Goal: Transaction & Acquisition: Purchase product/service

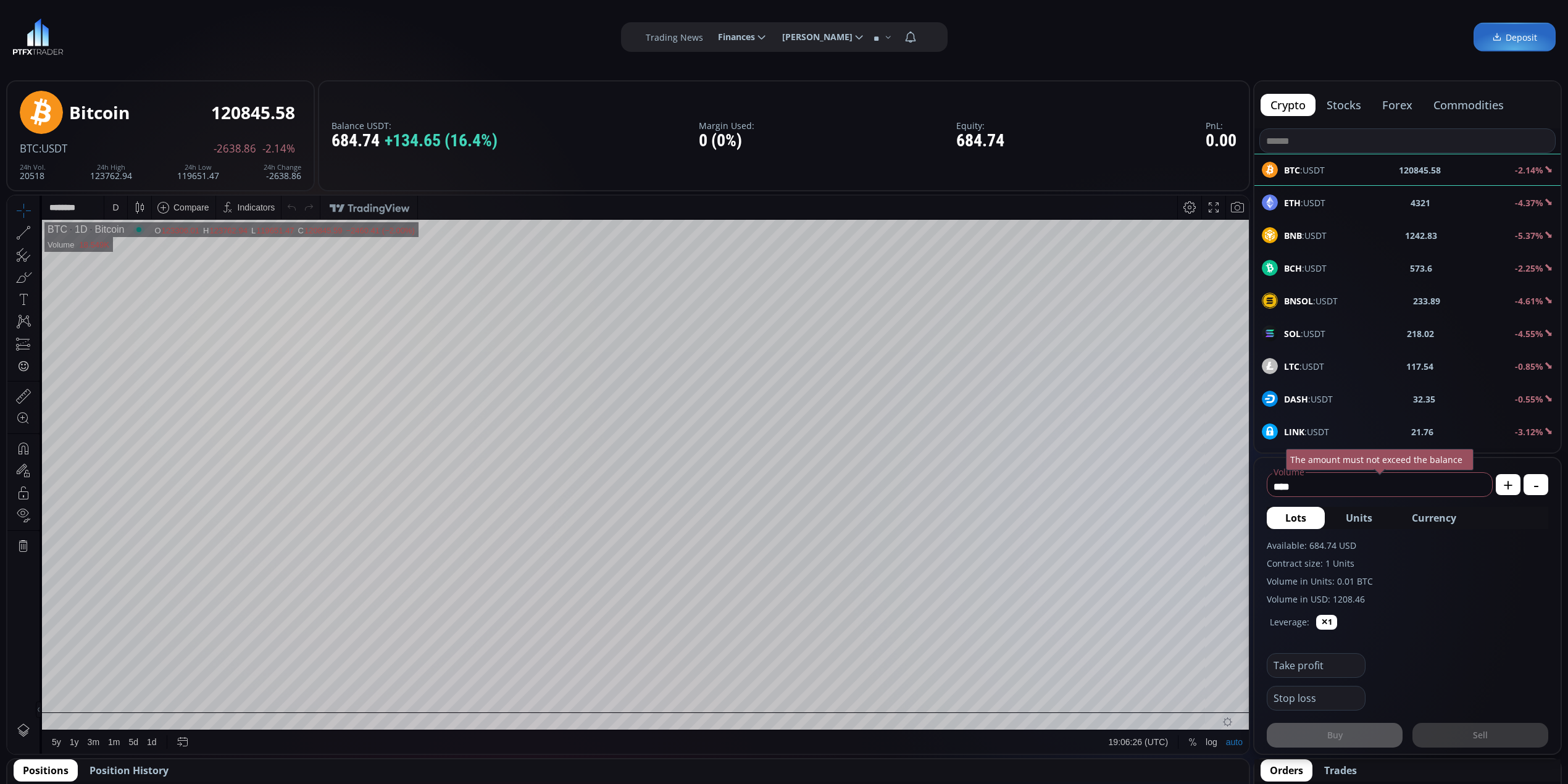
click at [121, 207] on div "D" at bounding box center [115, 208] width 23 height 24
click at [160, 302] on div "30 minutes" at bounding box center [147, 312] width 86 height 20
click at [122, 203] on div "30 m" at bounding box center [119, 207] width 17 height 10
click at [140, 271] on div "5 minutes" at bounding box center [130, 272] width 37 height 10
click at [106, 208] on div "5 m" at bounding box center [116, 208] width 24 height 24
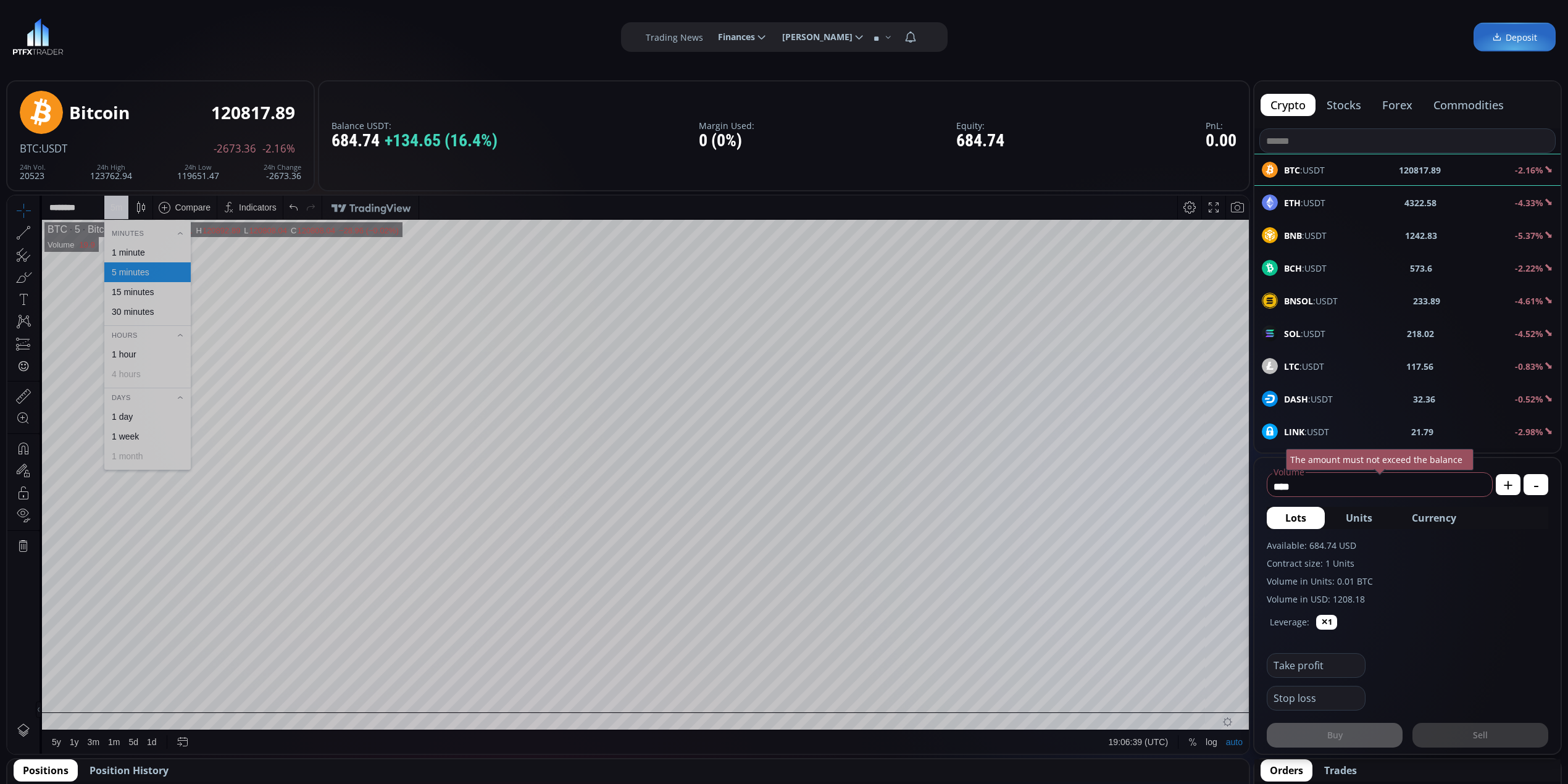
click at [120, 254] on div "1 minute" at bounding box center [128, 253] width 33 height 10
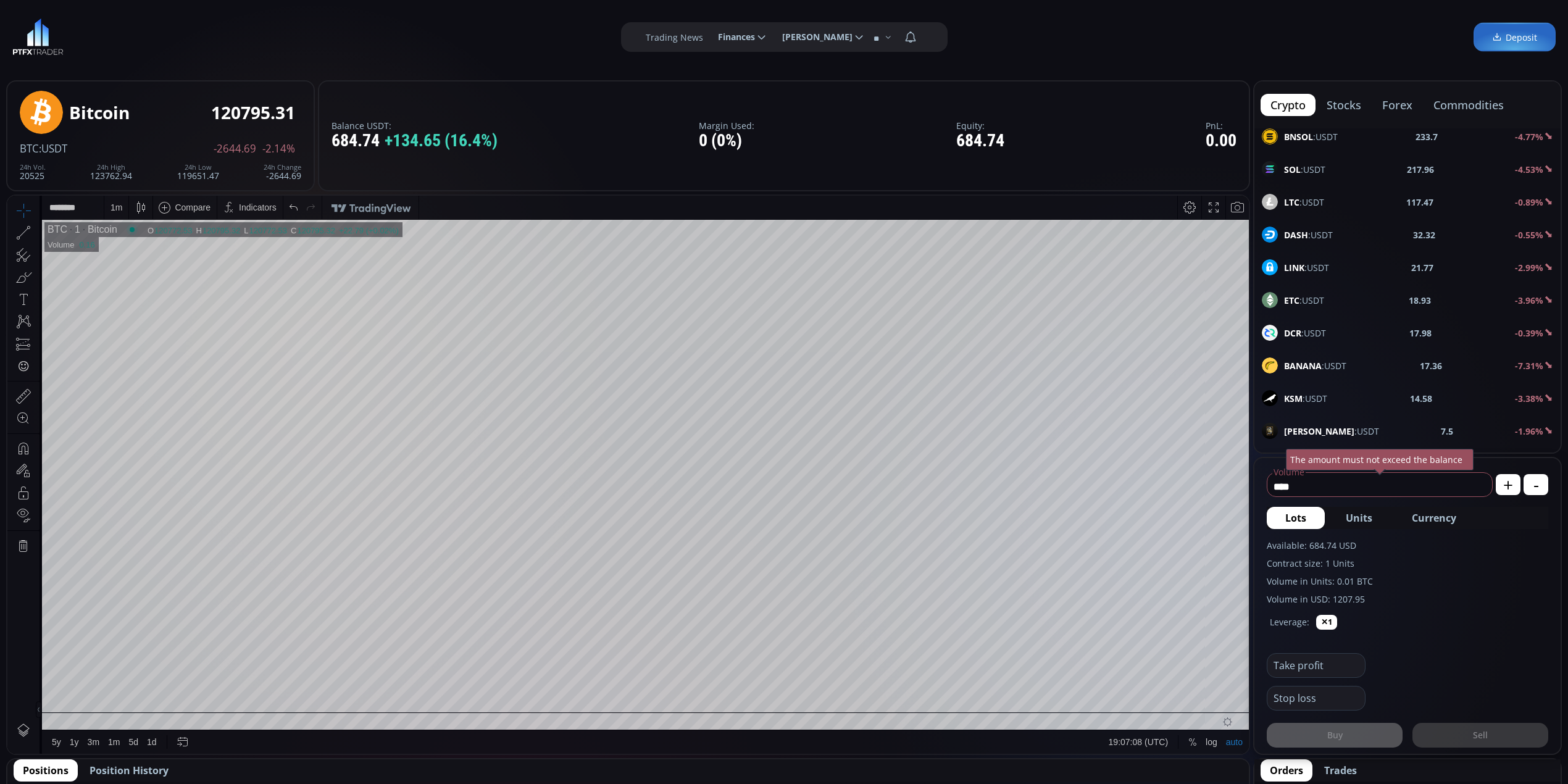
scroll to position [329, 0]
click at [1353, 421] on div "XRP :USDT 2.7868 -4.08%" at bounding box center [1407, 429] width 306 height 32
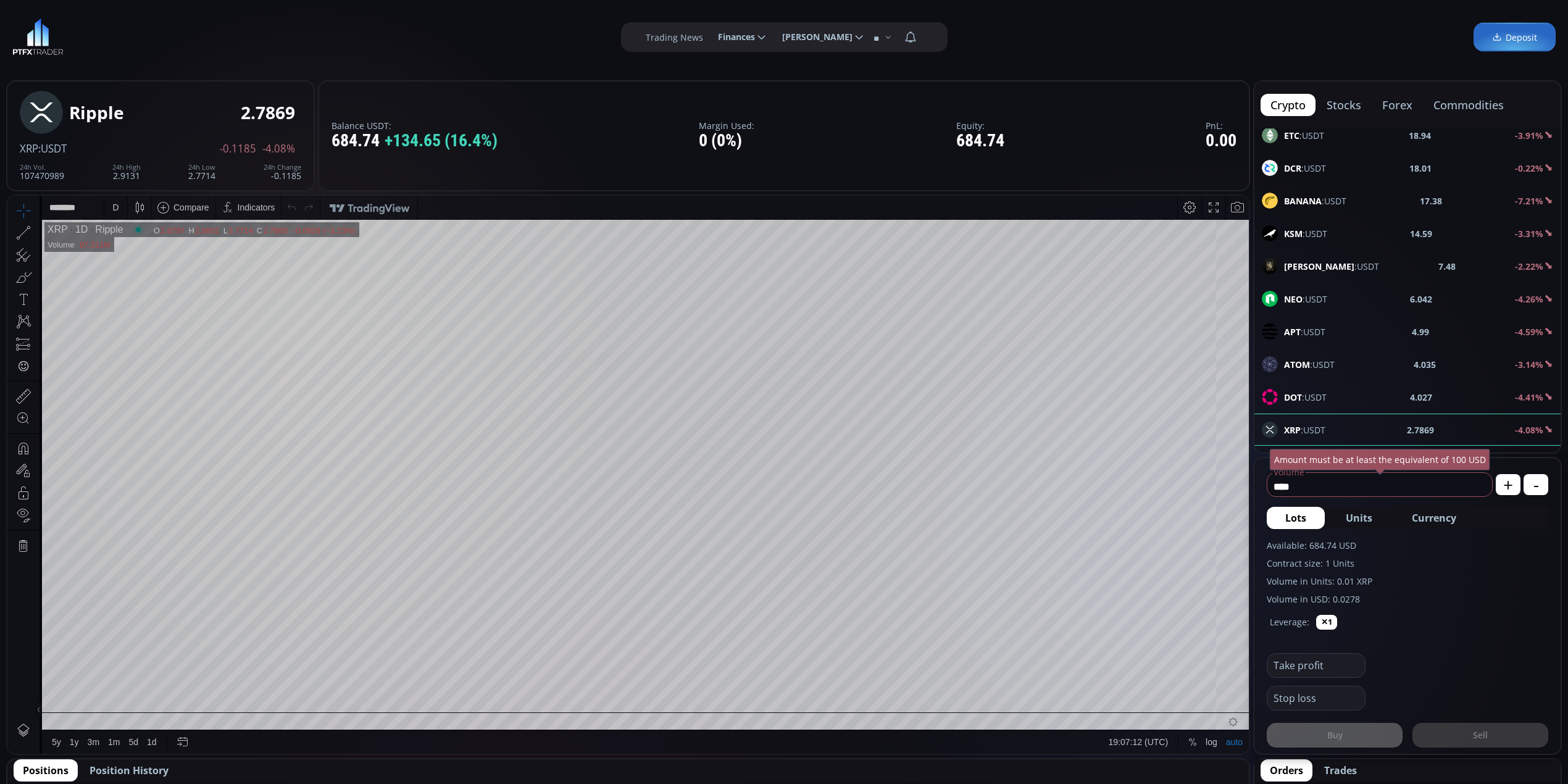
click at [113, 206] on div "D" at bounding box center [115, 207] width 6 height 10
click at [140, 253] on div "1 minute" at bounding box center [128, 253] width 33 height 10
click at [1458, 605] on div "Leverage: ✕1" at bounding box center [1407, 625] width 281 height 39
click at [1395, 484] on input "****" at bounding box center [1376, 487] width 218 height 20
click at [1428, 515] on span "Currency" at bounding box center [1433, 518] width 44 height 15
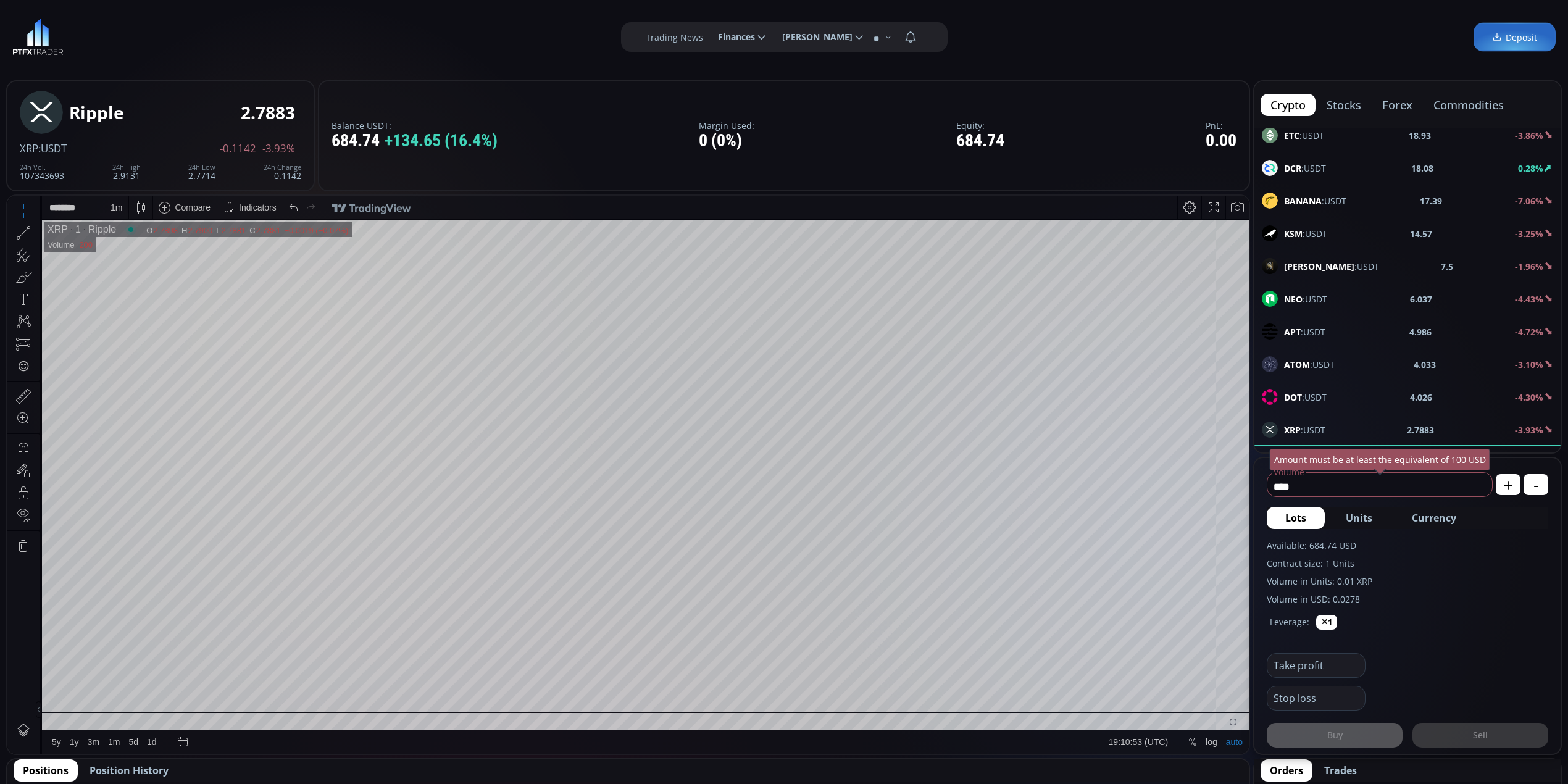
type input "********"
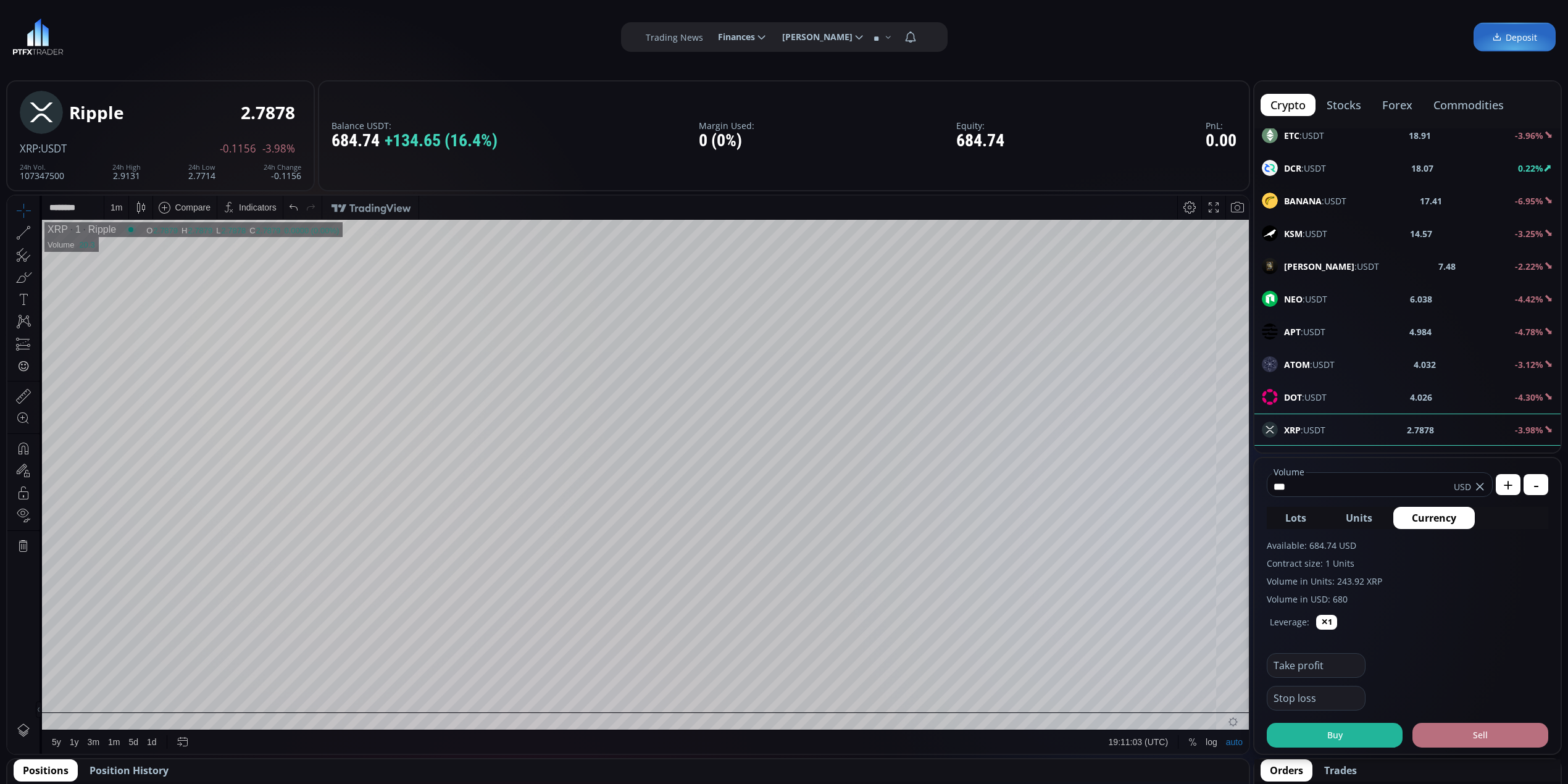
type input "***"
click at [1466, 735] on button "Sell" at bounding box center [1480, 735] width 136 height 25
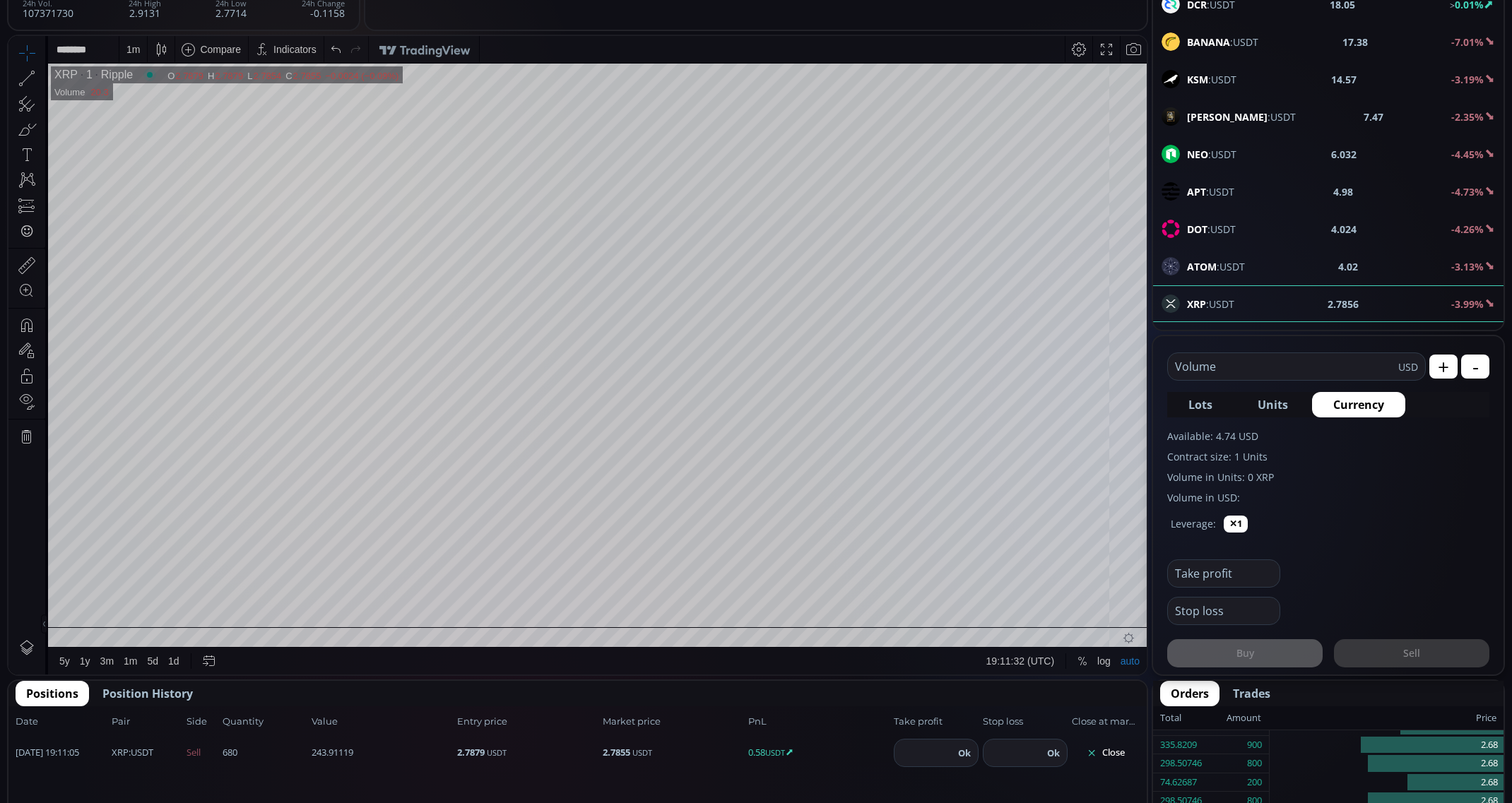
scroll to position [470, 0]
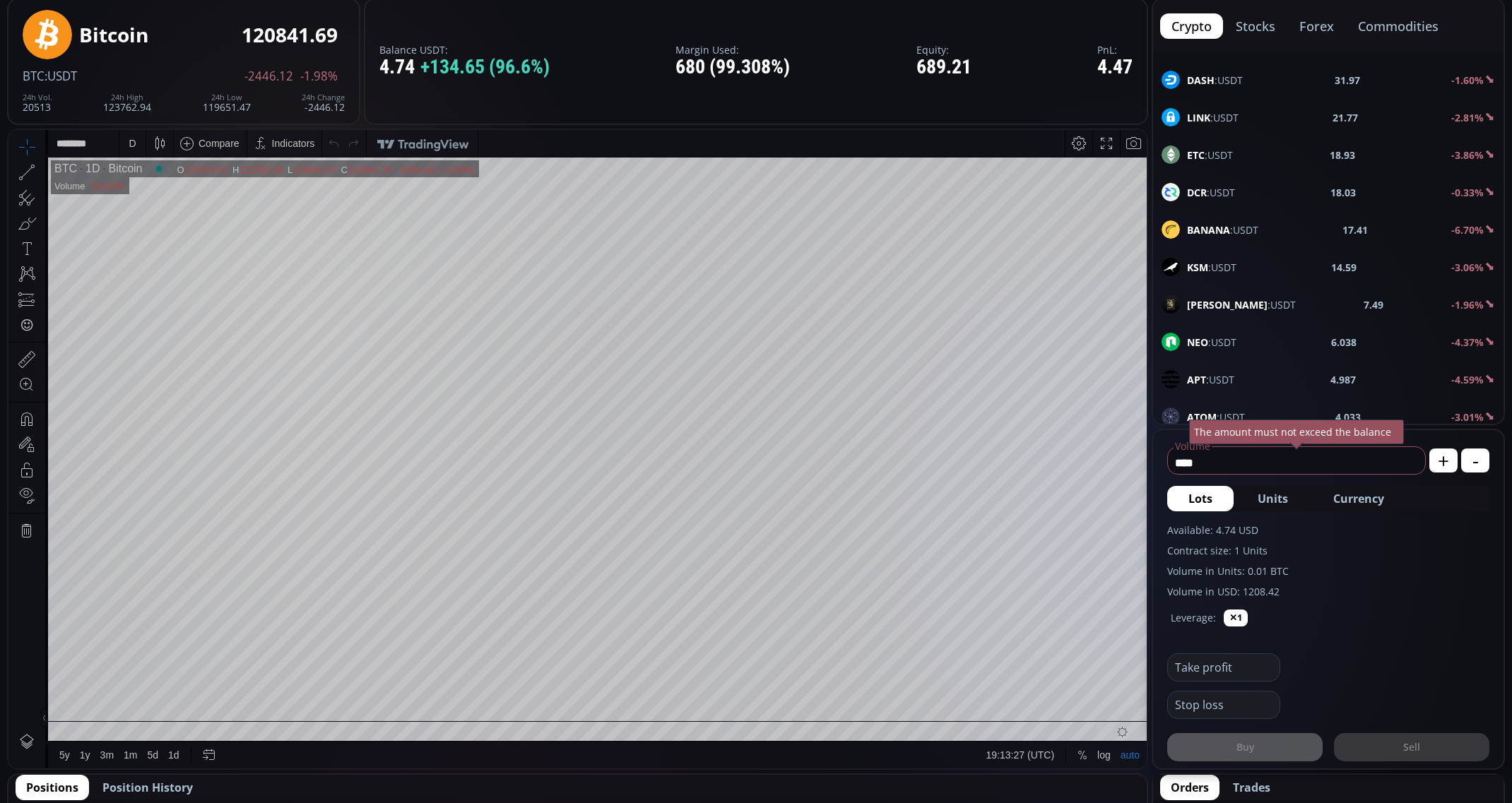
scroll to position [470, 0]
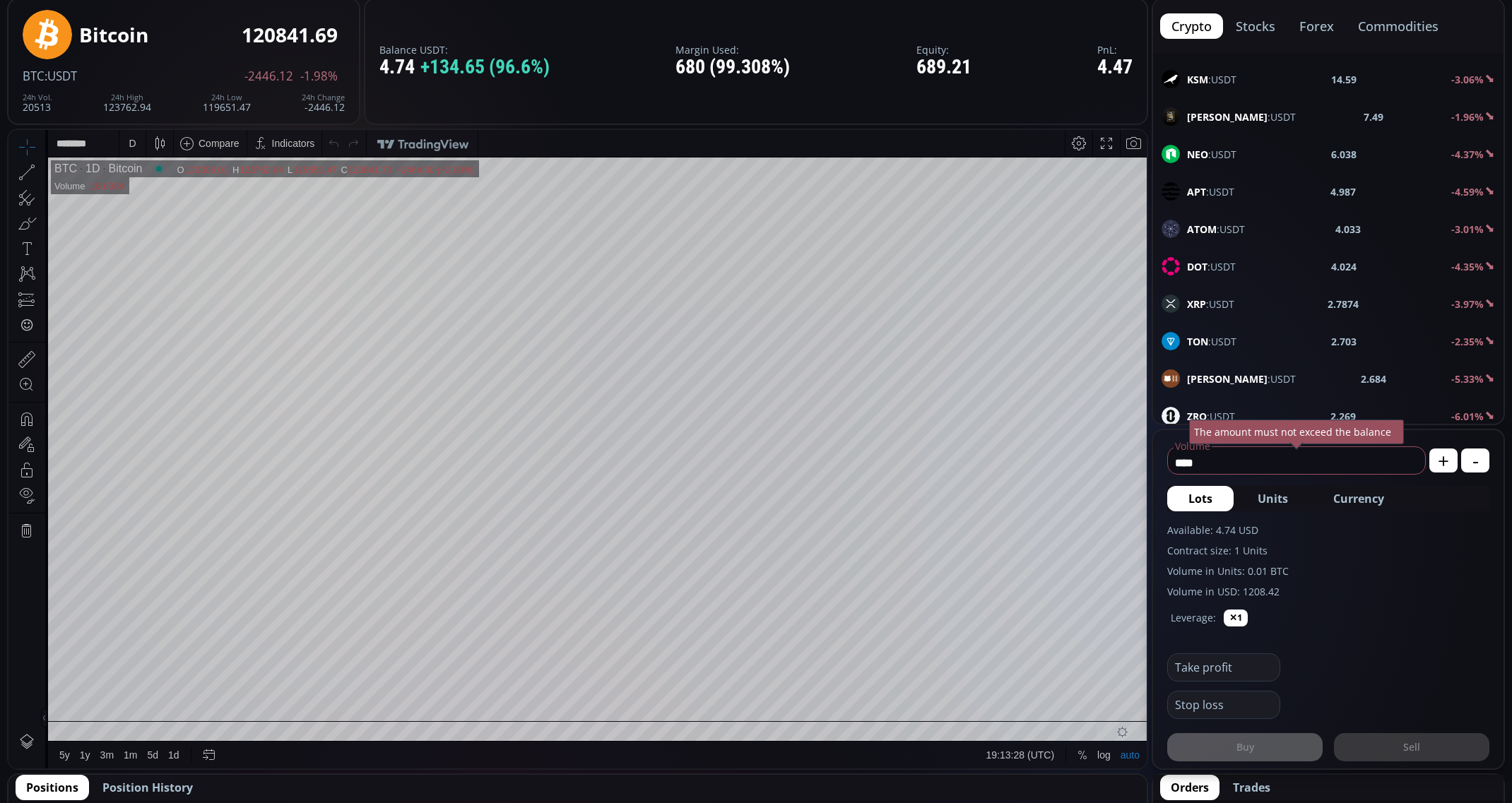
click at [1223, 306] on span "XRP :USDT" at bounding box center [1211, 303] width 47 height 15
click at [127, 137] on div "D" at bounding box center [132, 143] width 12 height 27
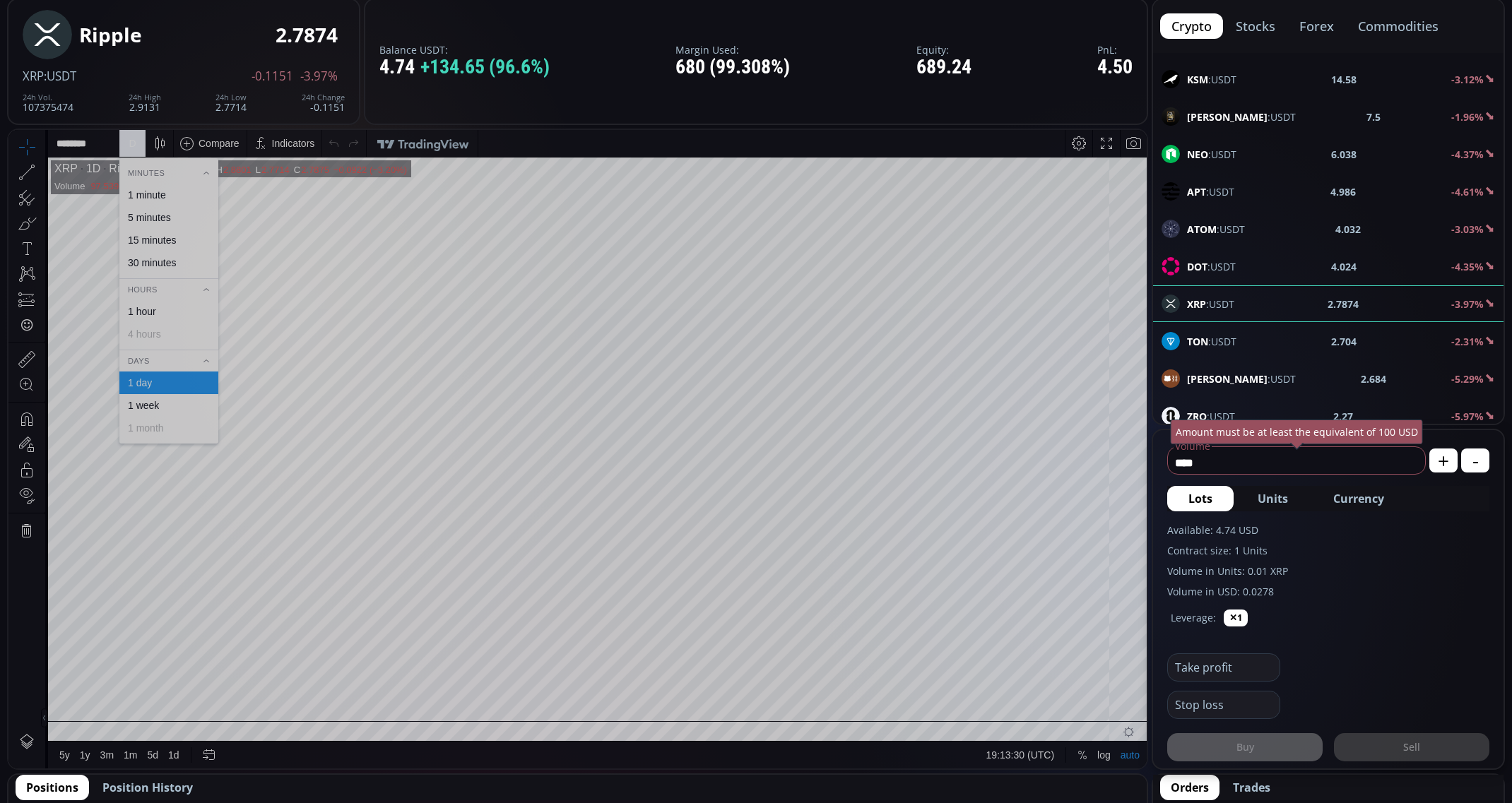
click at [153, 193] on div "1 minute" at bounding box center [146, 195] width 38 height 11
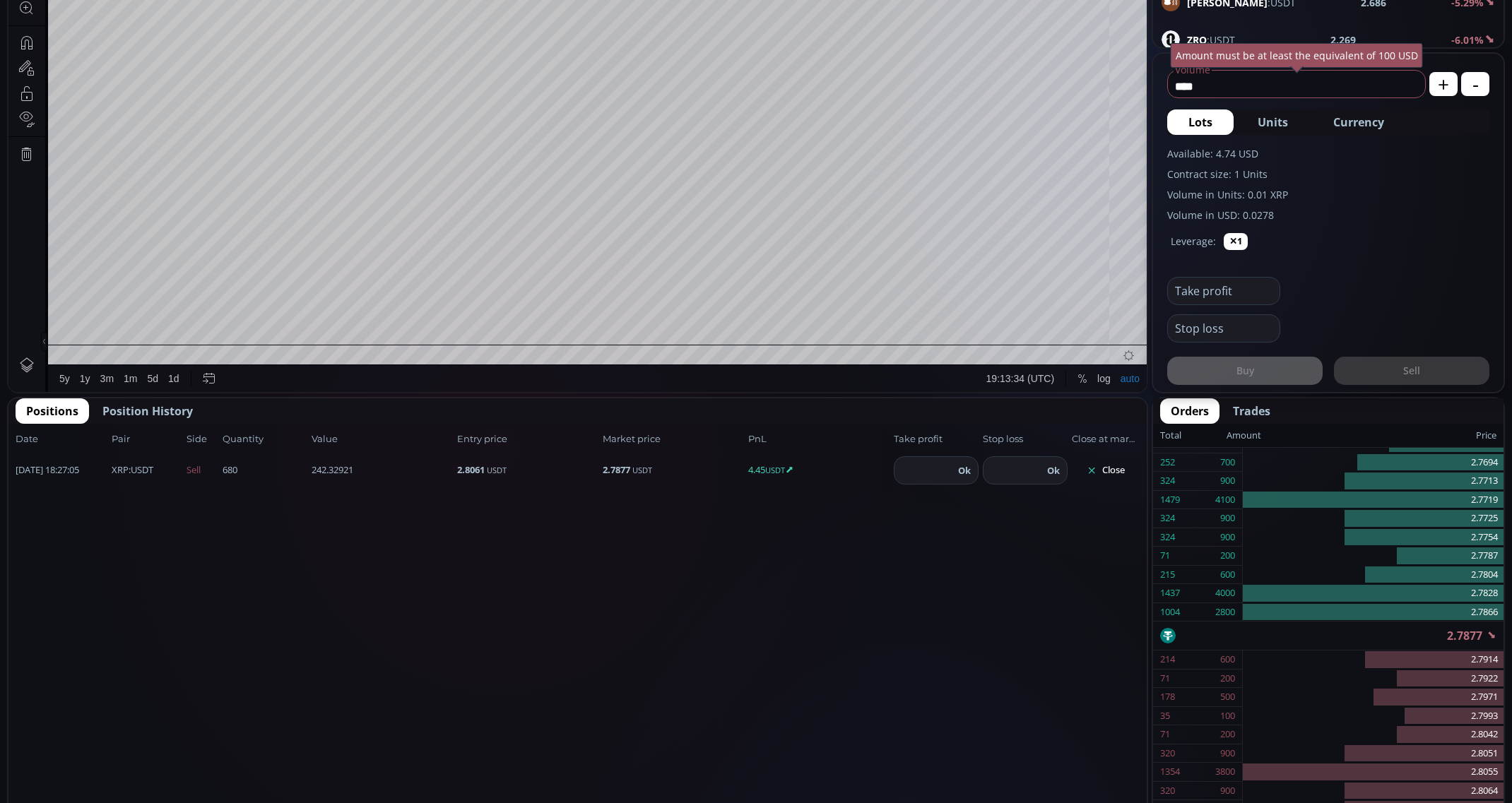
scroll to position [283, 0]
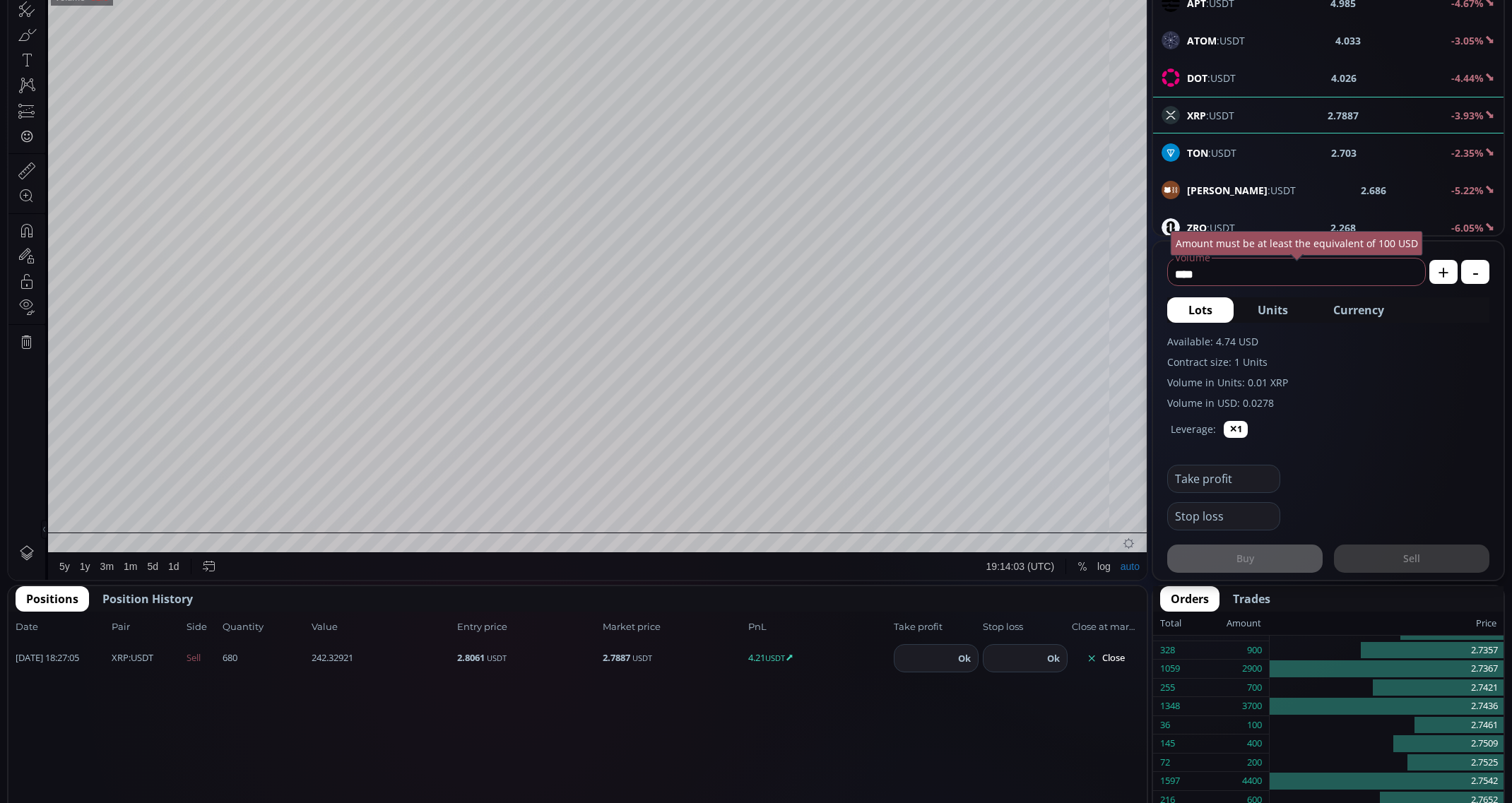
click at [167, 586] on button "Position History" at bounding box center [148, 599] width 111 height 26
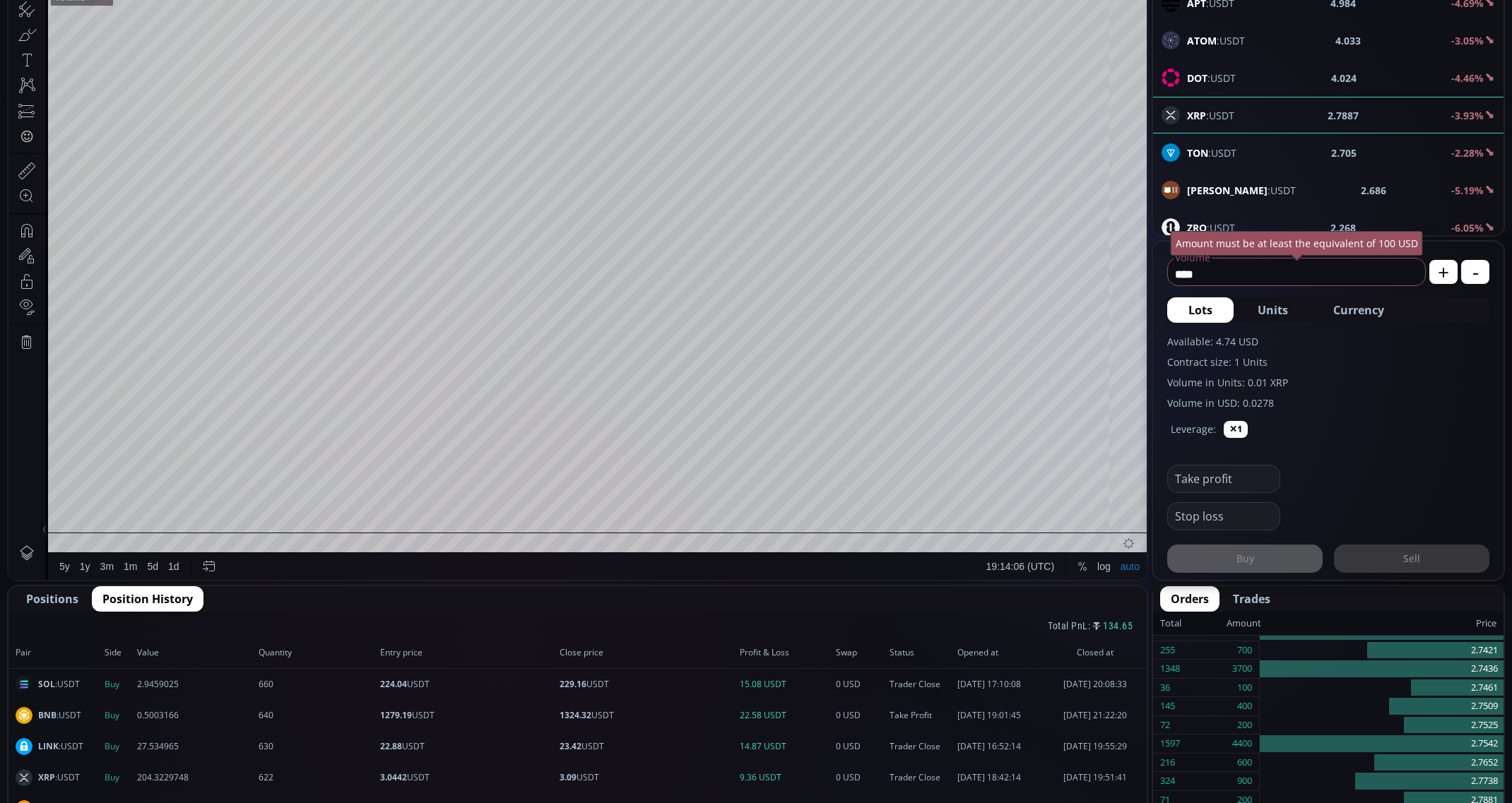
click at [49, 593] on span "Positions" at bounding box center [52, 599] width 52 height 17
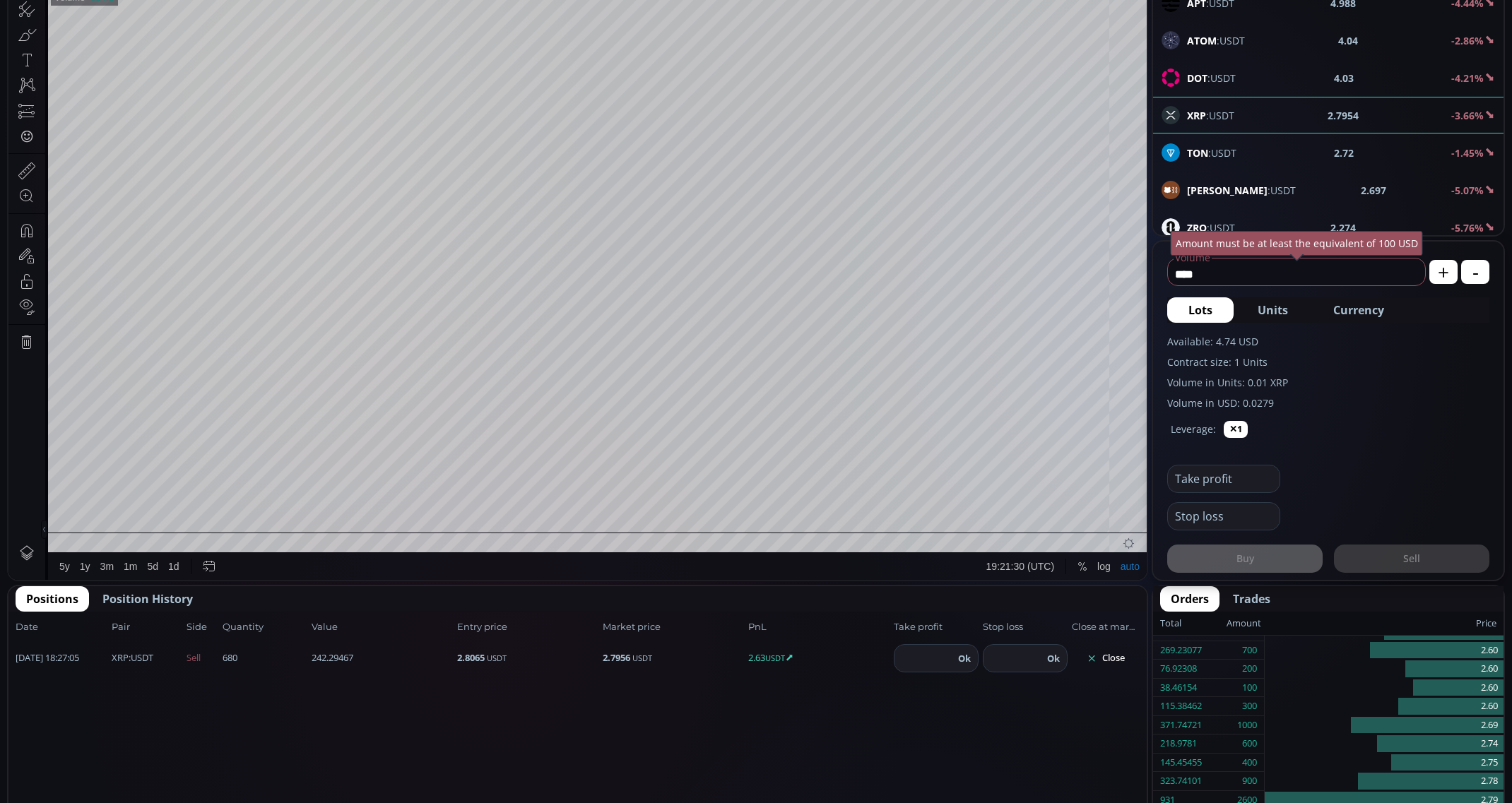
scroll to position [94, 0]
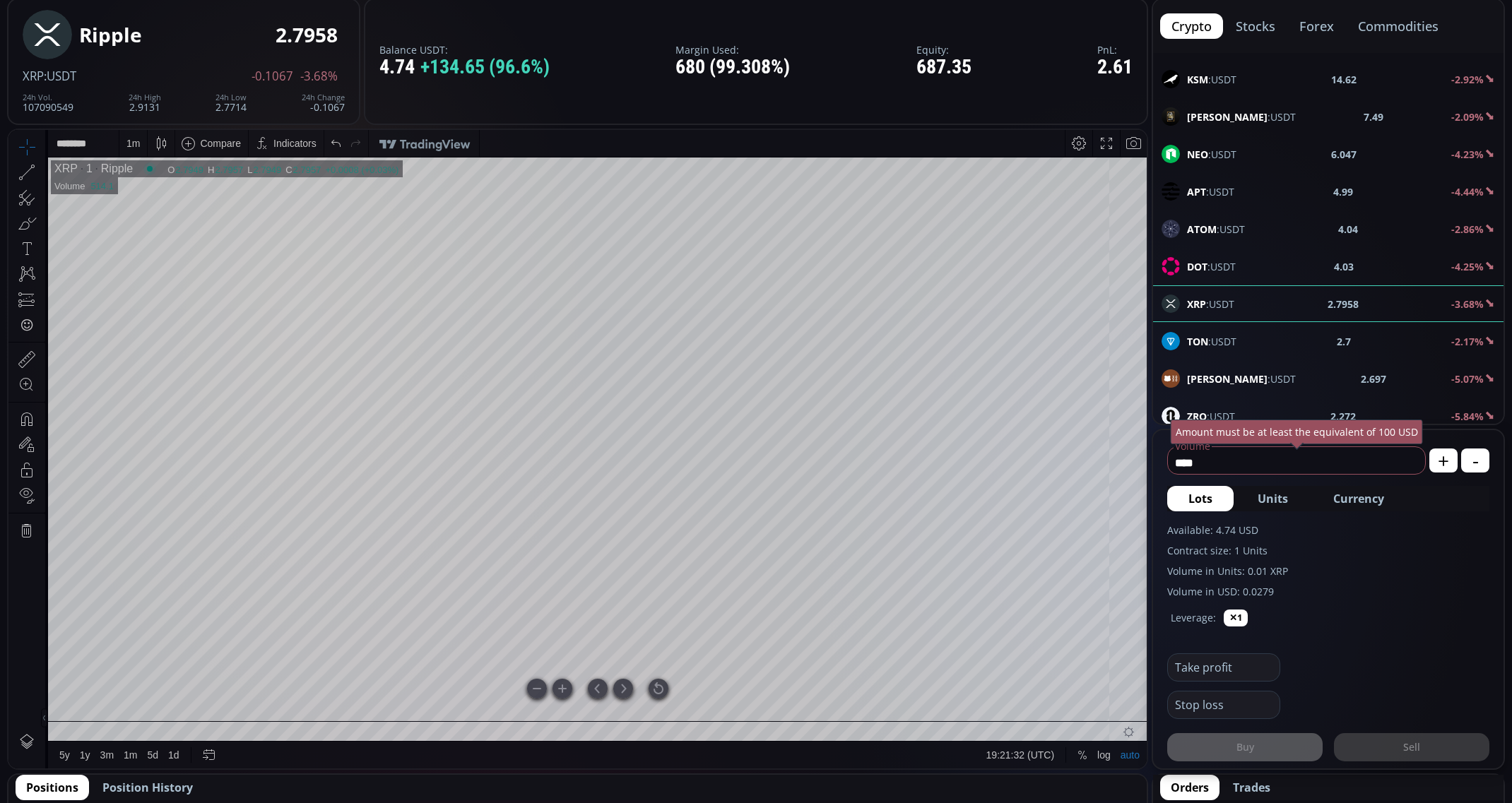
click at [661, 686] on div at bounding box center [659, 689] width 20 height 20
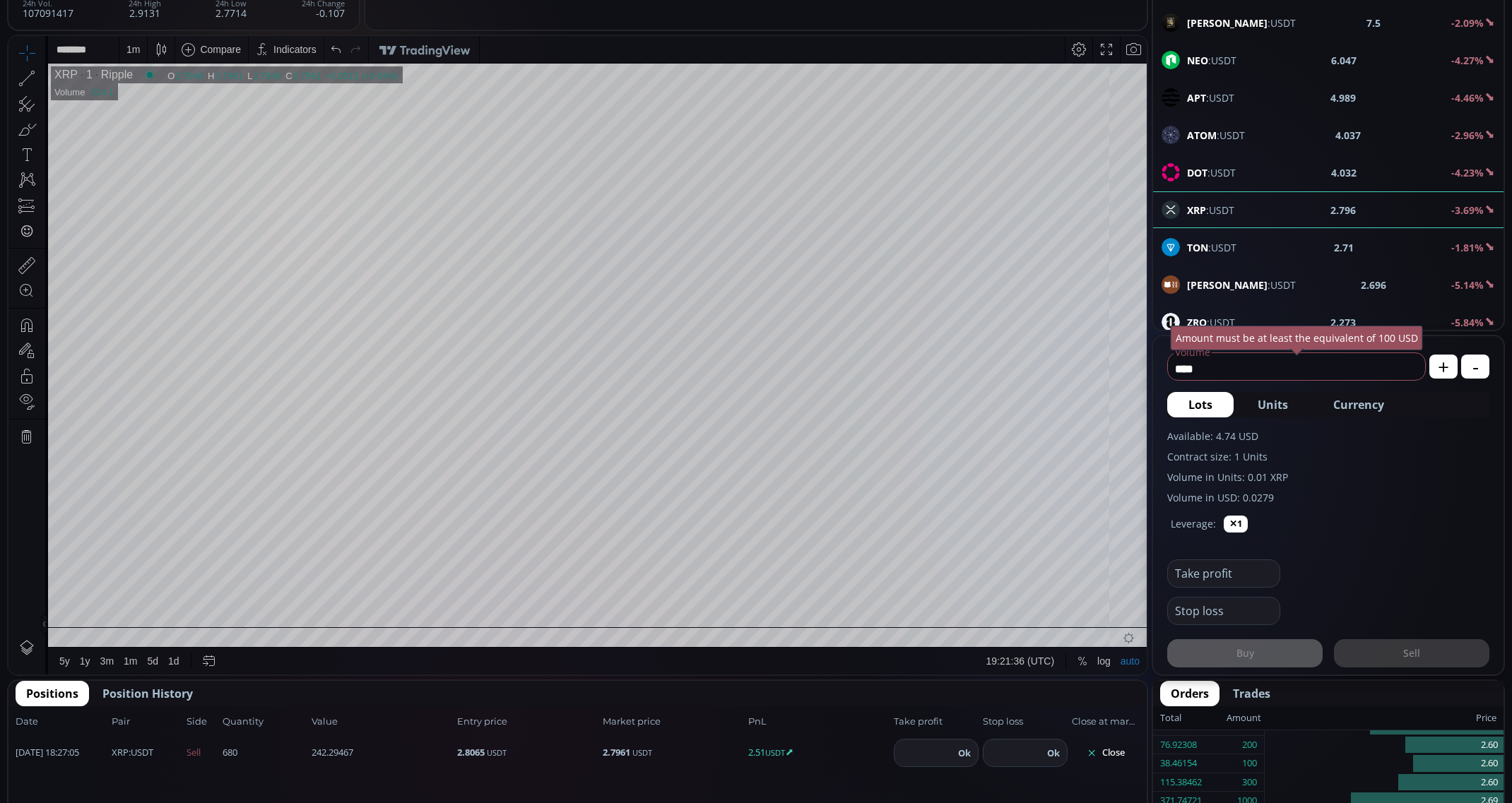
scroll to position [470, 0]
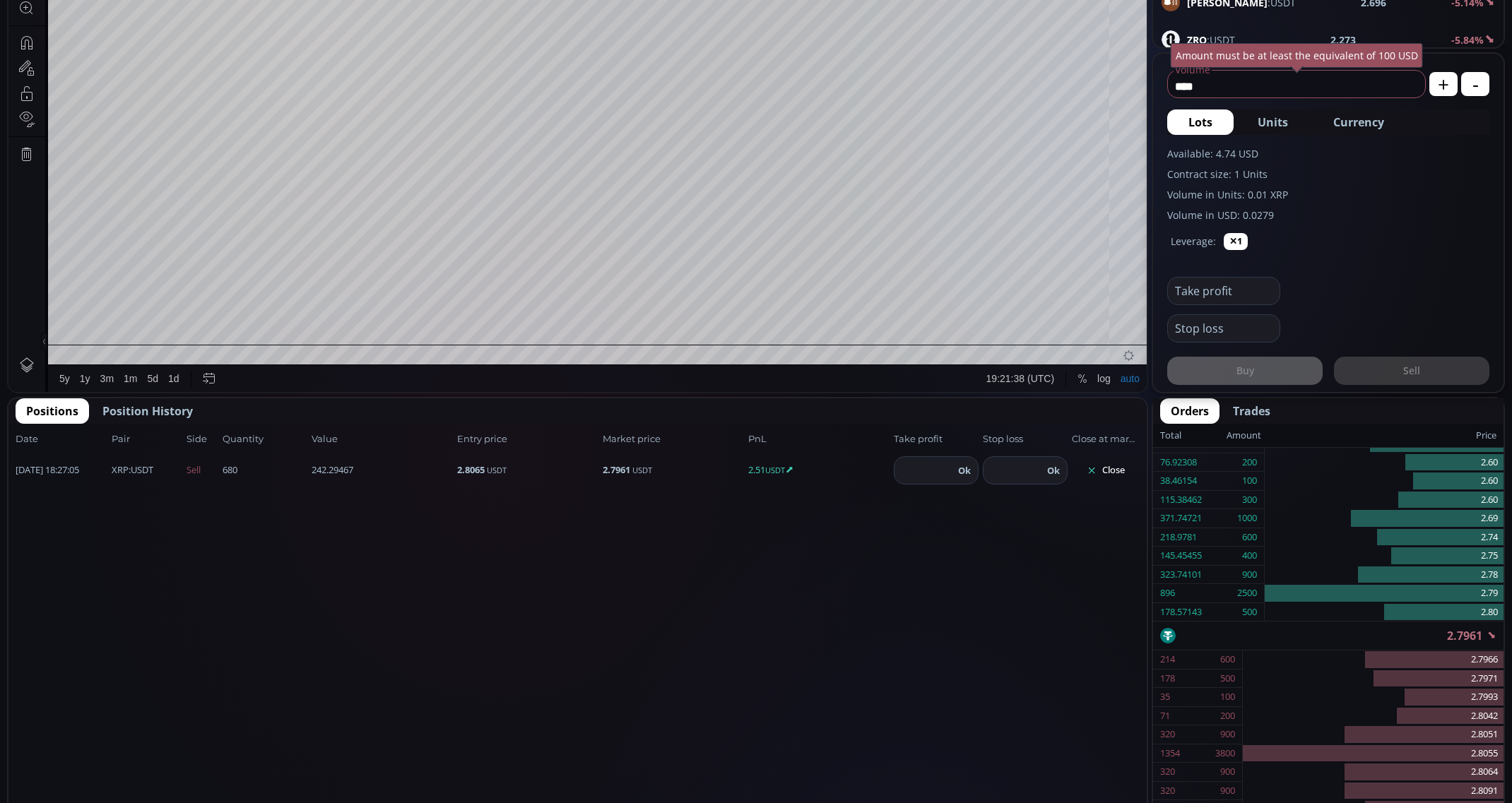
click at [1111, 464] on button "Close" at bounding box center [1106, 470] width 68 height 23
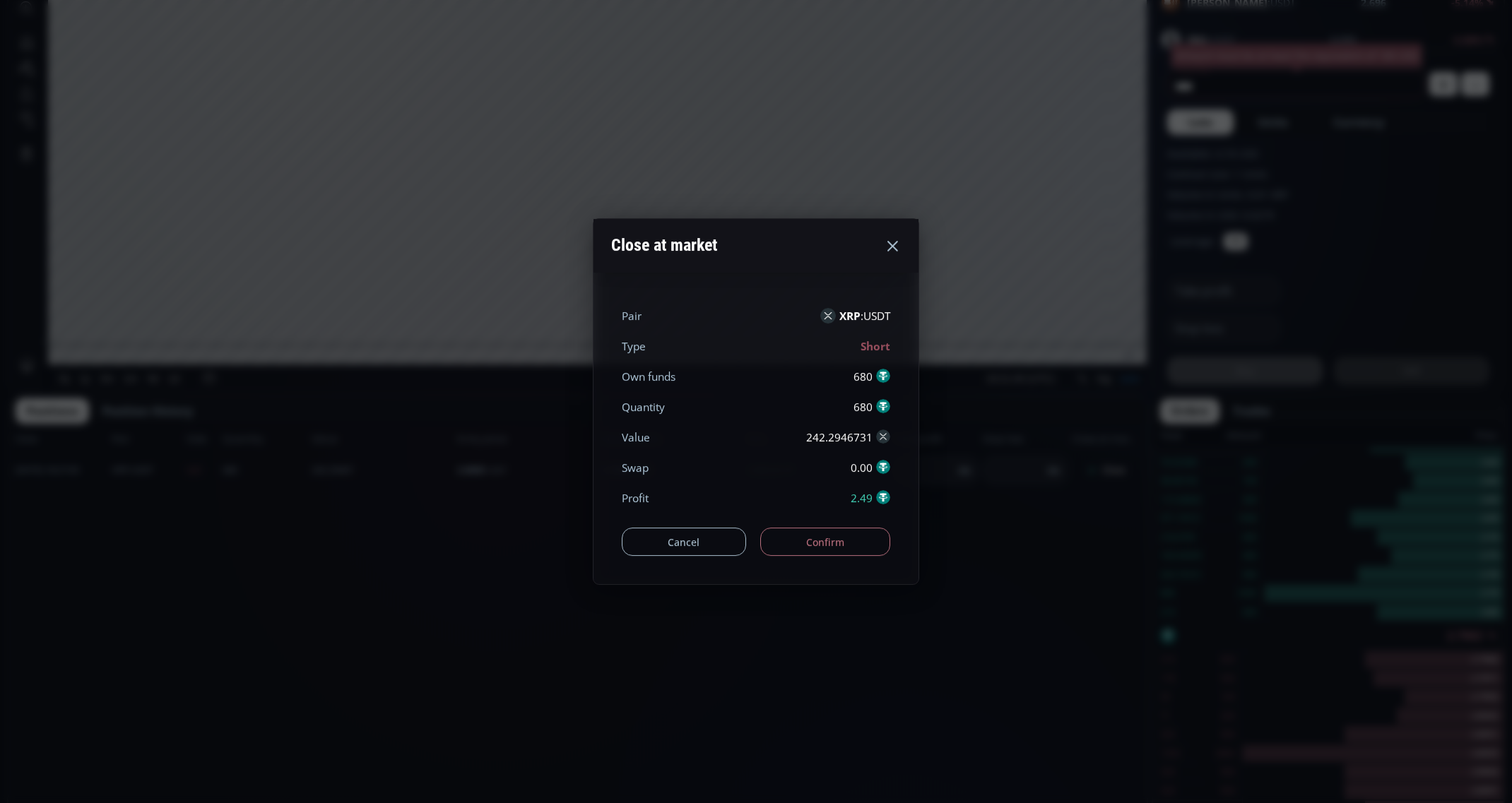
click at [849, 538] on button "Confirm" at bounding box center [825, 542] width 131 height 29
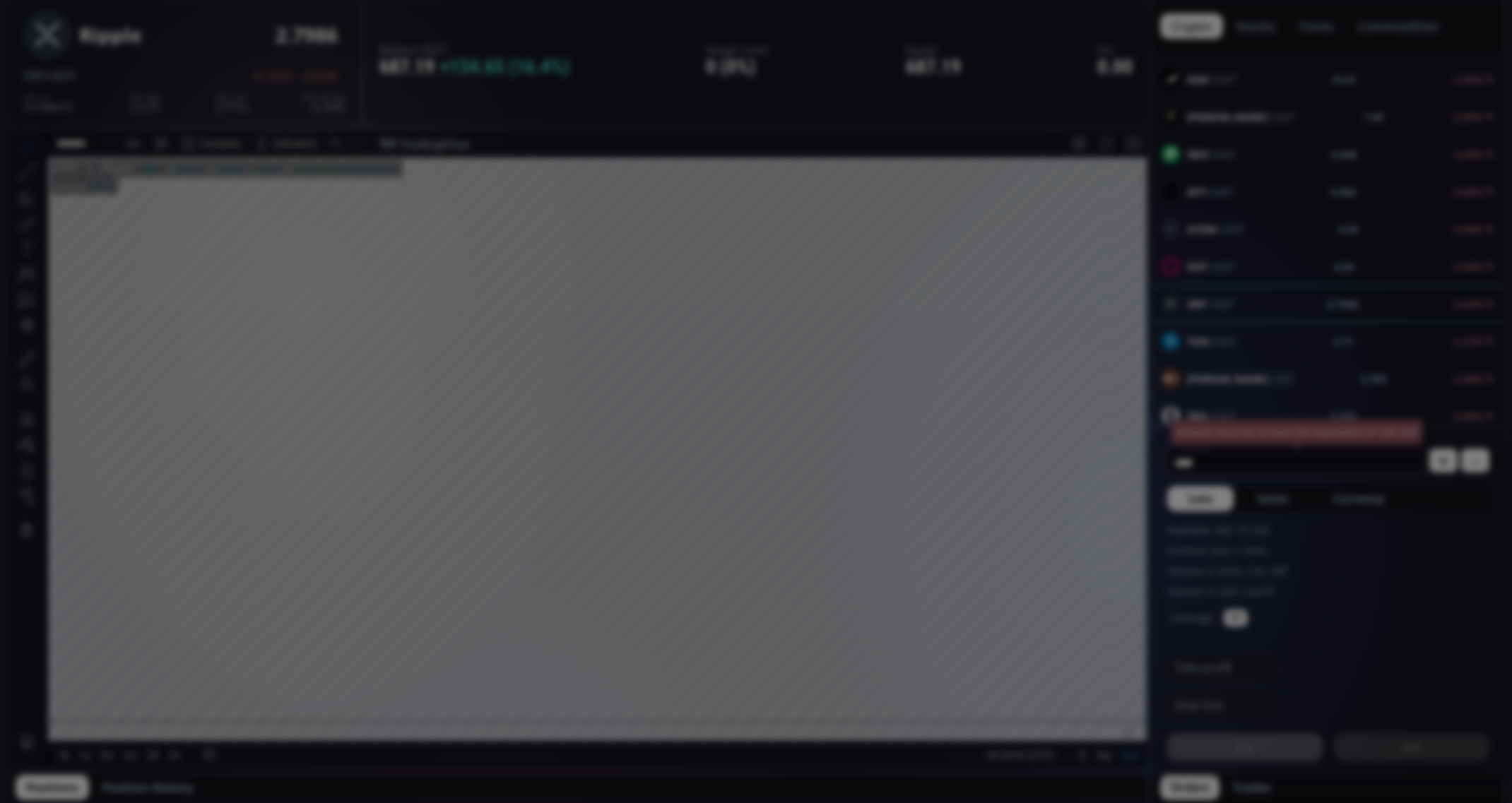
scroll to position [376, 0]
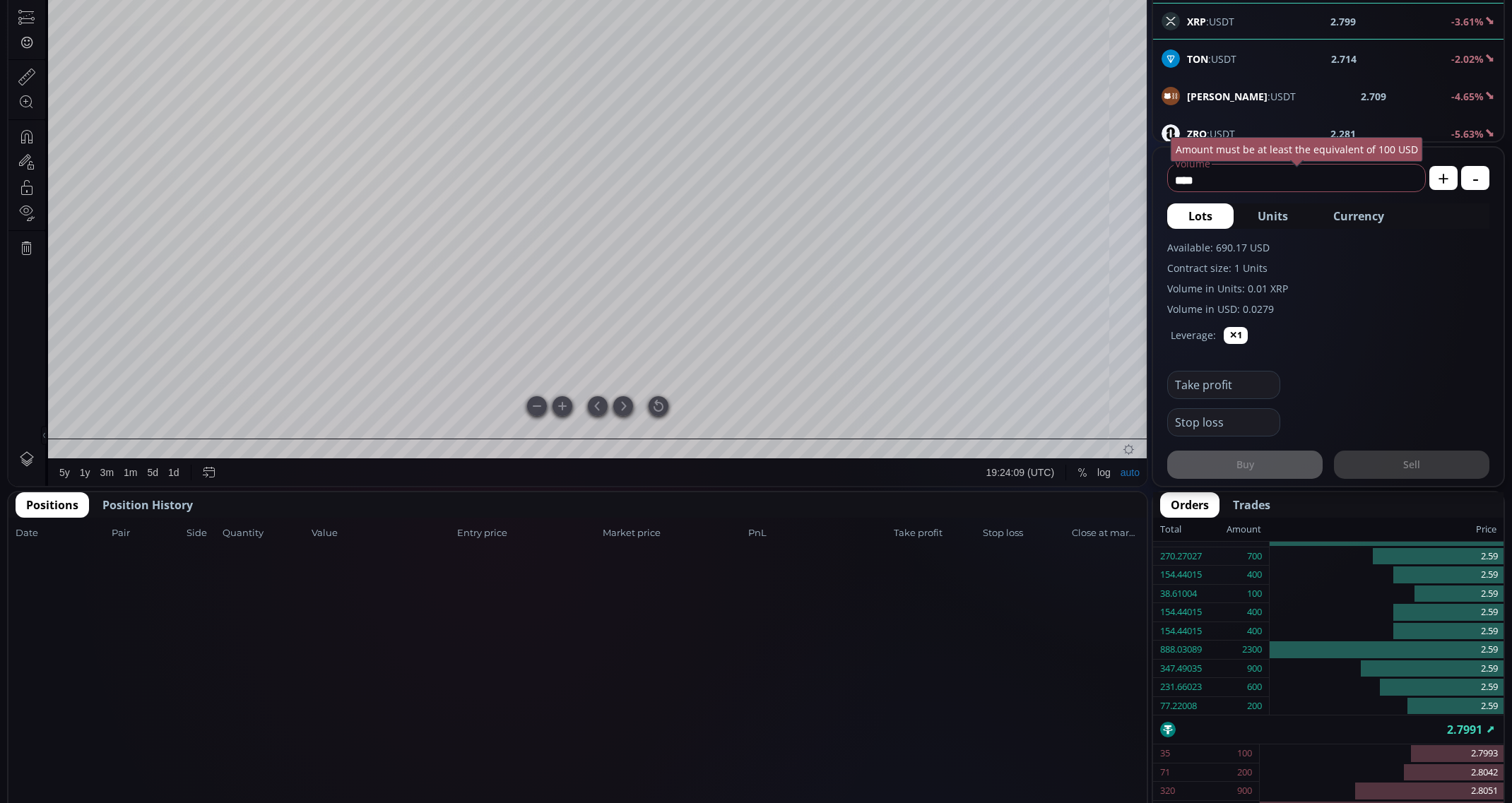
click at [667, 406] on div at bounding box center [659, 406] width 20 height 20
click at [1338, 204] on button "Currency" at bounding box center [1358, 216] width 94 height 26
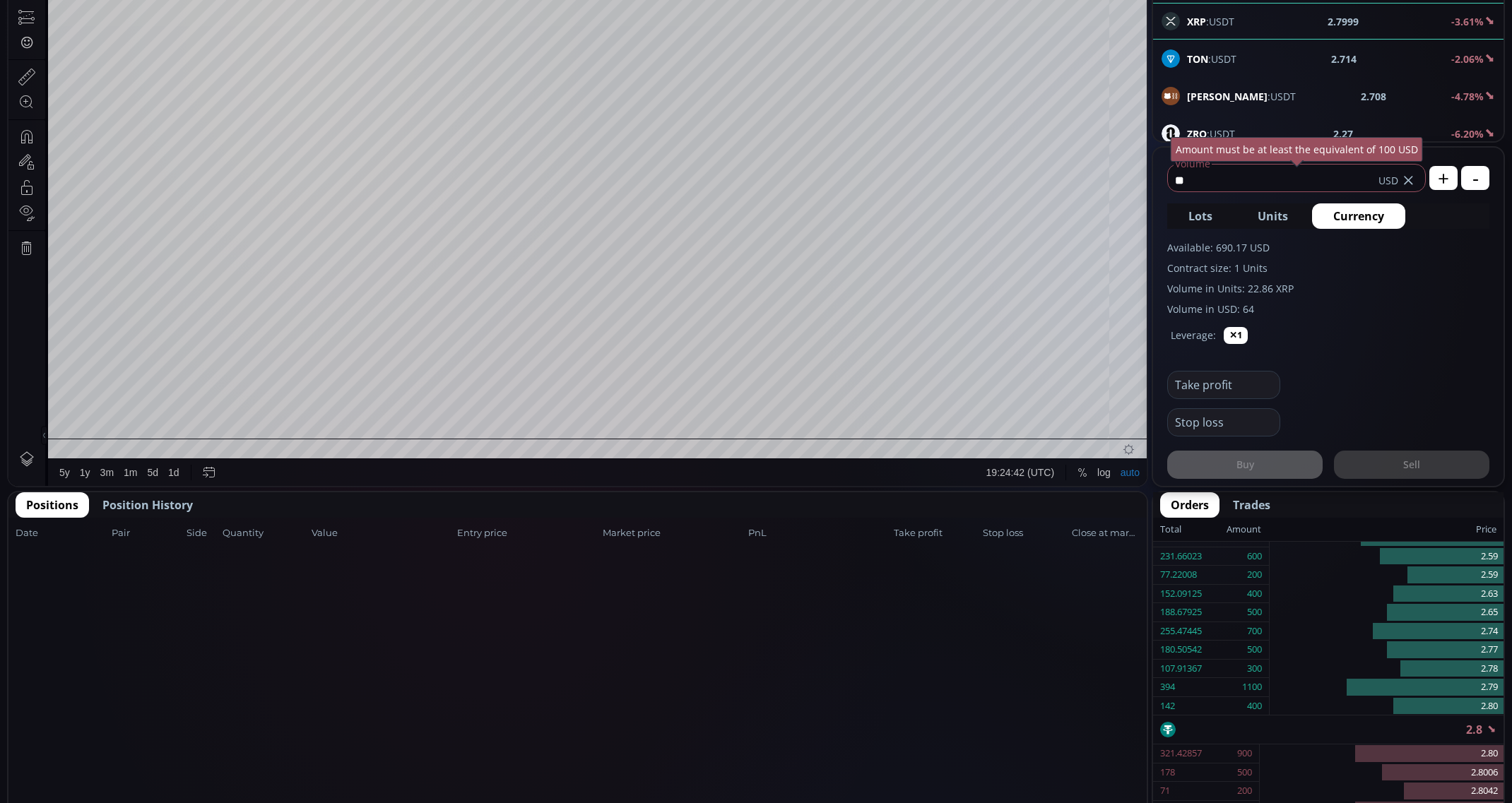
type input "*"
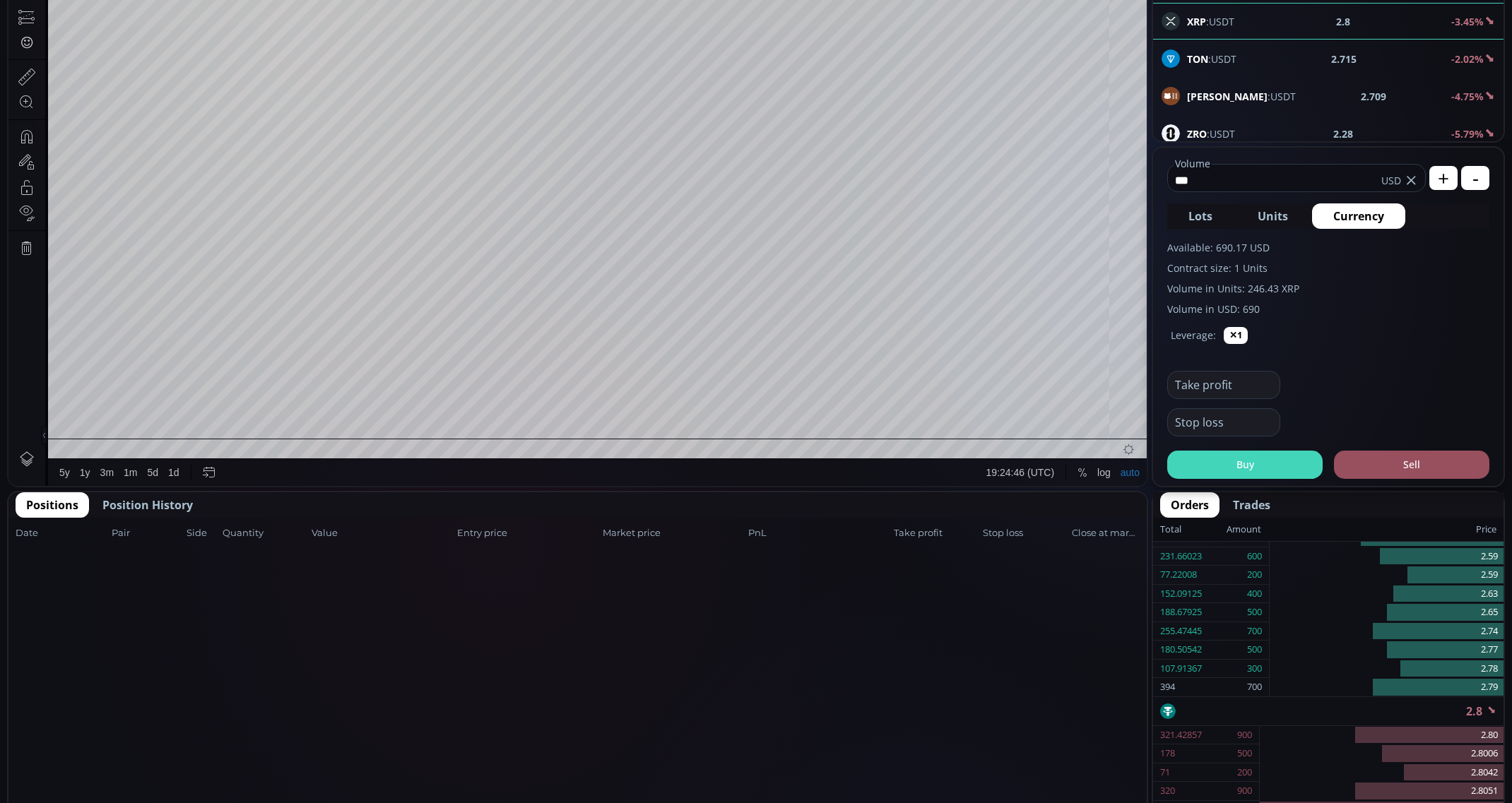
type input "***"
click at [1238, 455] on button "Buy" at bounding box center [1245, 465] width 156 height 29
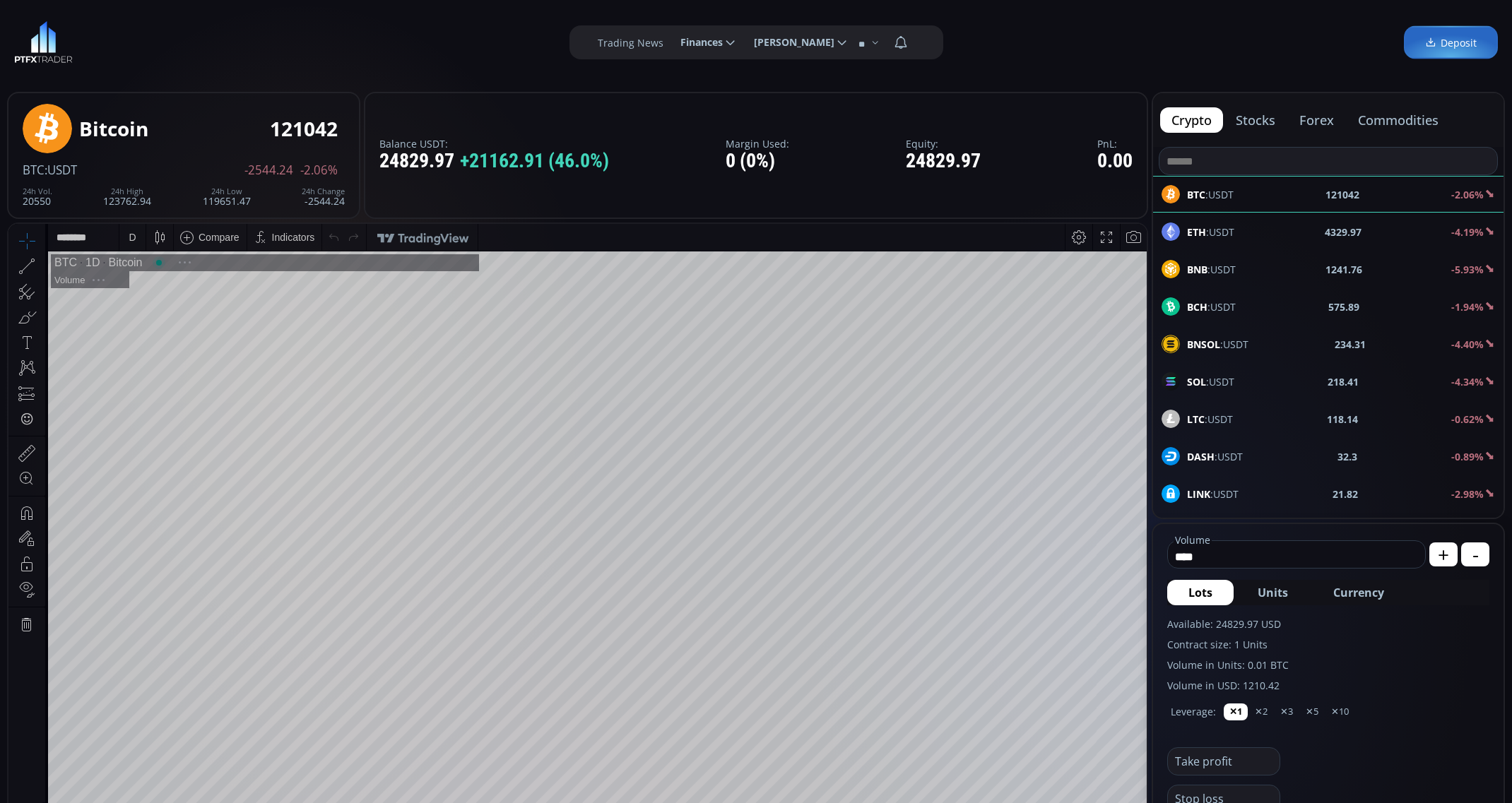
scroll to position [201, 0]
click at [1361, 599] on span "Currency" at bounding box center [1358, 592] width 51 height 17
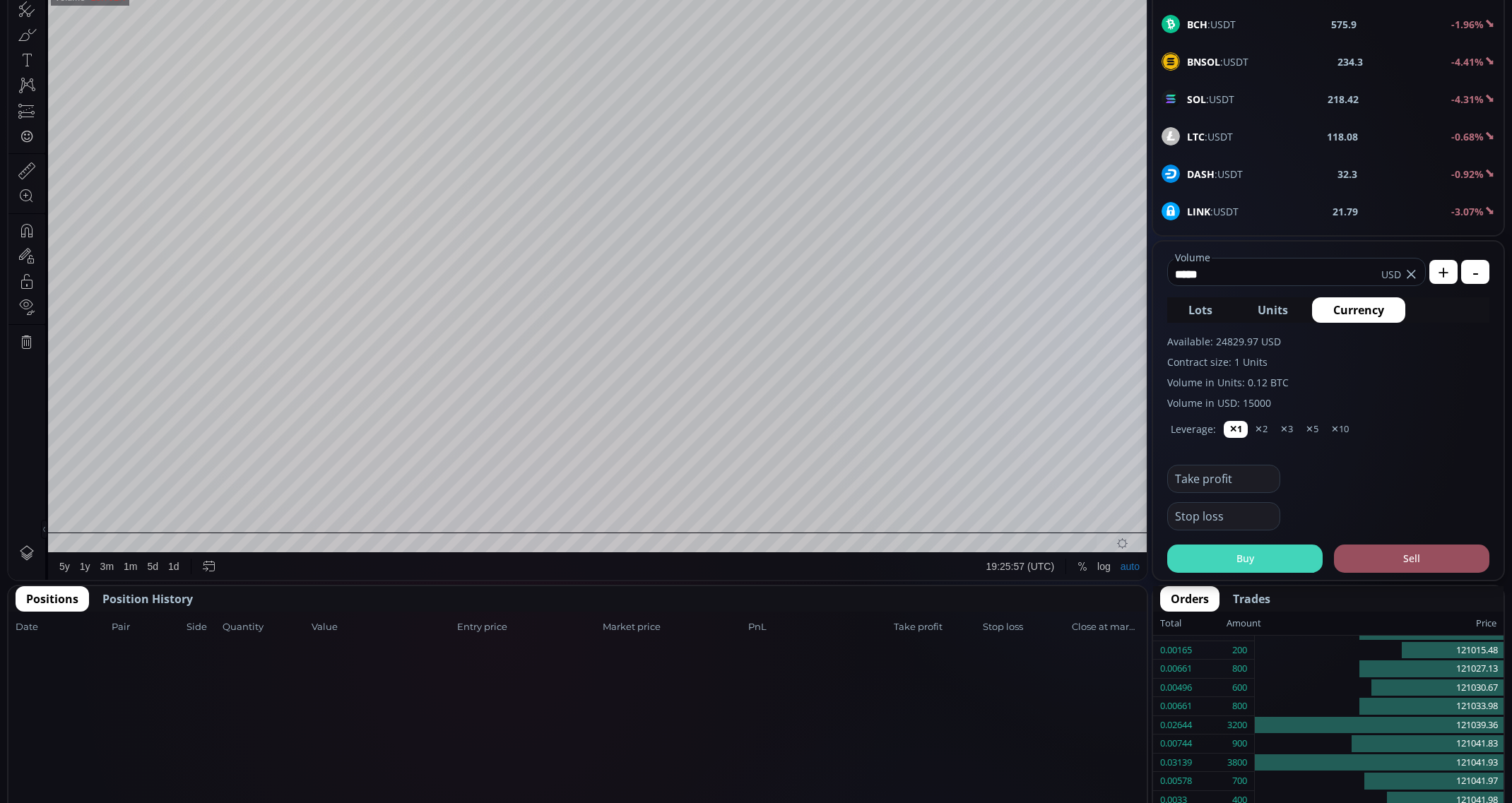
type input "*****"
click at [1233, 569] on button "Buy" at bounding box center [1245, 559] width 156 height 29
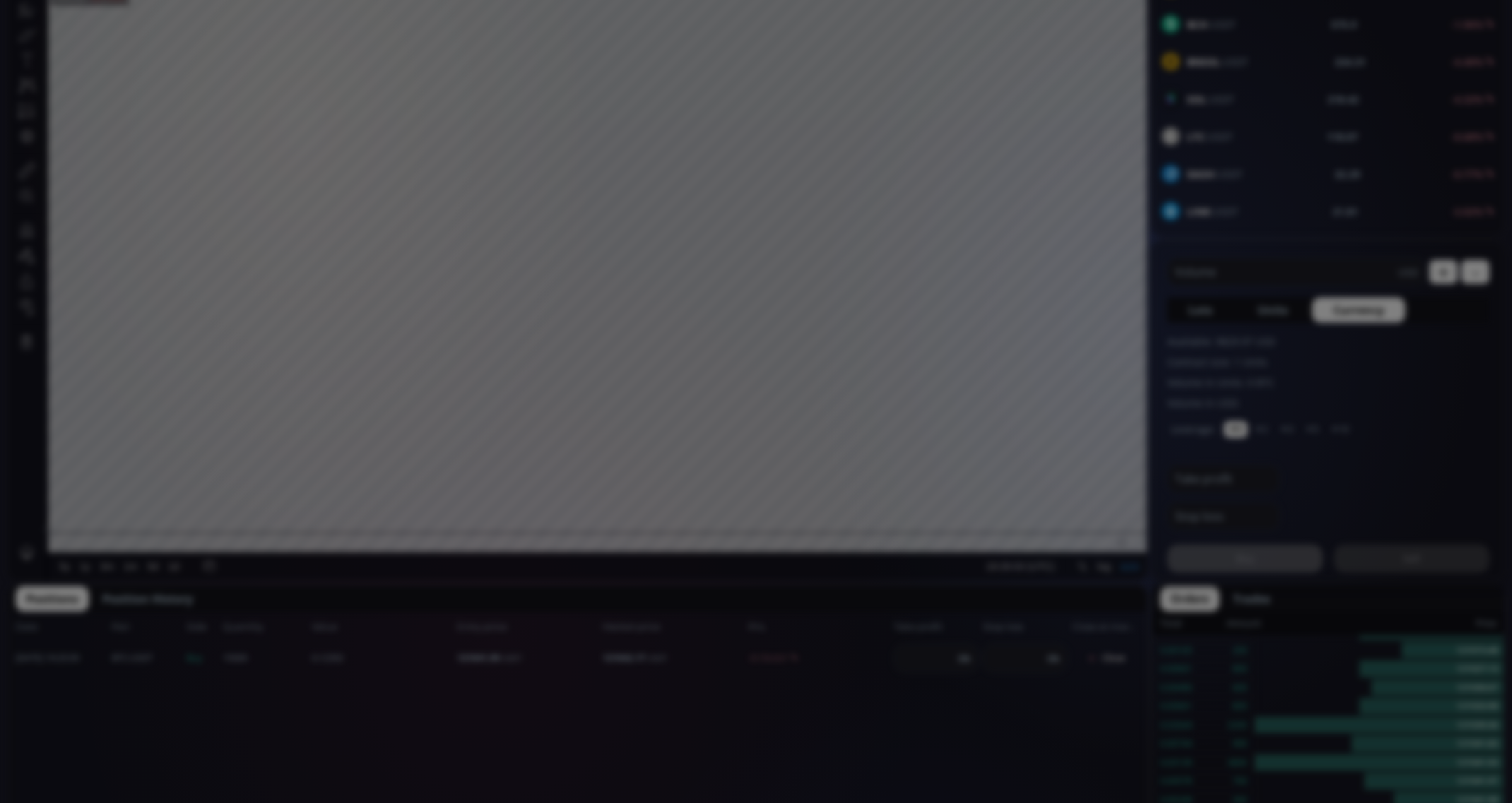
click at [832, 668] on div "**********" at bounding box center [756, 739] width 1512 height 2044
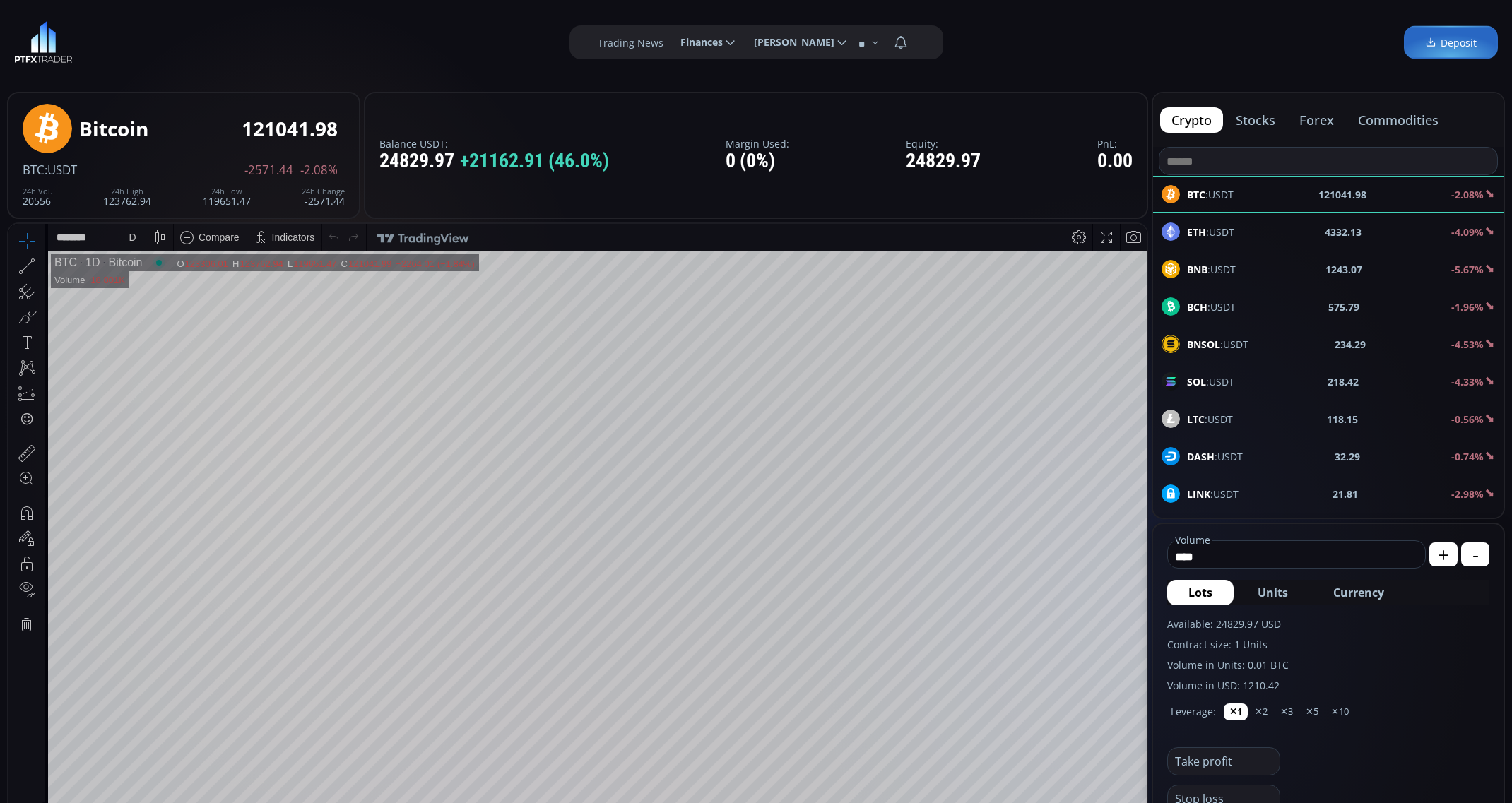
scroll to position [188, 0]
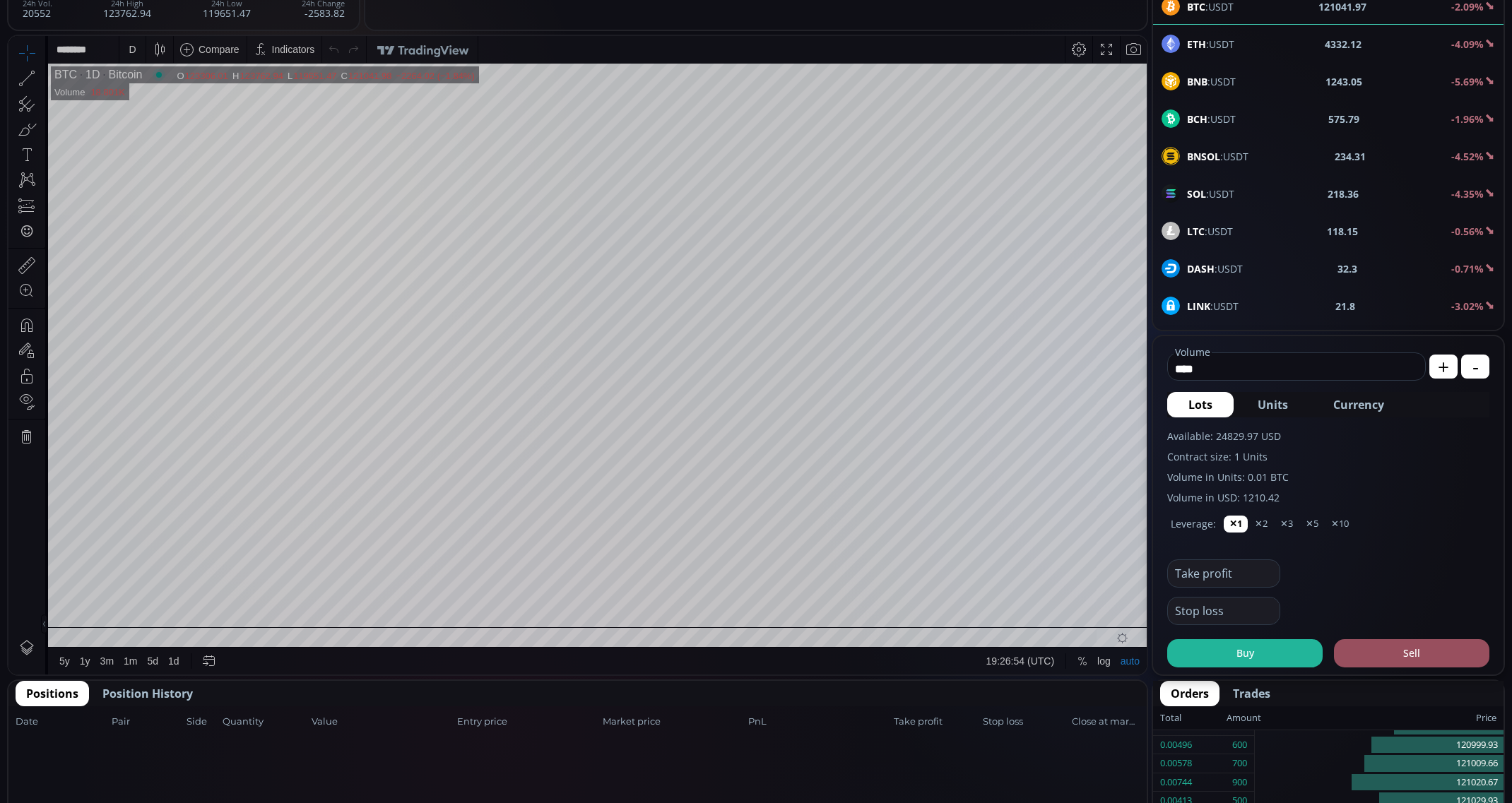
click at [1375, 408] on span "Currency" at bounding box center [1358, 405] width 51 height 17
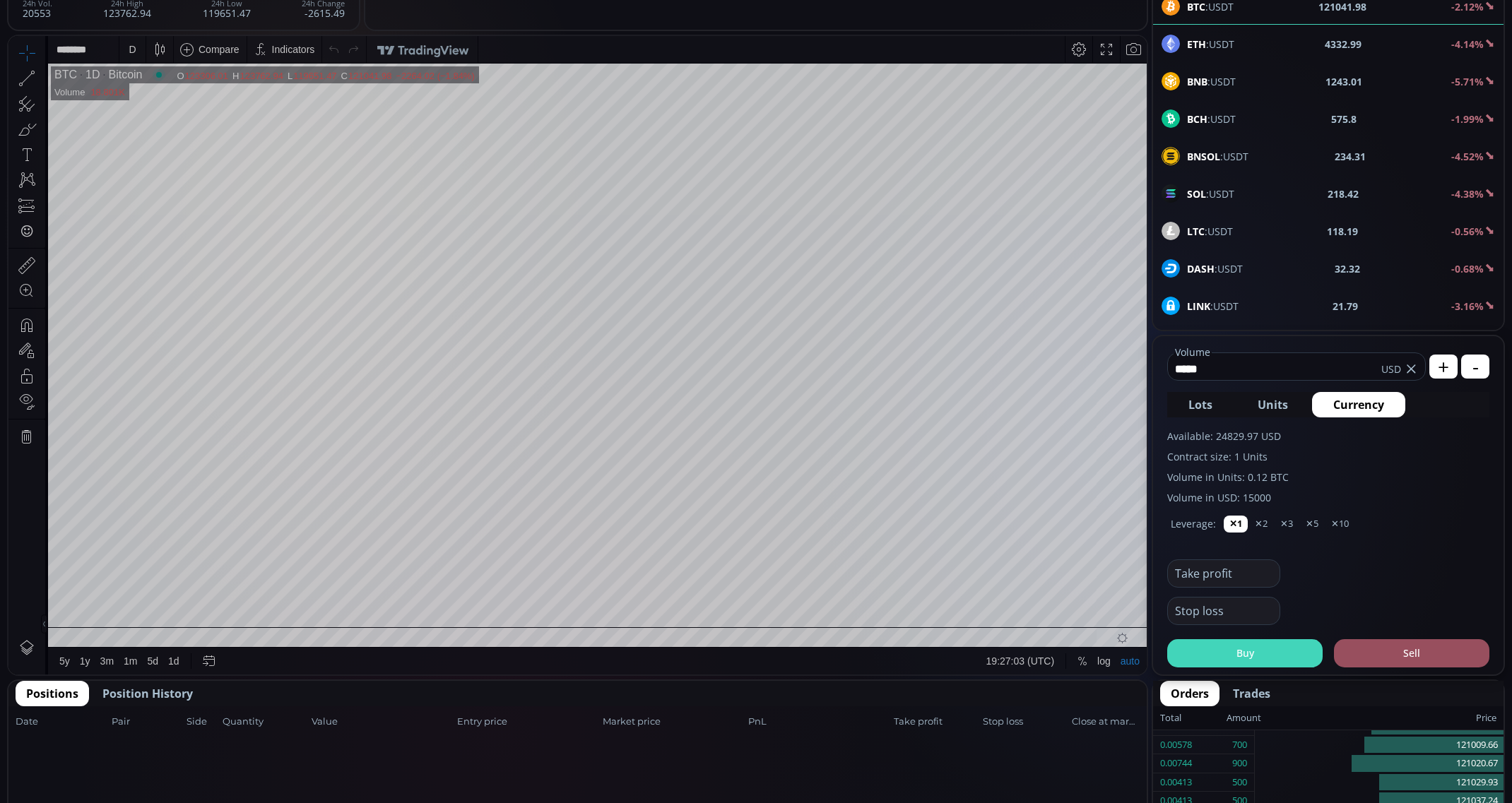
type input "*****"
click at [1276, 655] on button "Buy" at bounding box center [1245, 653] width 156 height 29
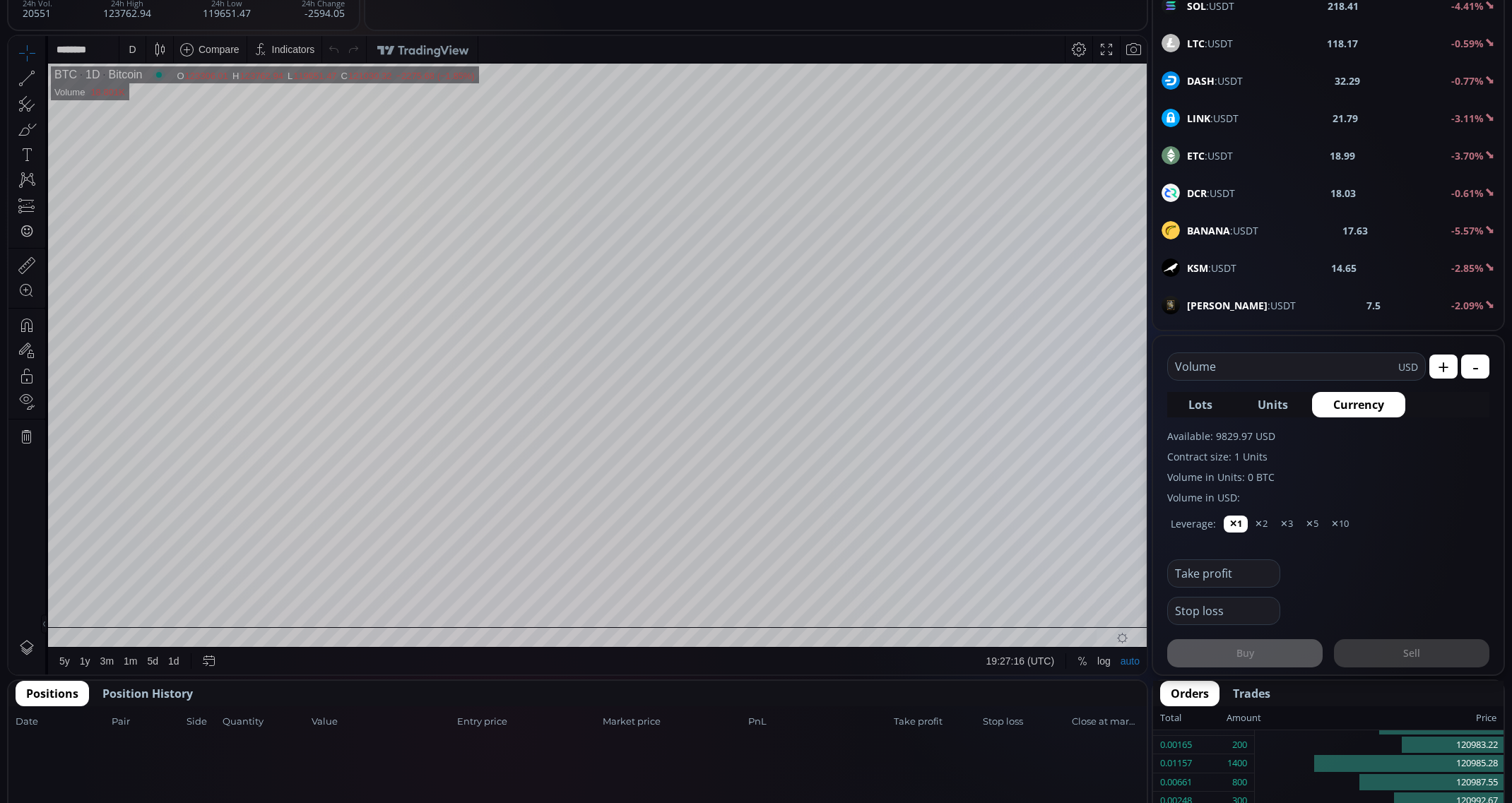
scroll to position [376, 0]
click at [1211, 305] on span "XRP :USDT" at bounding box center [1211, 303] width 47 height 15
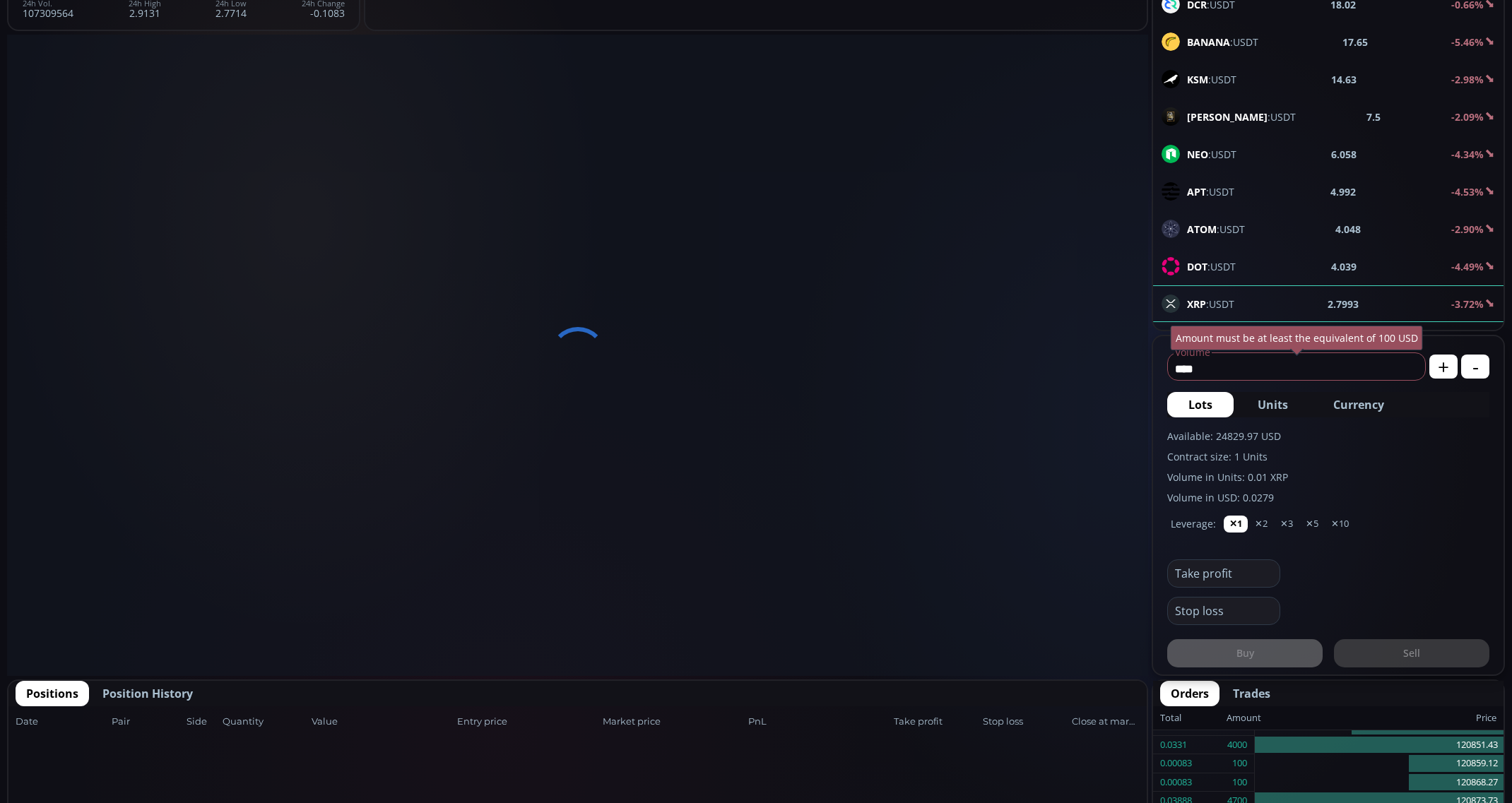
click at [1357, 405] on span "Currency" at bounding box center [1358, 405] width 51 height 17
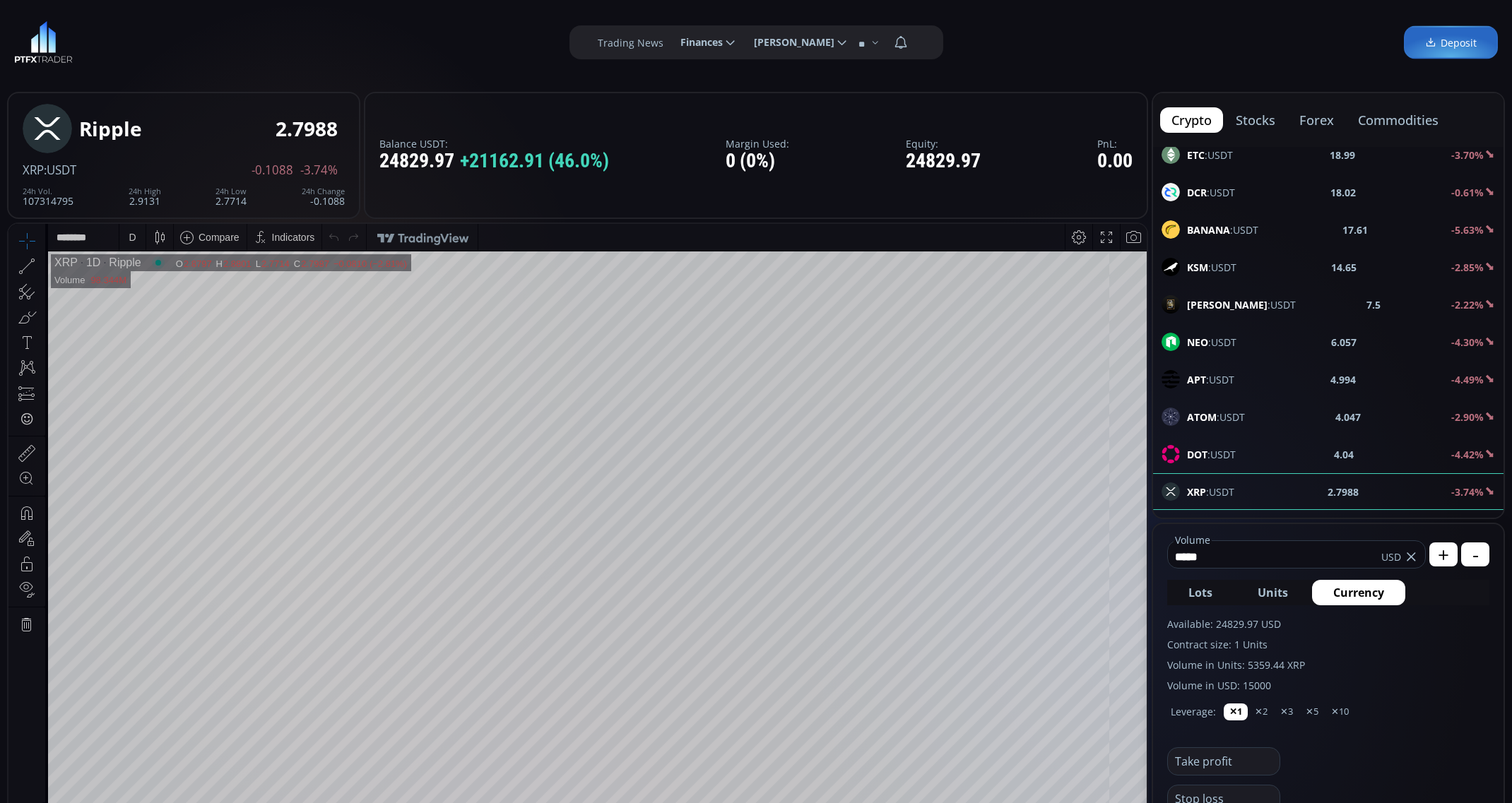
type input "*****"
click at [130, 243] on div "D" at bounding box center [132, 238] width 12 height 27
click at [149, 298] on div "1 minute" at bounding box center [169, 289] width 99 height 23
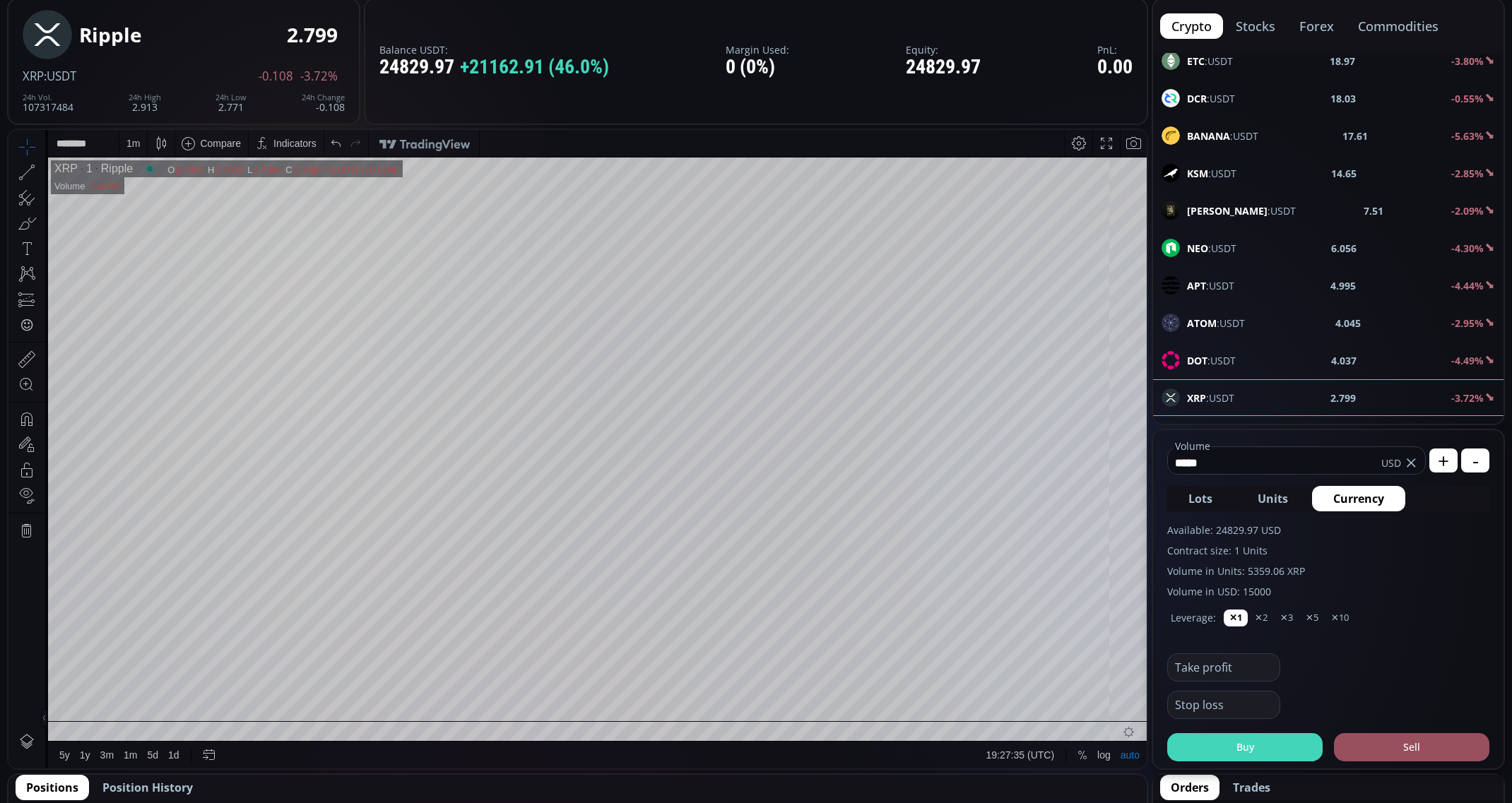
click at [1272, 747] on button "Buy" at bounding box center [1245, 747] width 156 height 29
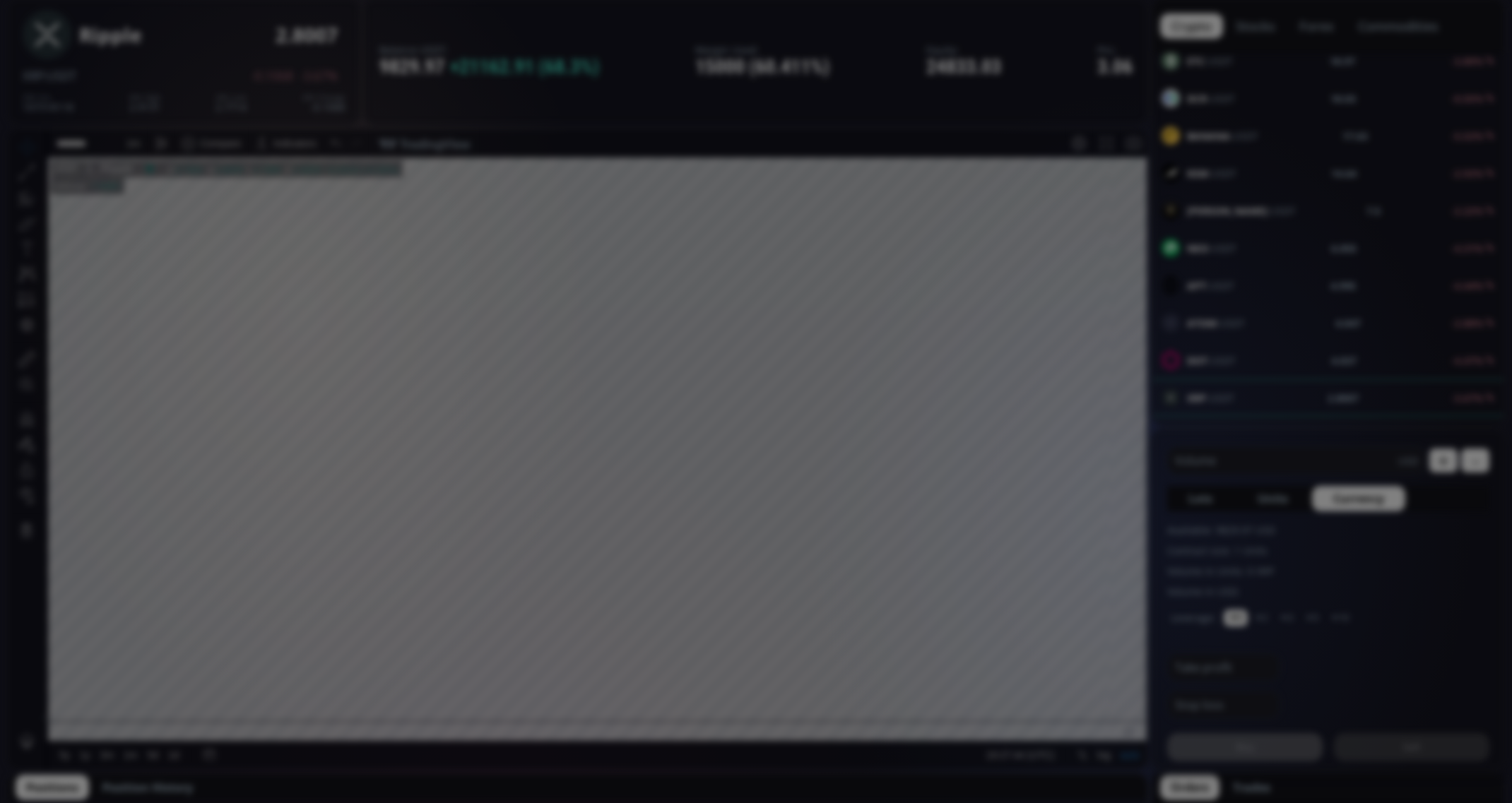
scroll to position [188, 0]
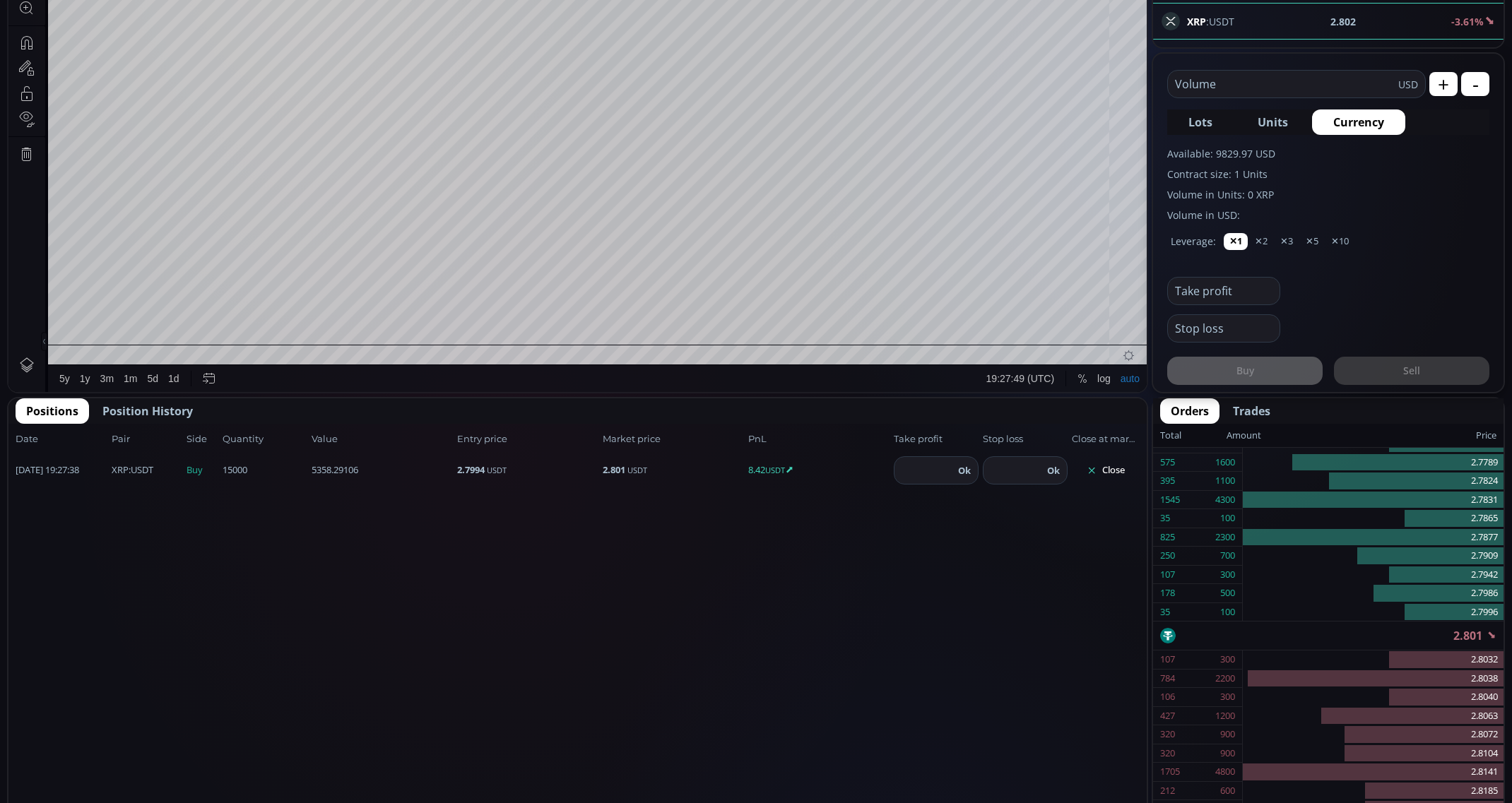
scroll to position [0, 0]
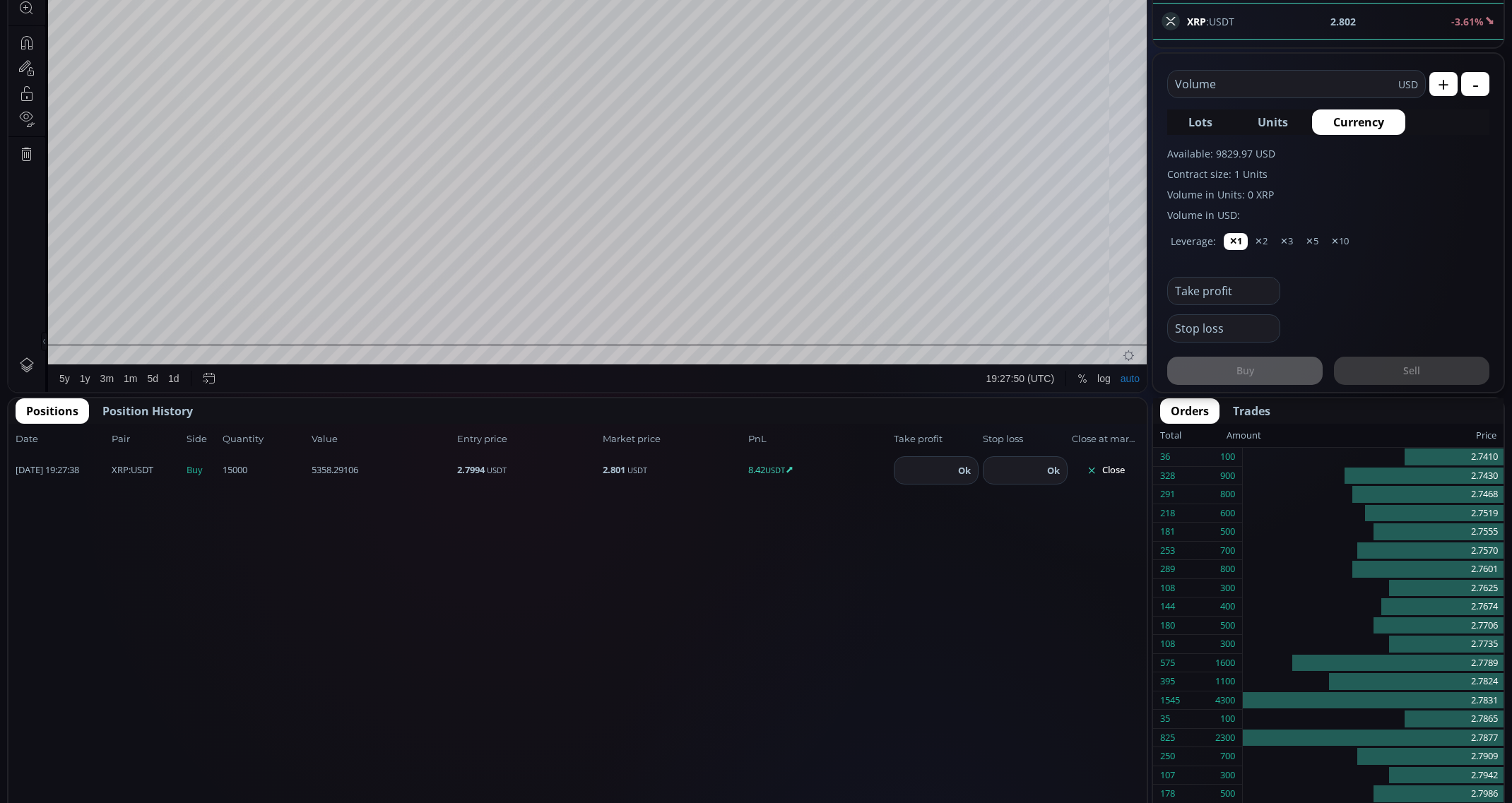
click at [1223, 355] on div "Buy Sell" at bounding box center [1328, 363] width 322 height 42
click at [1405, 320] on div "Stop loss" at bounding box center [1328, 323] width 322 height 37
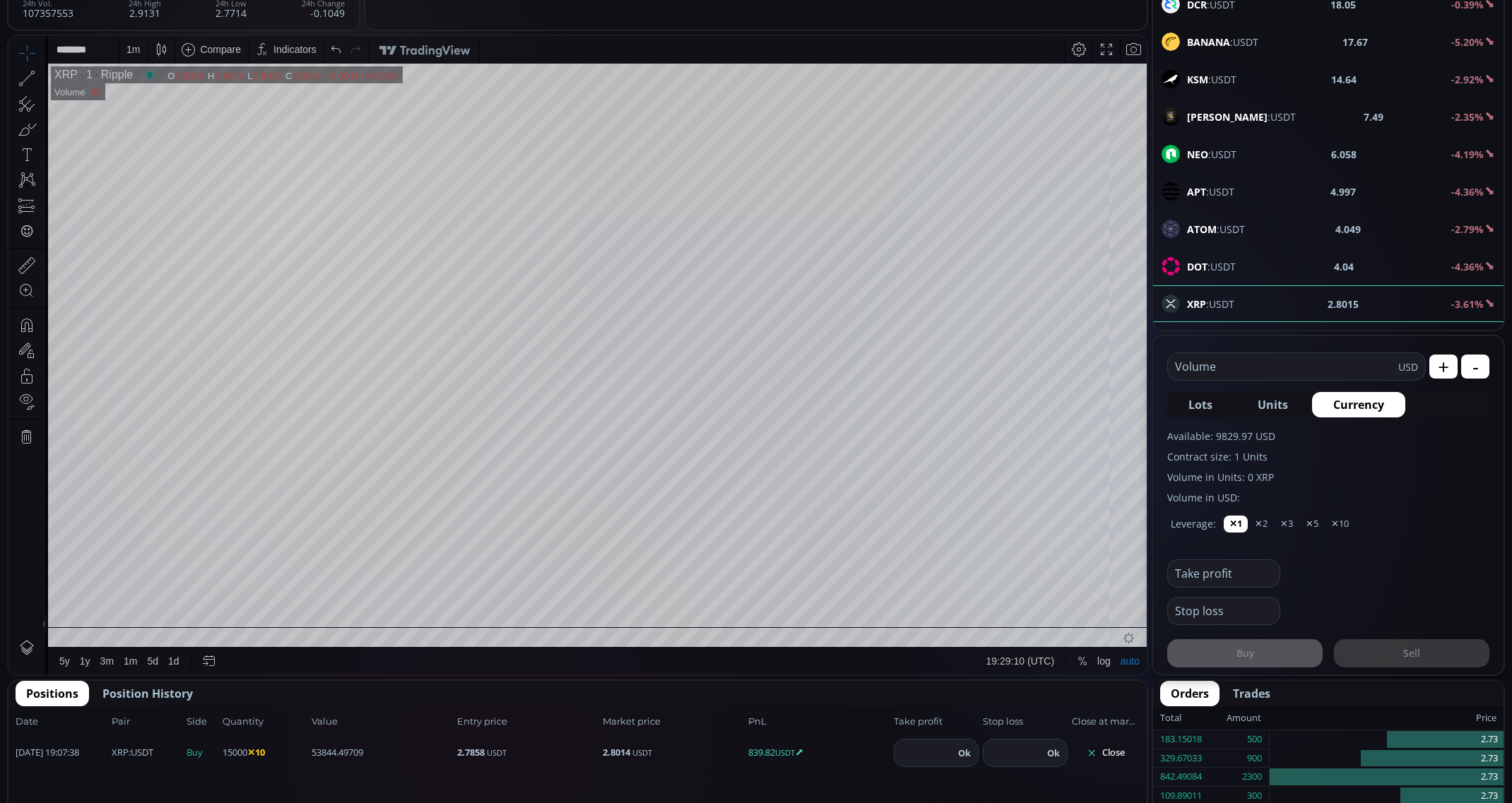
scroll to position [376, 0]
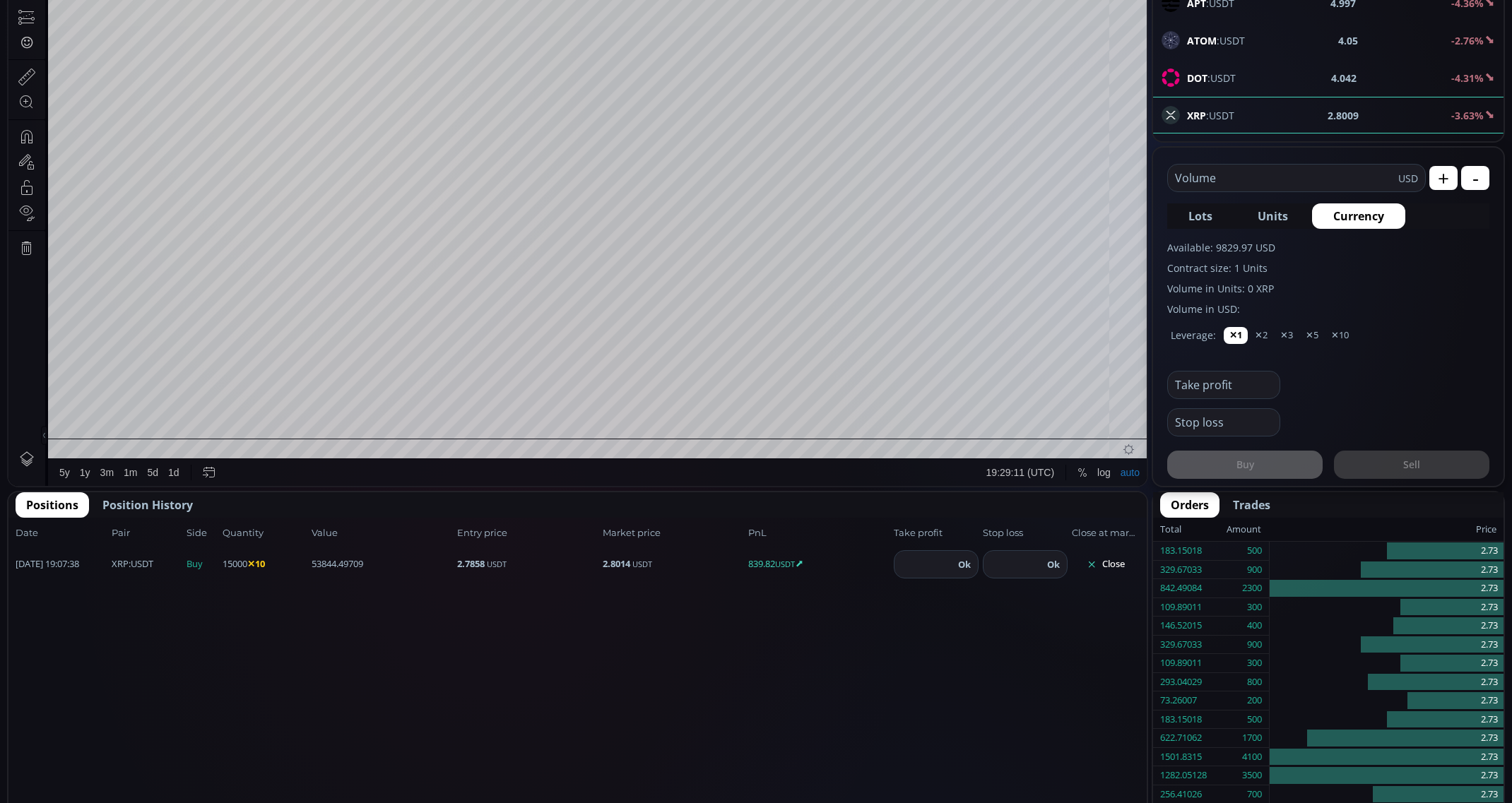
click at [1119, 554] on button "Close" at bounding box center [1106, 565] width 68 height 23
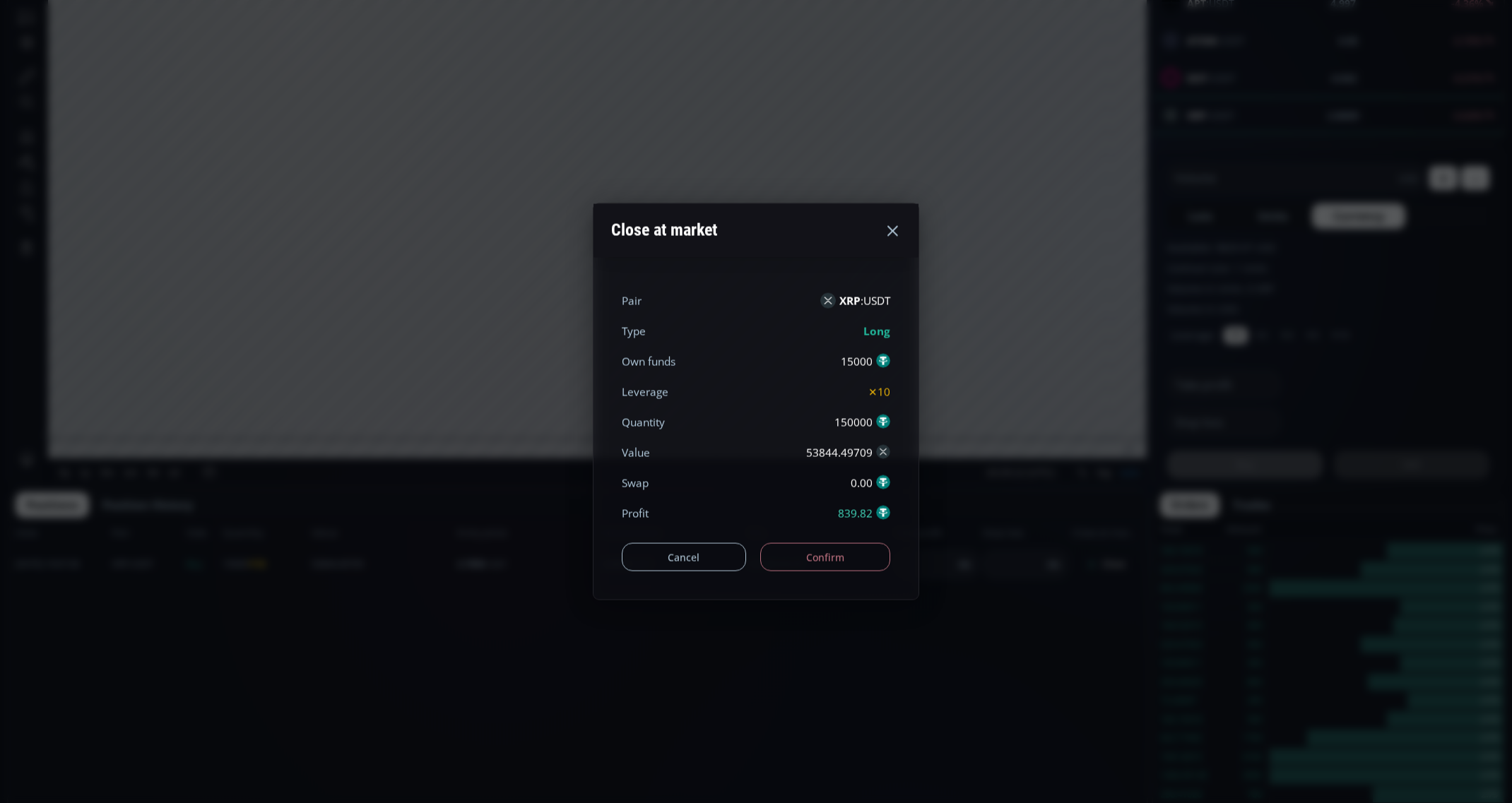
click at [798, 560] on button "Confirm" at bounding box center [825, 557] width 131 height 29
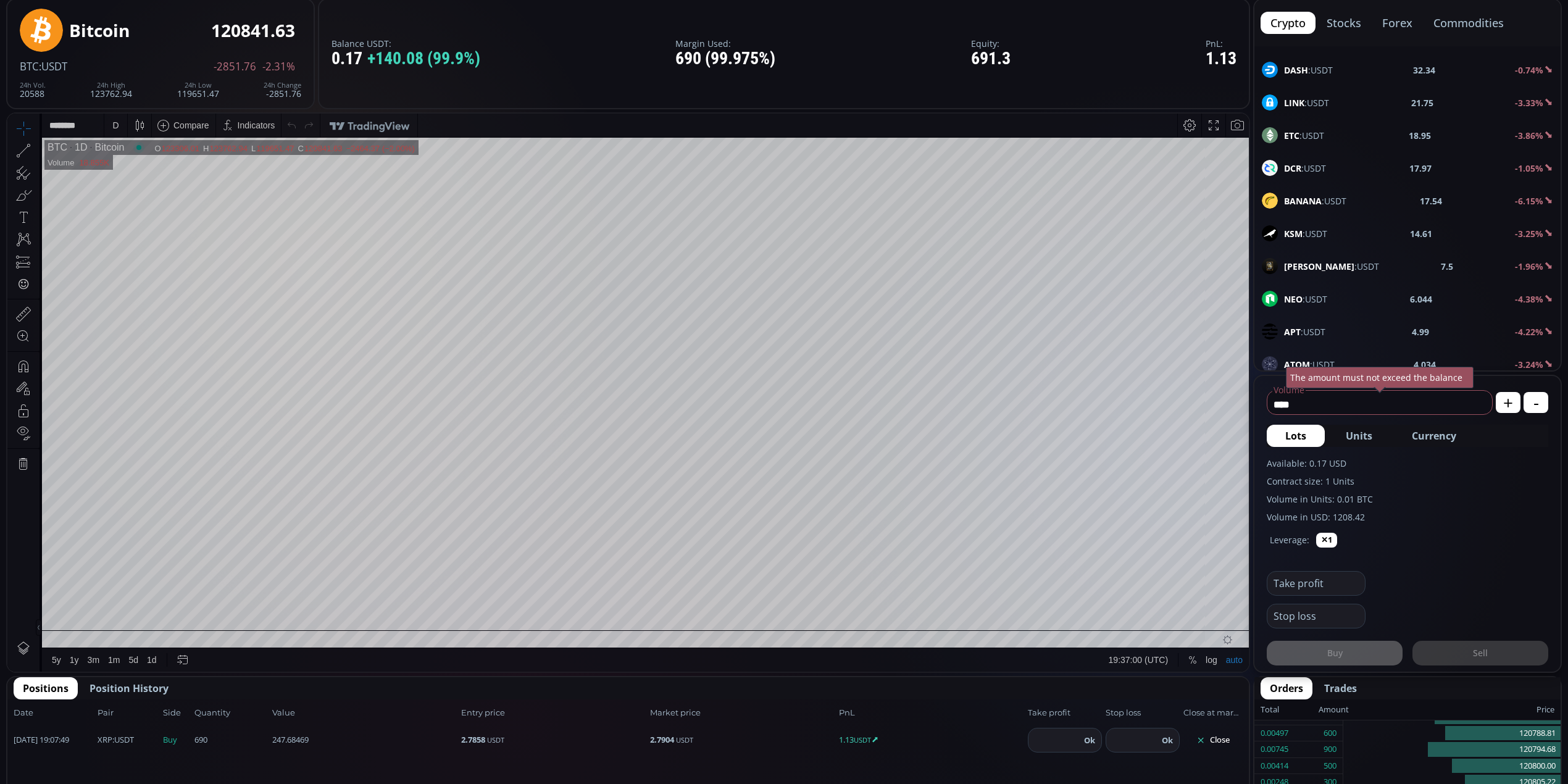
scroll to position [329, 0]
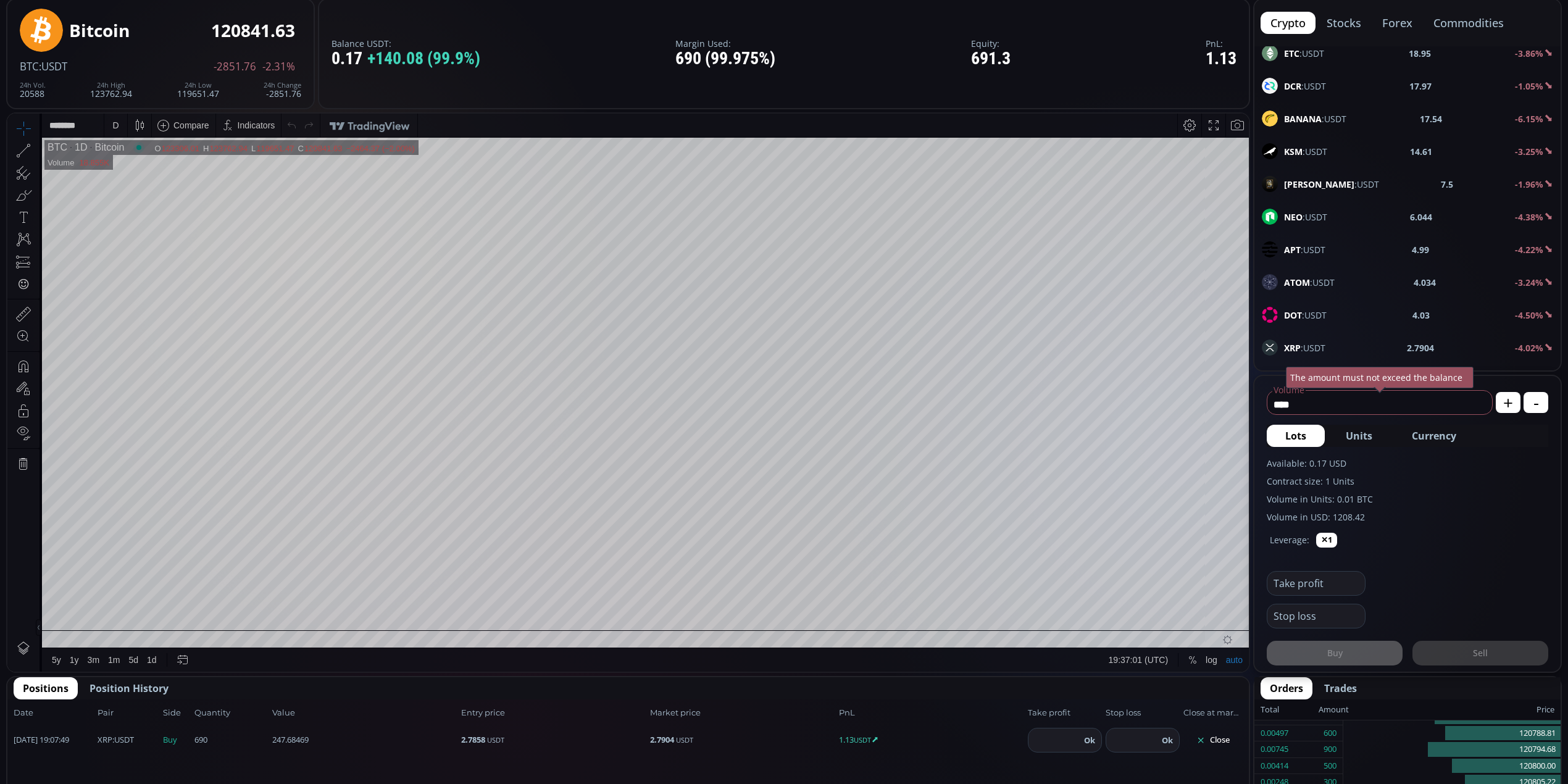
click at [1320, 343] on div "XRP :USDT 2.7904 -4.02%" at bounding box center [1407, 347] width 306 height 32
click at [113, 125] on div "D" at bounding box center [115, 125] width 6 height 10
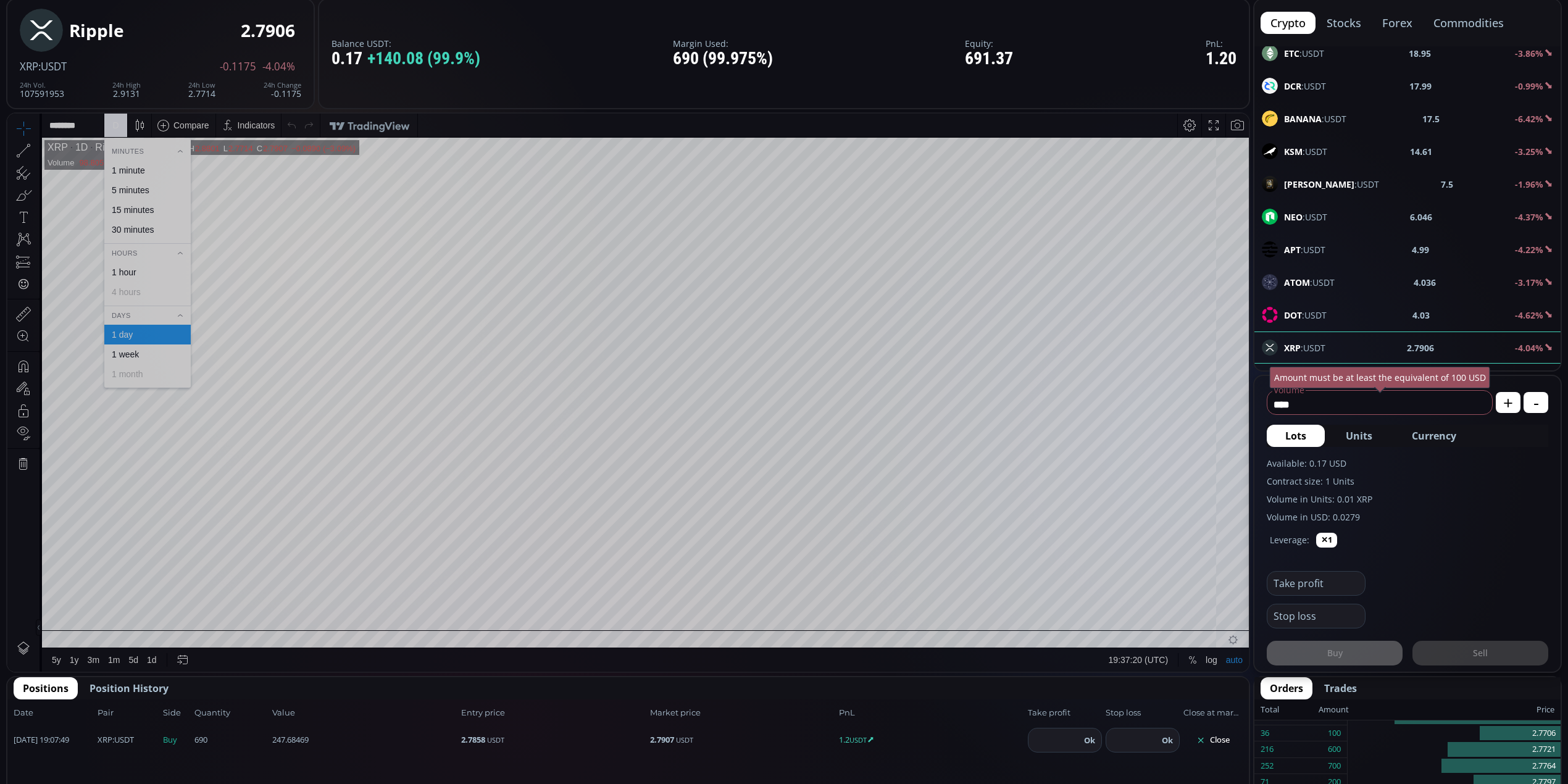
click at [123, 169] on div "1 minute" at bounding box center [128, 170] width 33 height 10
click at [114, 127] on div "1 m" at bounding box center [116, 125] width 12 height 10
click at [162, 213] on div "15 minutes" at bounding box center [147, 210] width 75 height 10
click at [125, 122] on div "15 m" at bounding box center [119, 125] width 17 height 10
click at [147, 225] on div "30 minutes" at bounding box center [132, 230] width 42 height 10
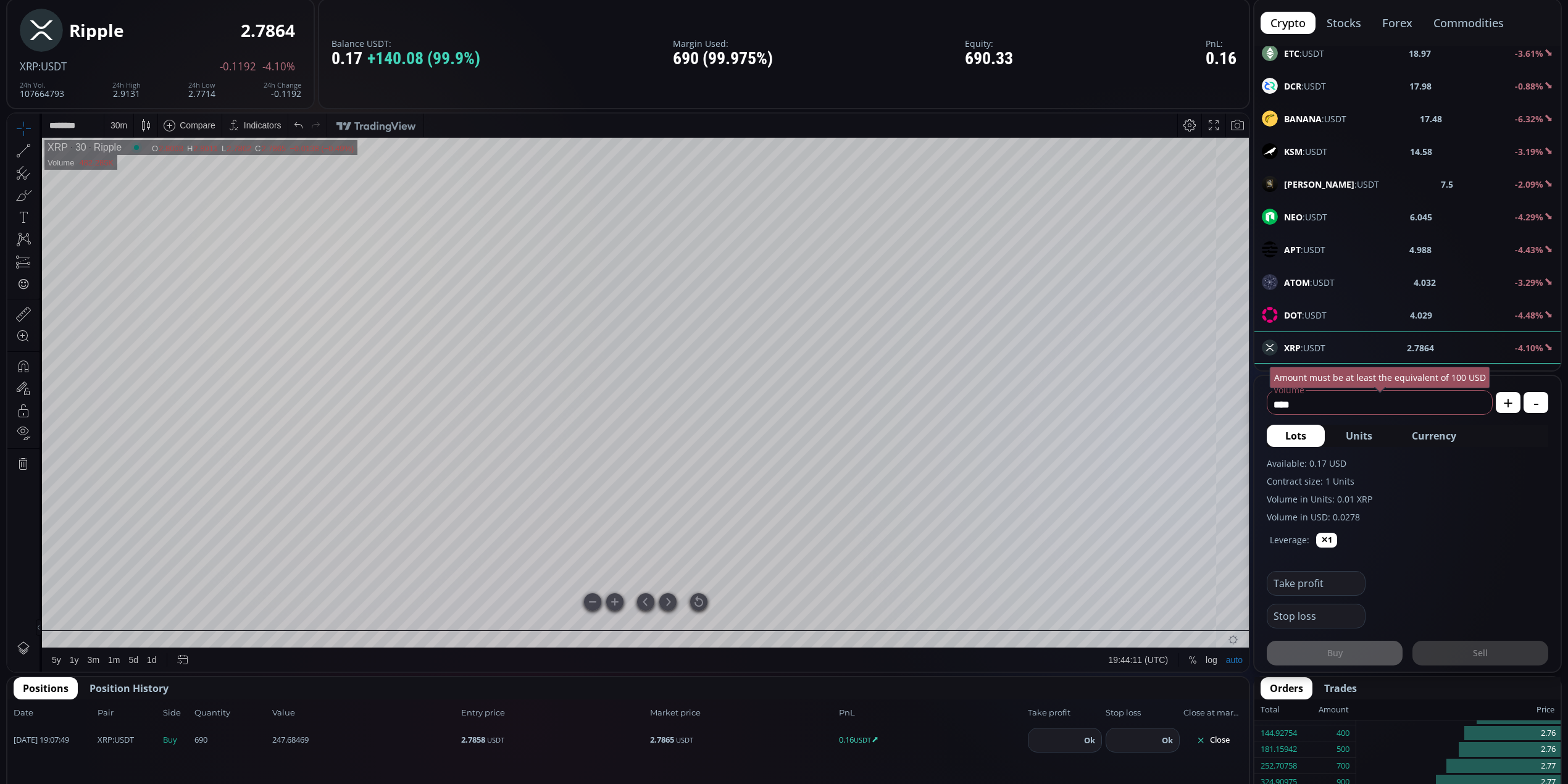
click at [694, 597] on div at bounding box center [699, 602] width 17 height 17
click at [125, 120] on div "30 m" at bounding box center [119, 125] width 17 height 10
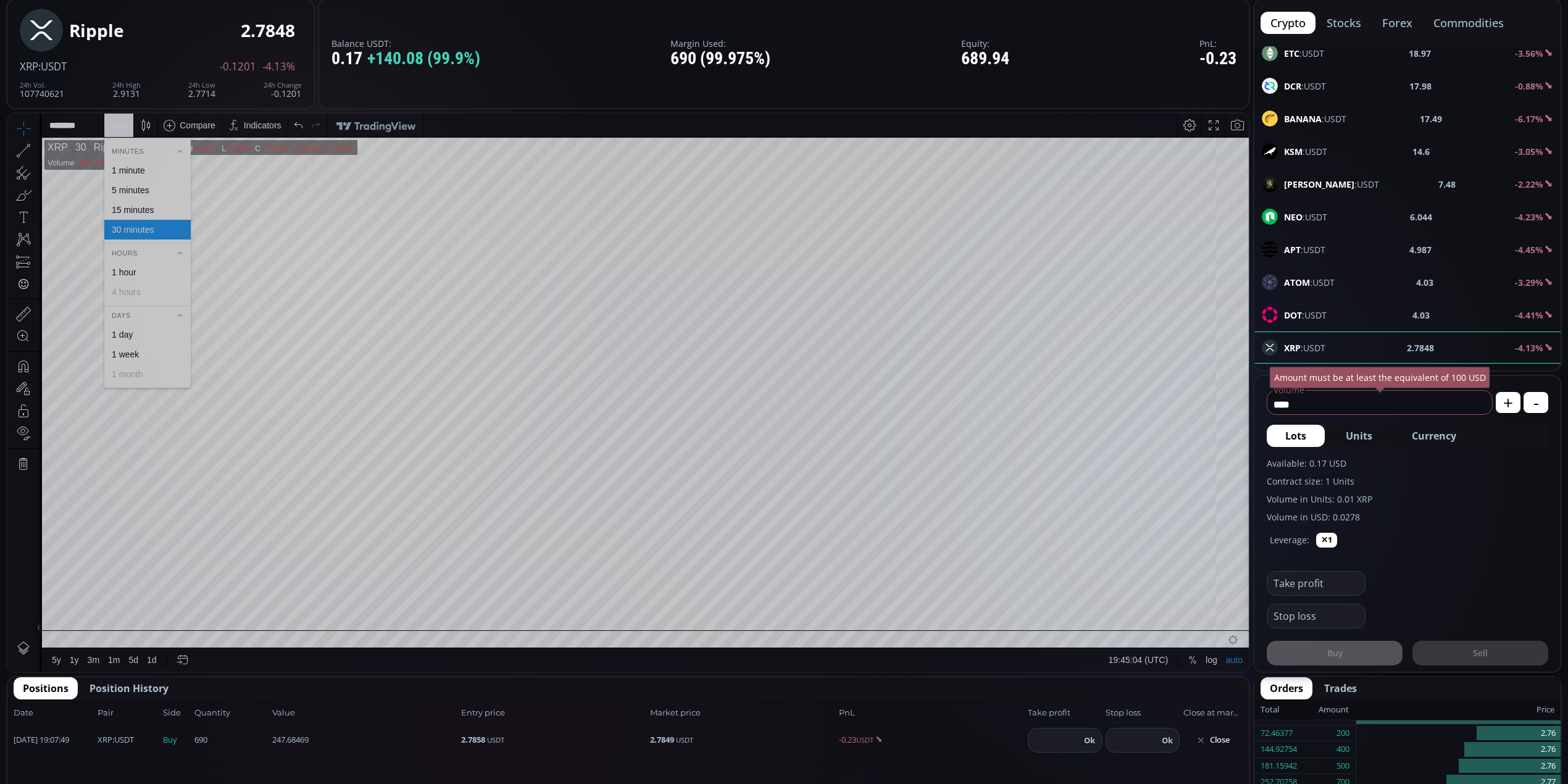
click at [147, 208] on div "15 minutes" at bounding box center [132, 210] width 42 height 10
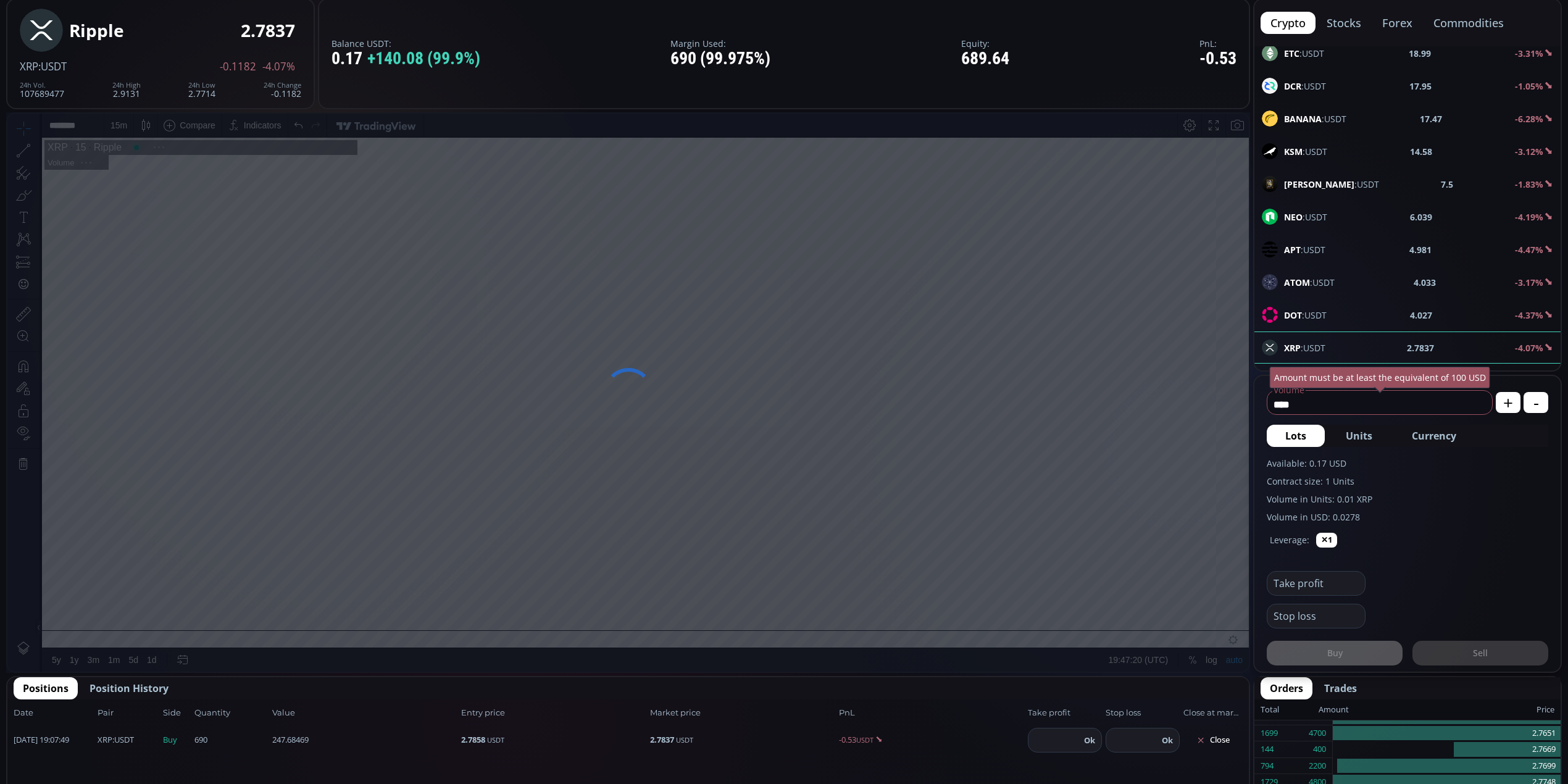
scroll to position [247, 0]
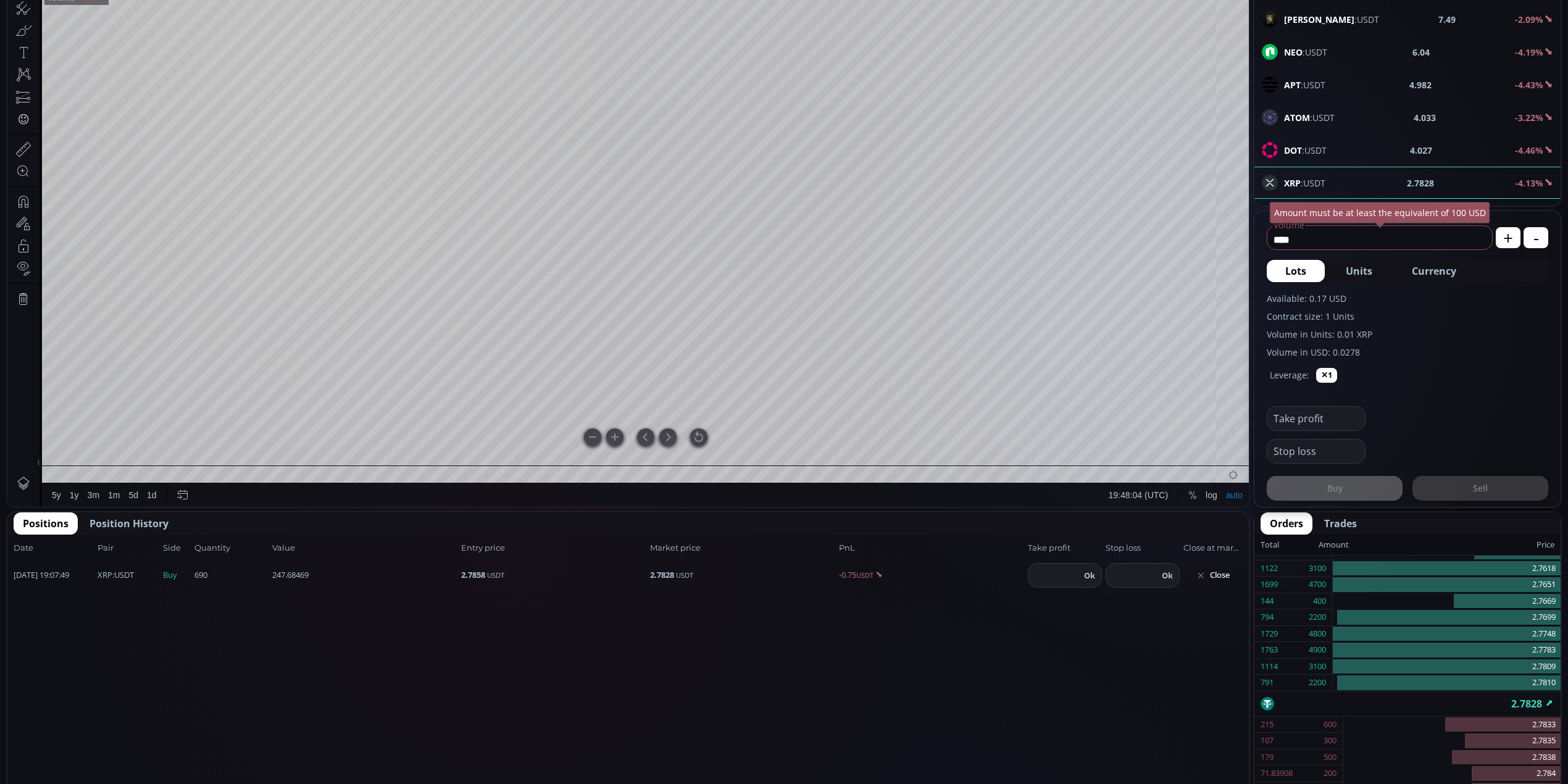
click at [699, 429] on div at bounding box center [699, 438] width 17 height 17
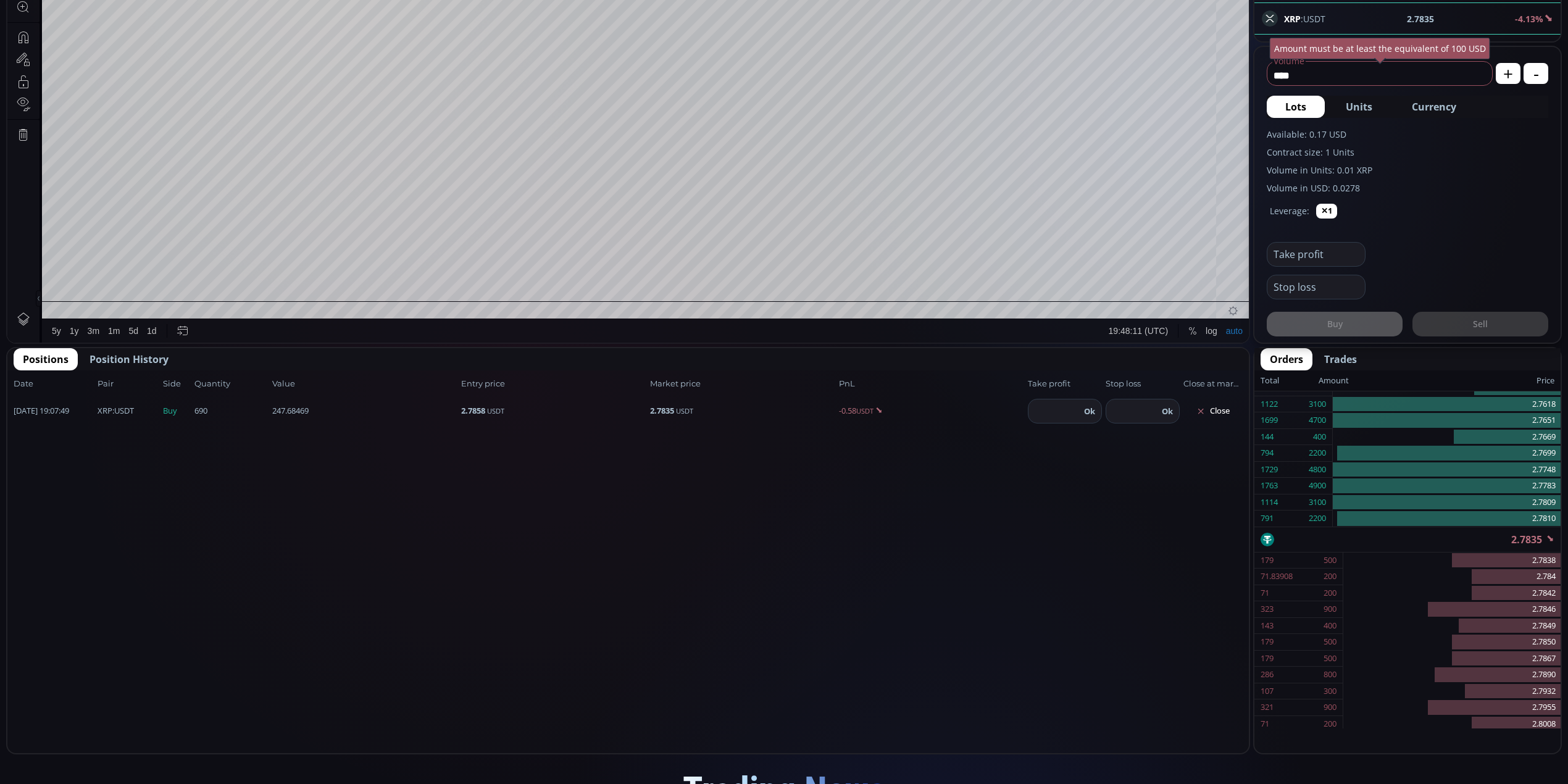
scroll to position [164, 0]
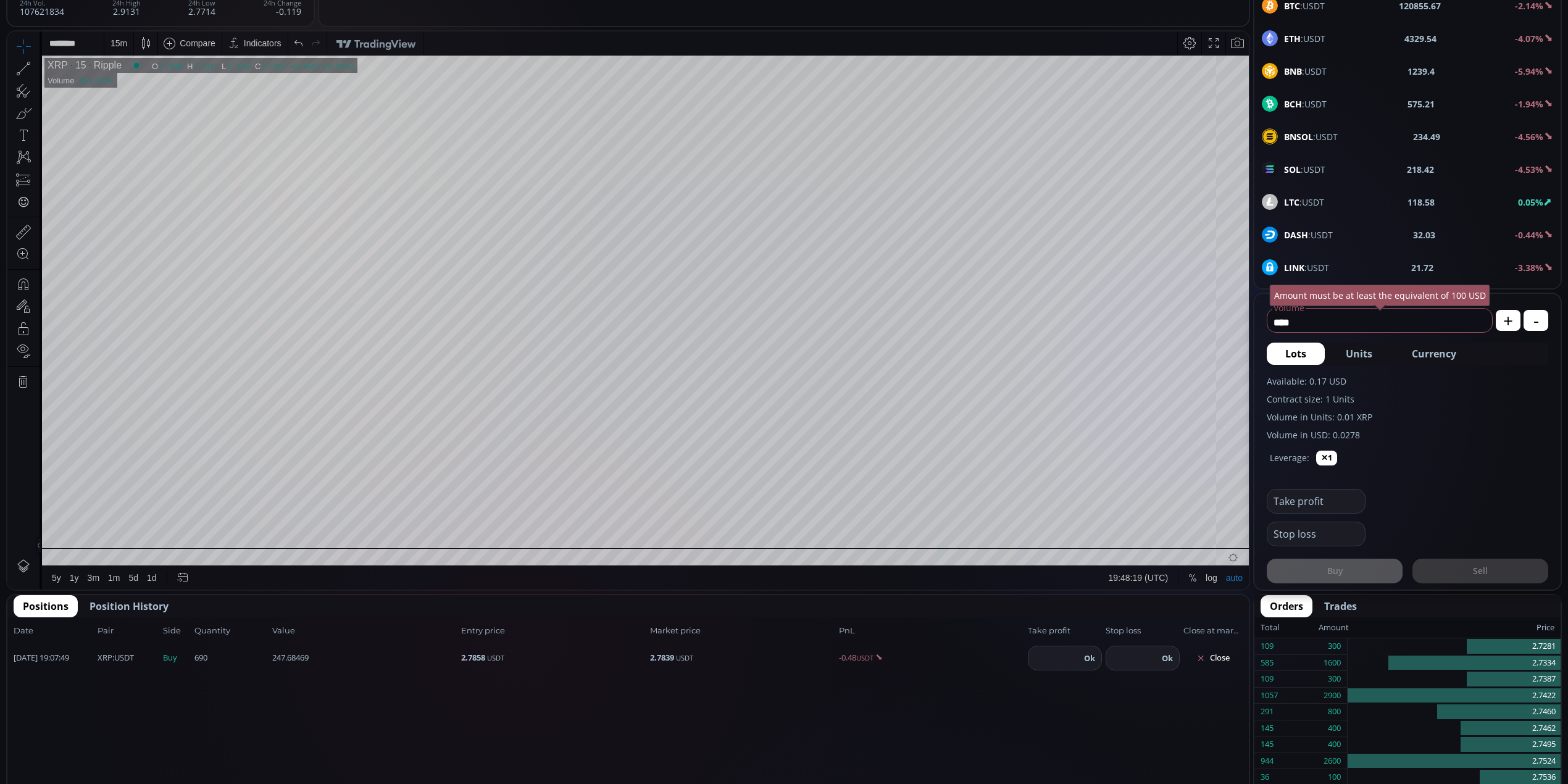
scroll to position [329, 0]
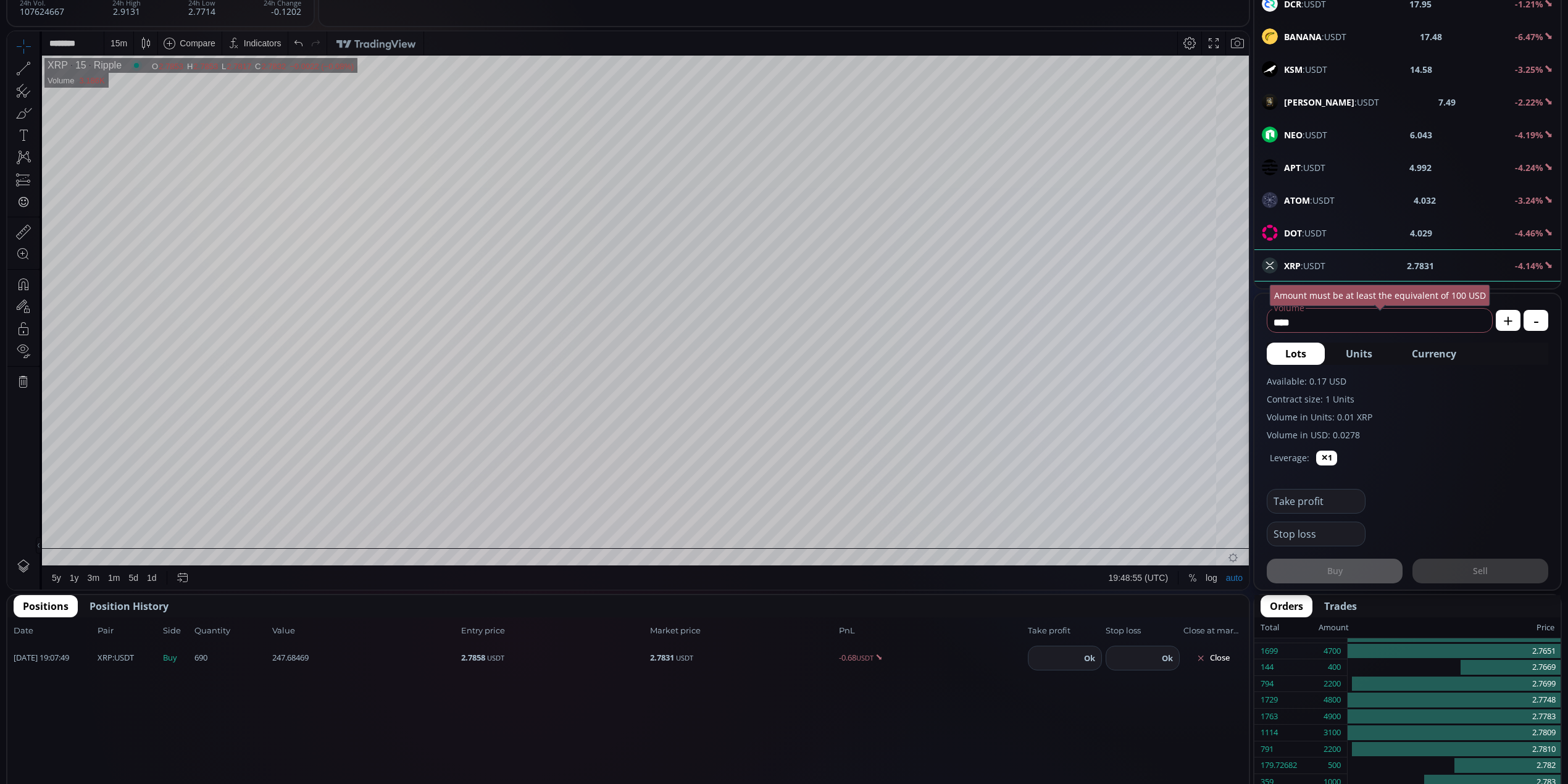
click at [115, 42] on div "15 m" at bounding box center [119, 43] width 17 height 10
click at [139, 104] on div "5 minutes" at bounding box center [130, 108] width 37 height 10
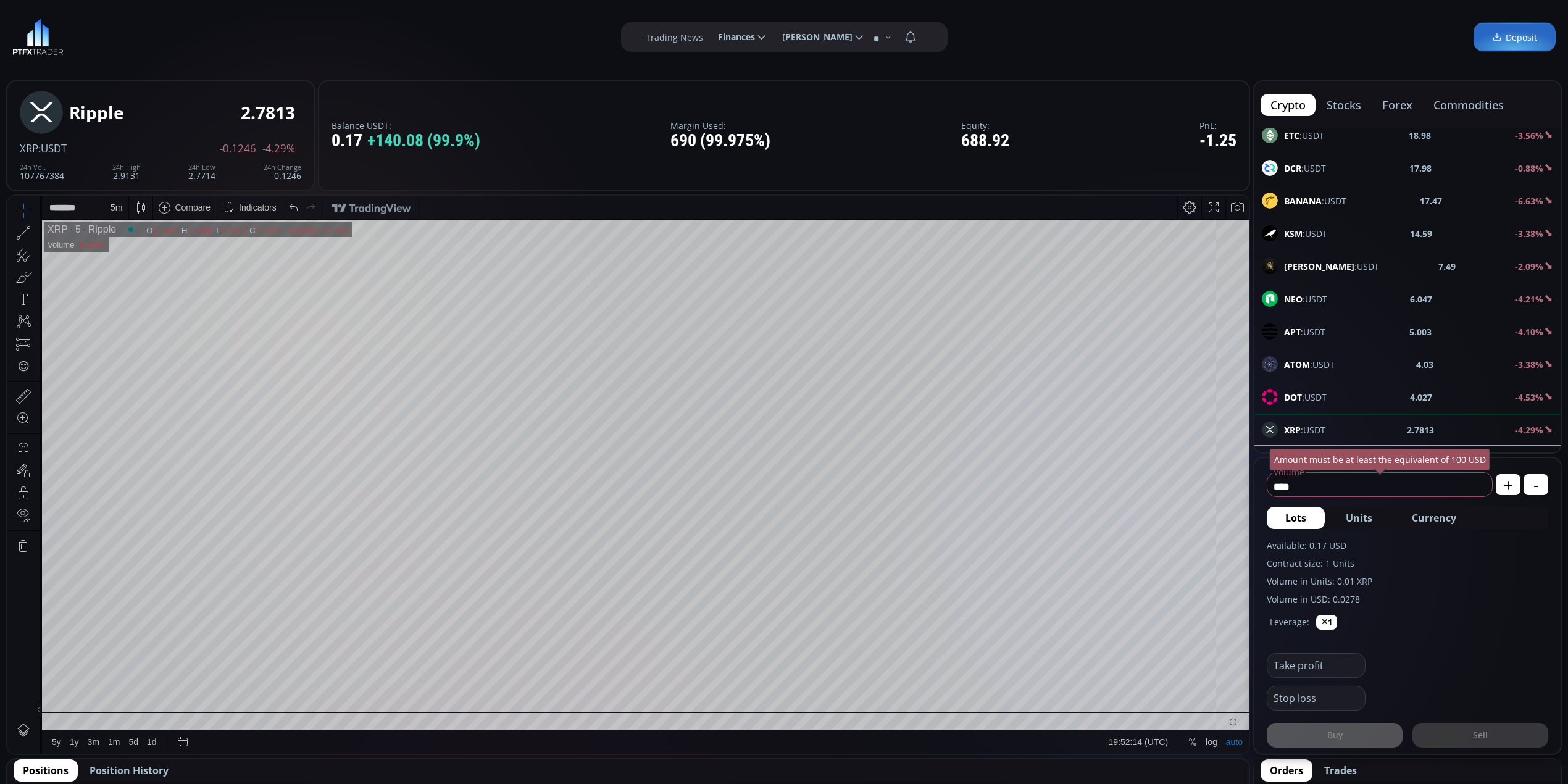
scroll to position [164, 0]
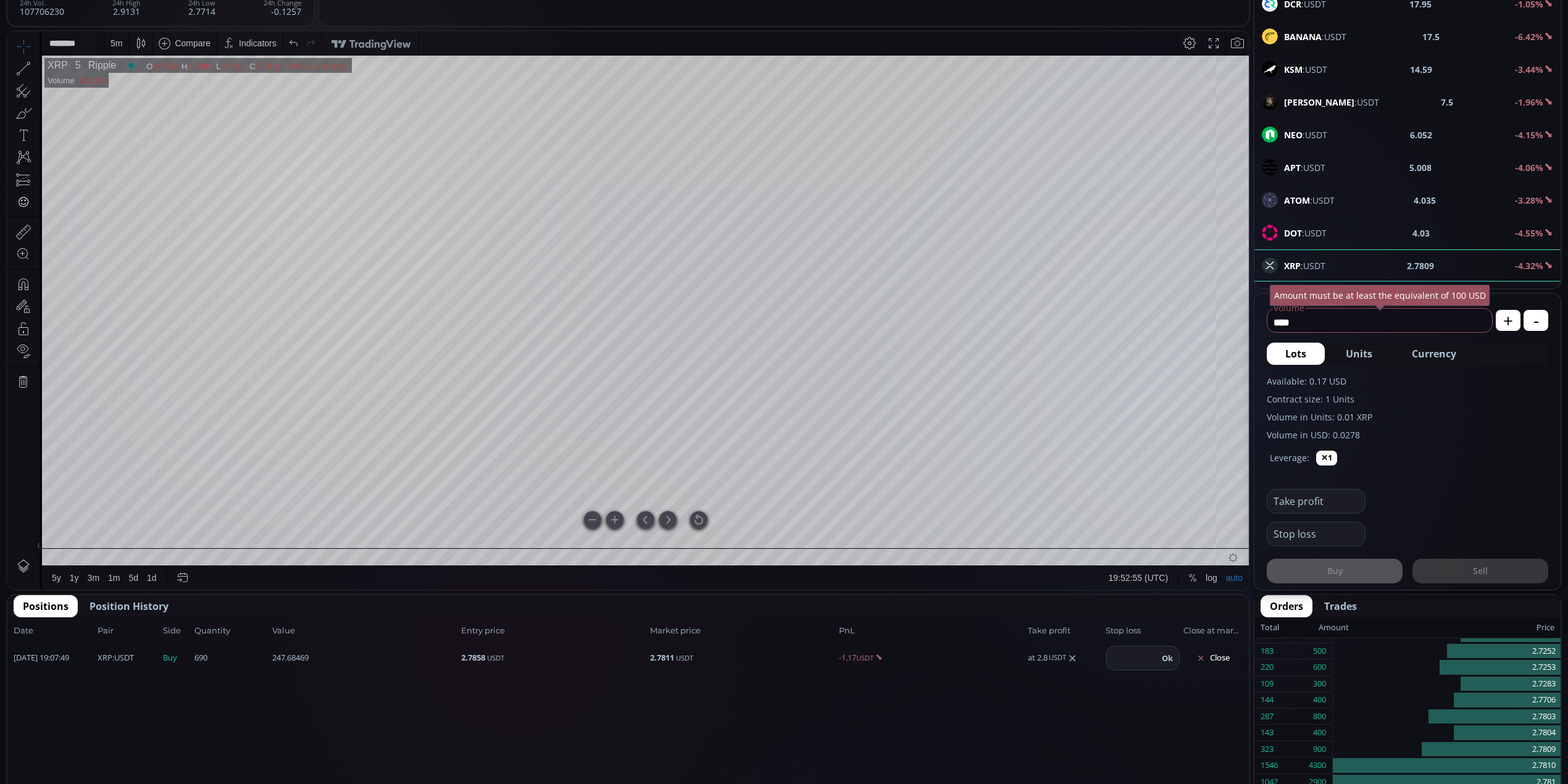
click at [698, 517] on div at bounding box center [699, 520] width 17 height 17
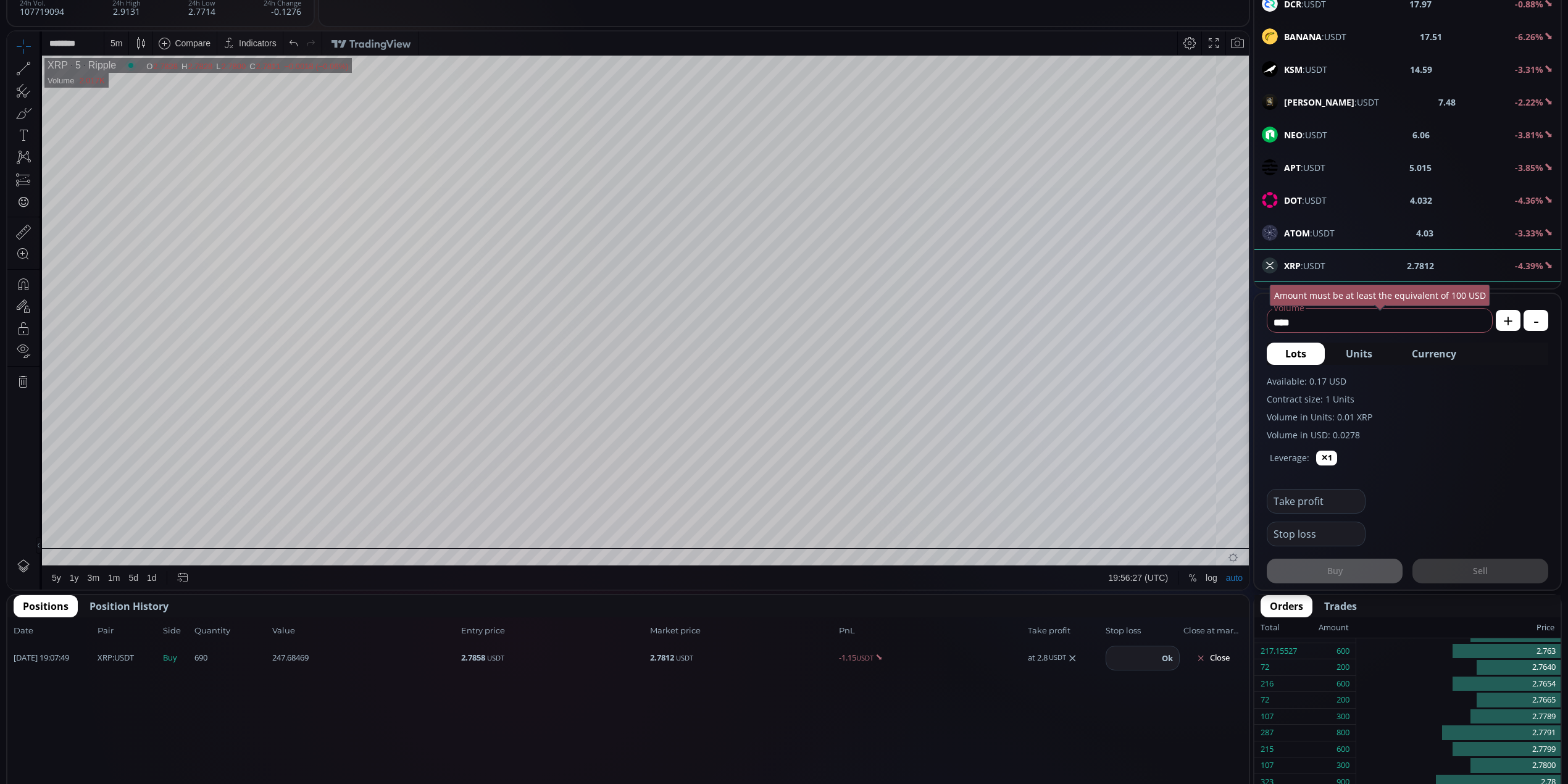
click at [25, 507] on div at bounding box center [23, 473] width 32 height 156
click at [121, 47] on div "5 m" at bounding box center [116, 43] width 12 height 10
click at [148, 89] on div "1 minute" at bounding box center [147, 89] width 75 height 10
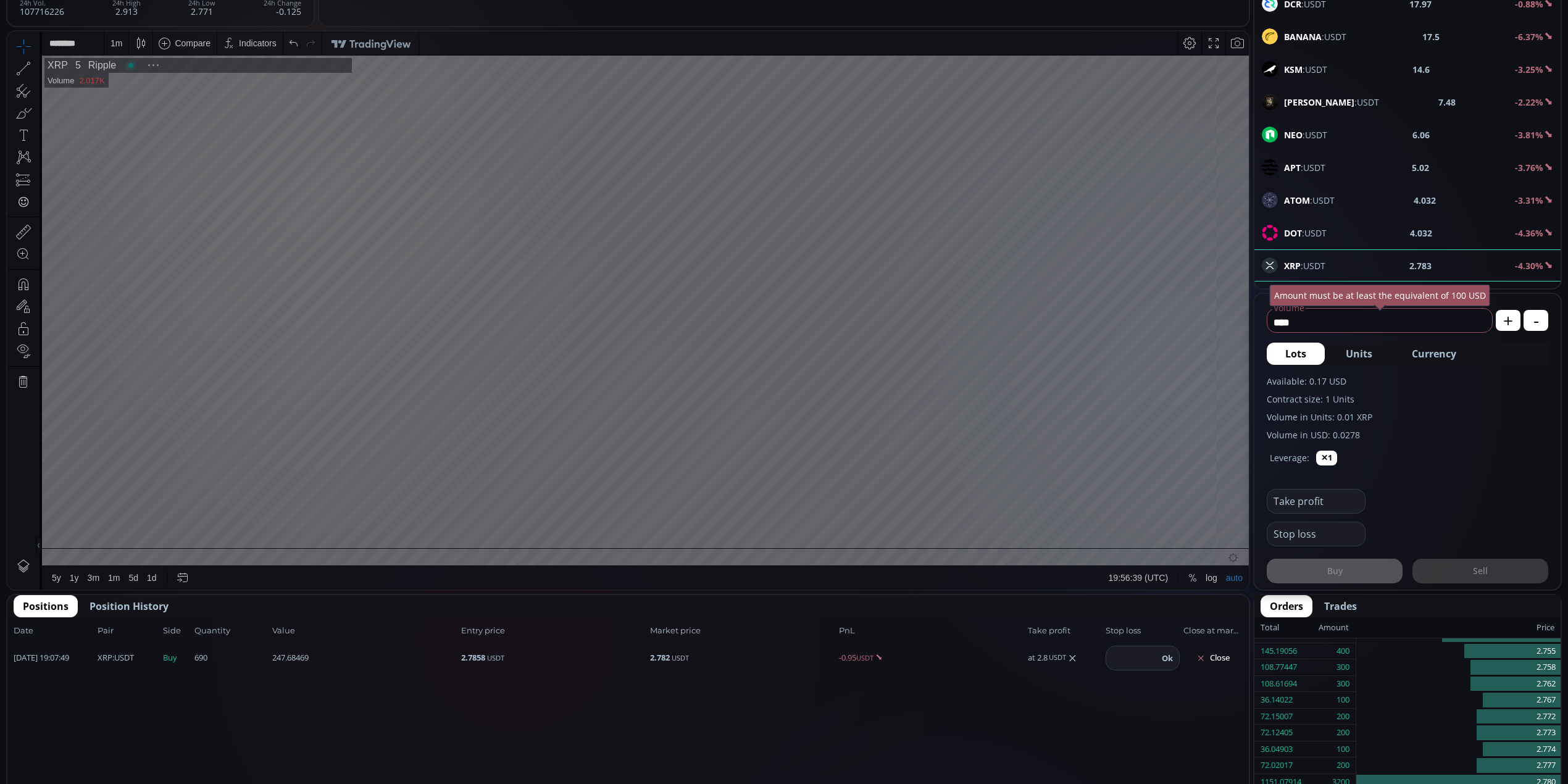
click at [115, 38] on div "1 m" at bounding box center [116, 43] width 12 height 10
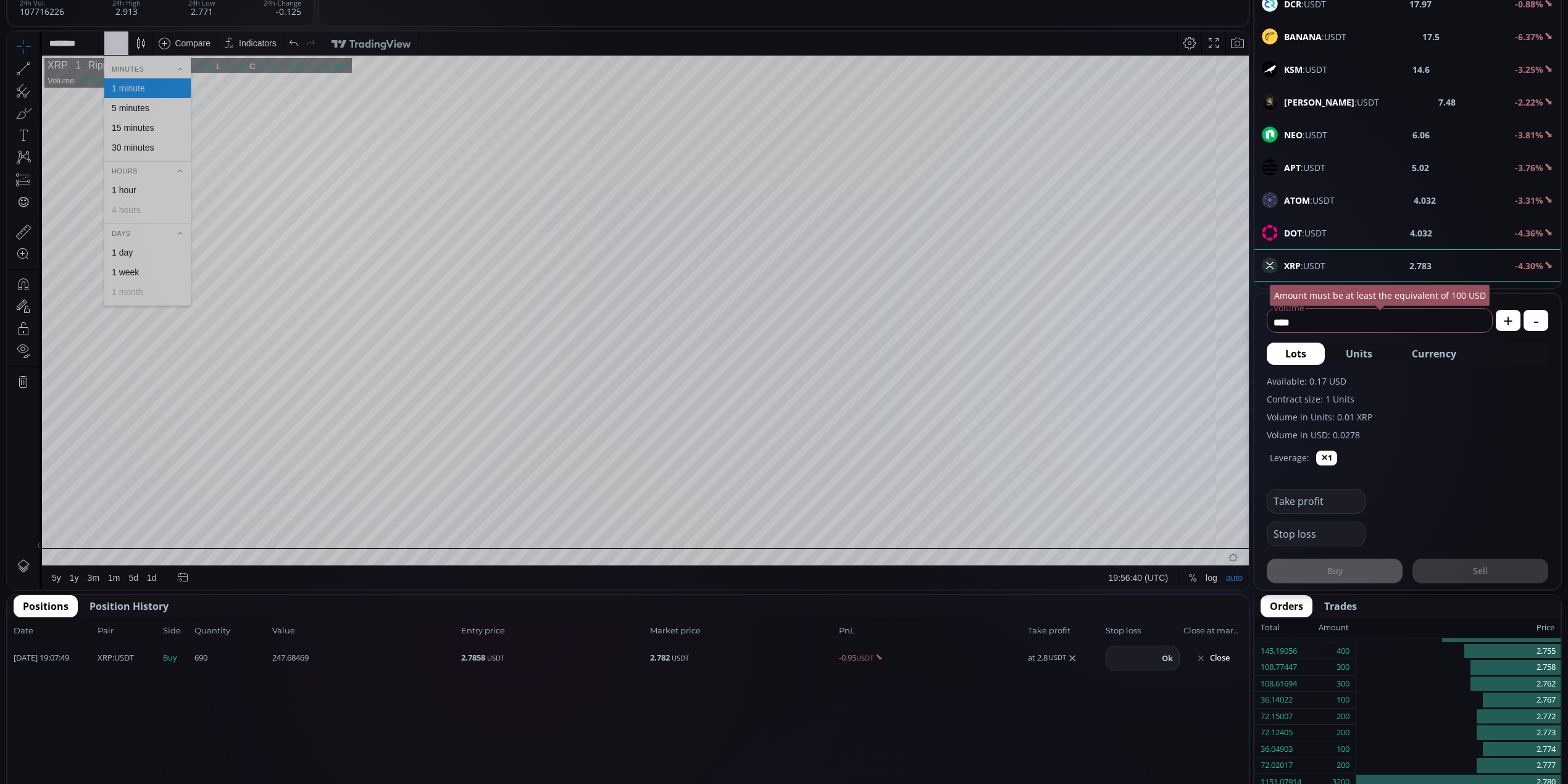
click at [147, 145] on div "30 minutes" at bounding box center [132, 148] width 42 height 10
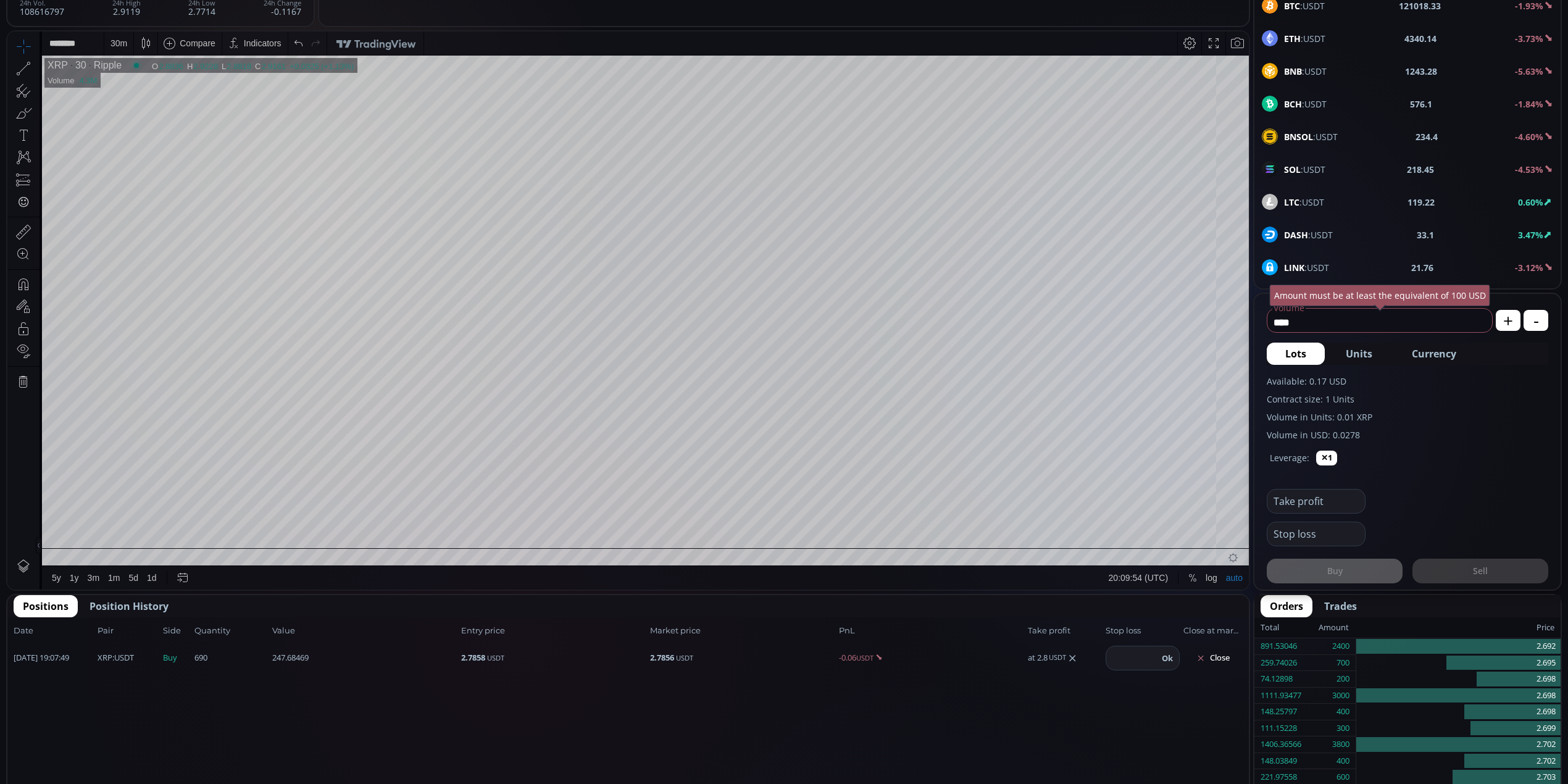
scroll to position [329, 0]
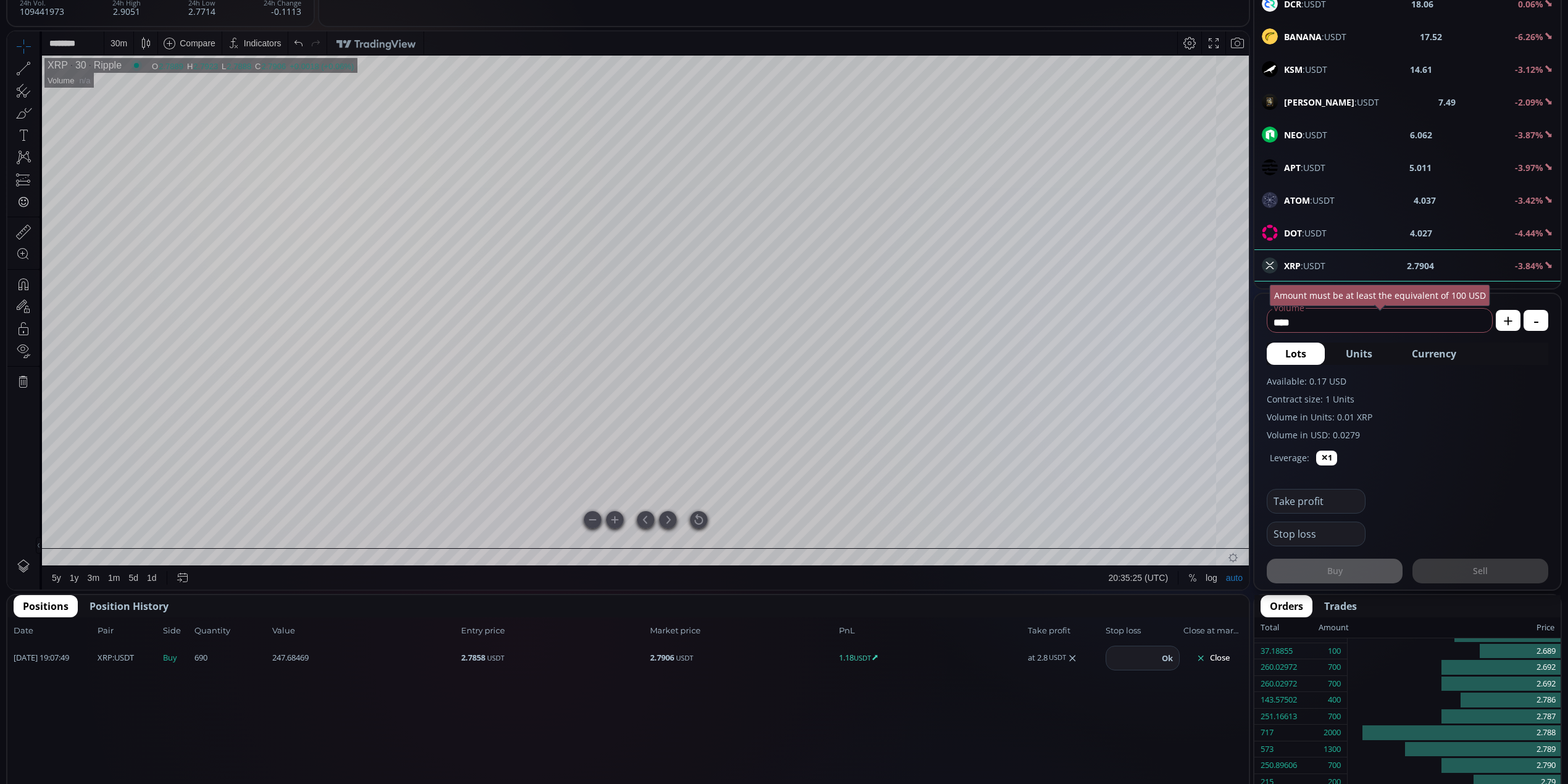
click at [696, 521] on div at bounding box center [699, 520] width 17 height 17
click at [119, 48] on div "30 m" at bounding box center [119, 43] width 17 height 24
click at [134, 87] on div "1 minute" at bounding box center [128, 89] width 33 height 10
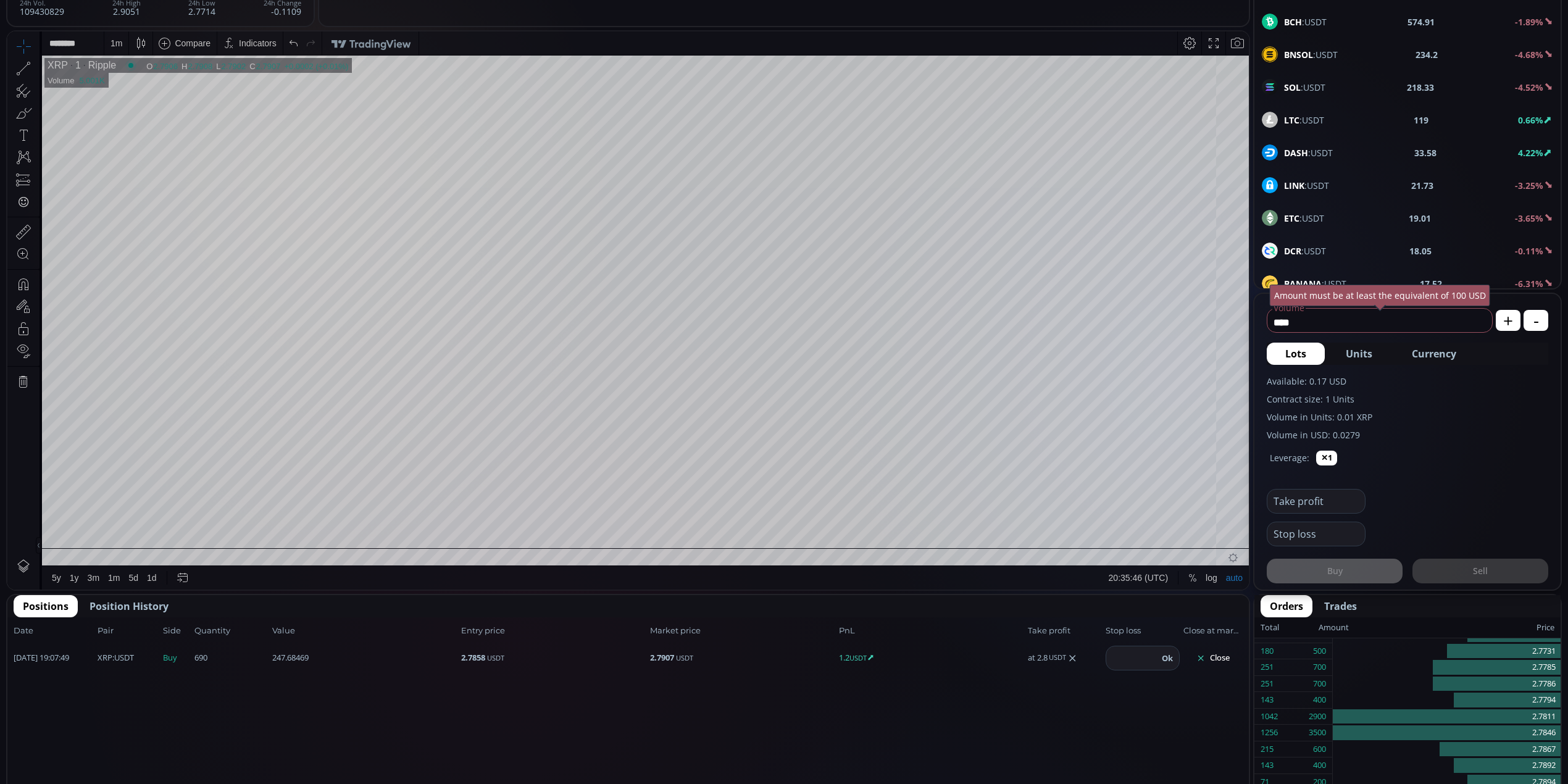
scroll to position [0, 0]
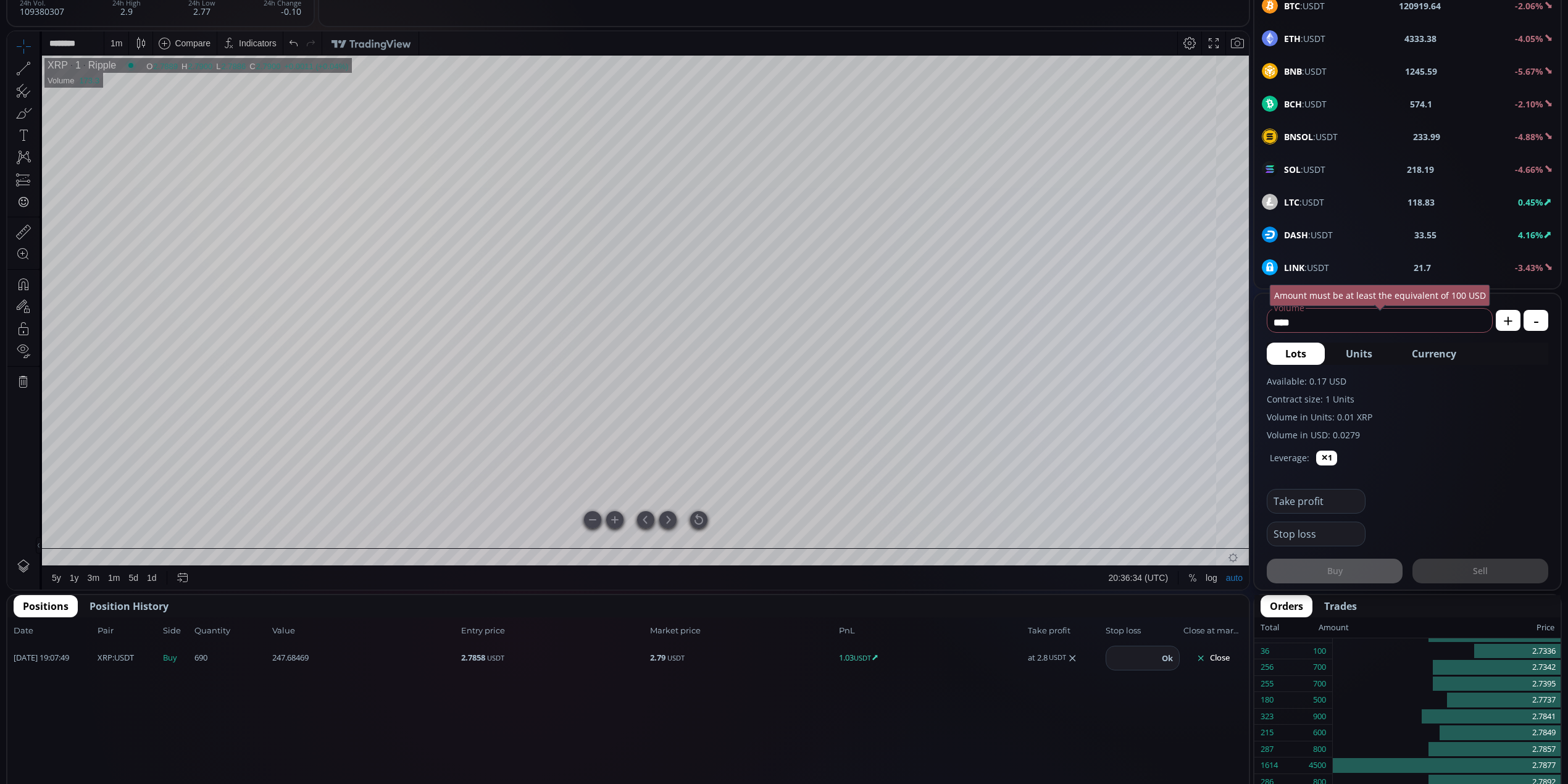
click at [699, 522] on div at bounding box center [699, 520] width 17 height 17
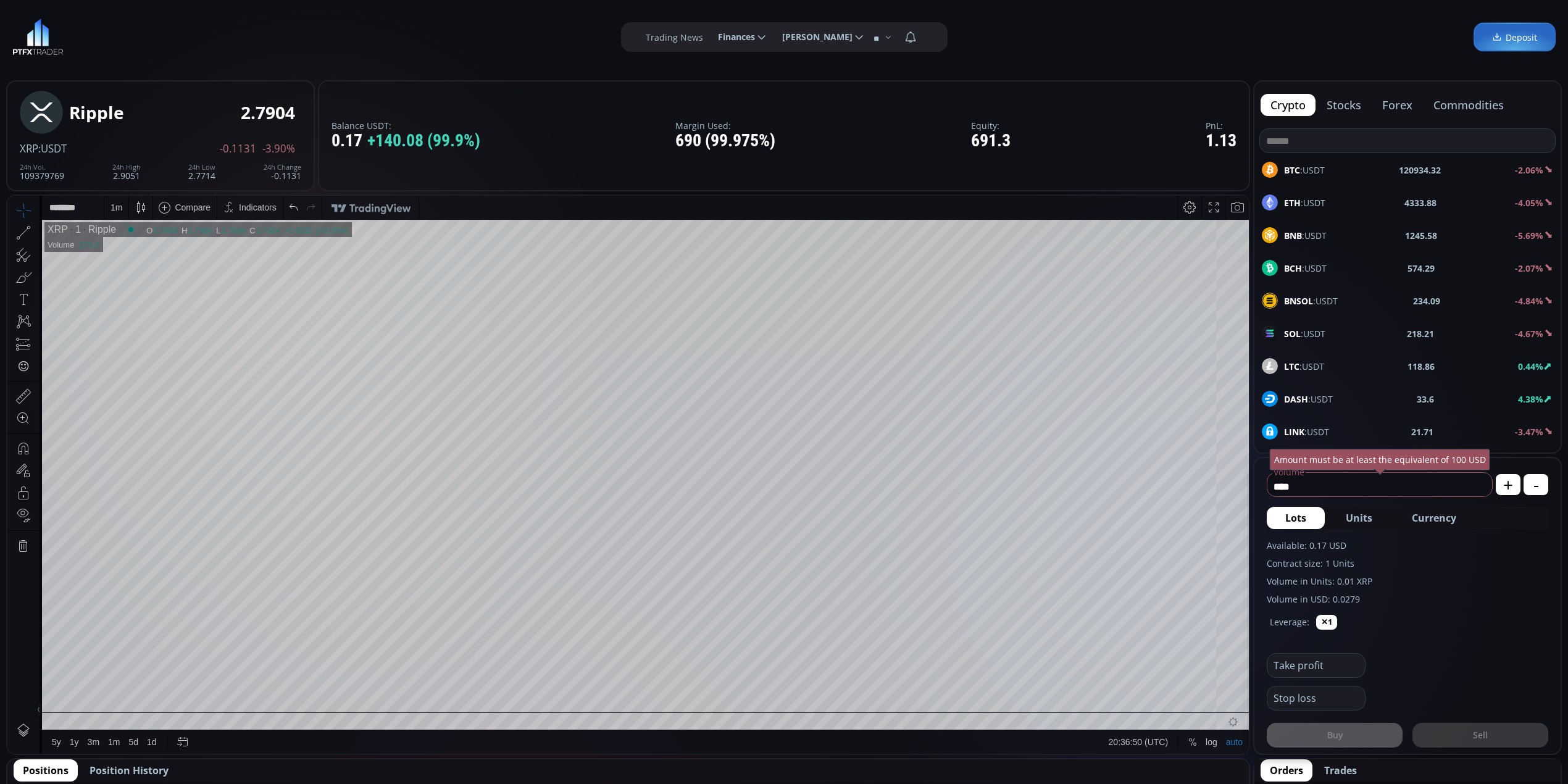
click at [1497, 403] on div "DASH :USDT 33.6 4.38%" at bounding box center [1407, 399] width 291 height 16
click at [113, 205] on div "D" at bounding box center [115, 207] width 6 height 10
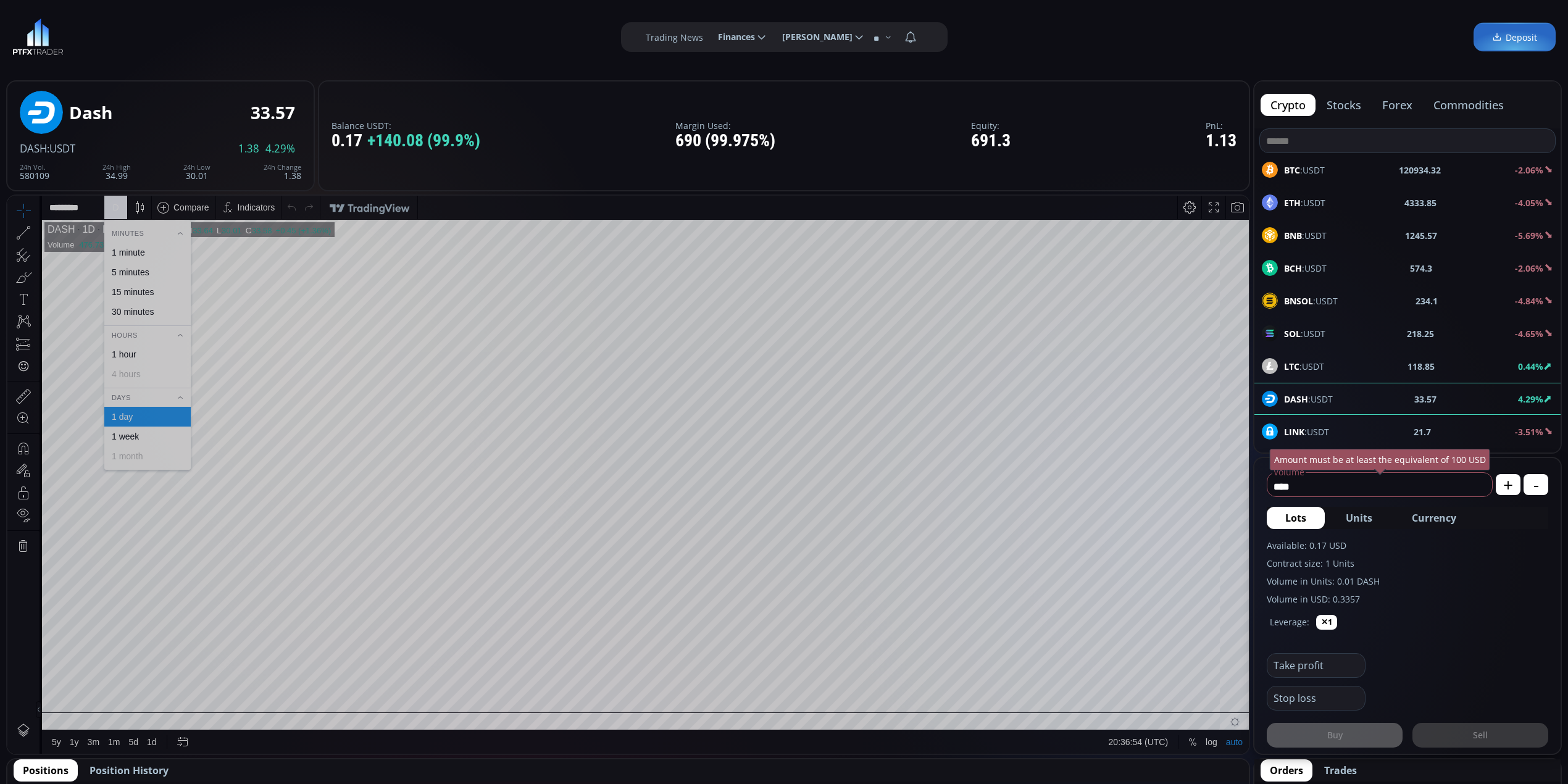
click at [147, 248] on div "1 minute" at bounding box center [147, 253] width 75 height 10
click at [473, 62] on div "**********" at bounding box center [784, 37] width 1568 height 74
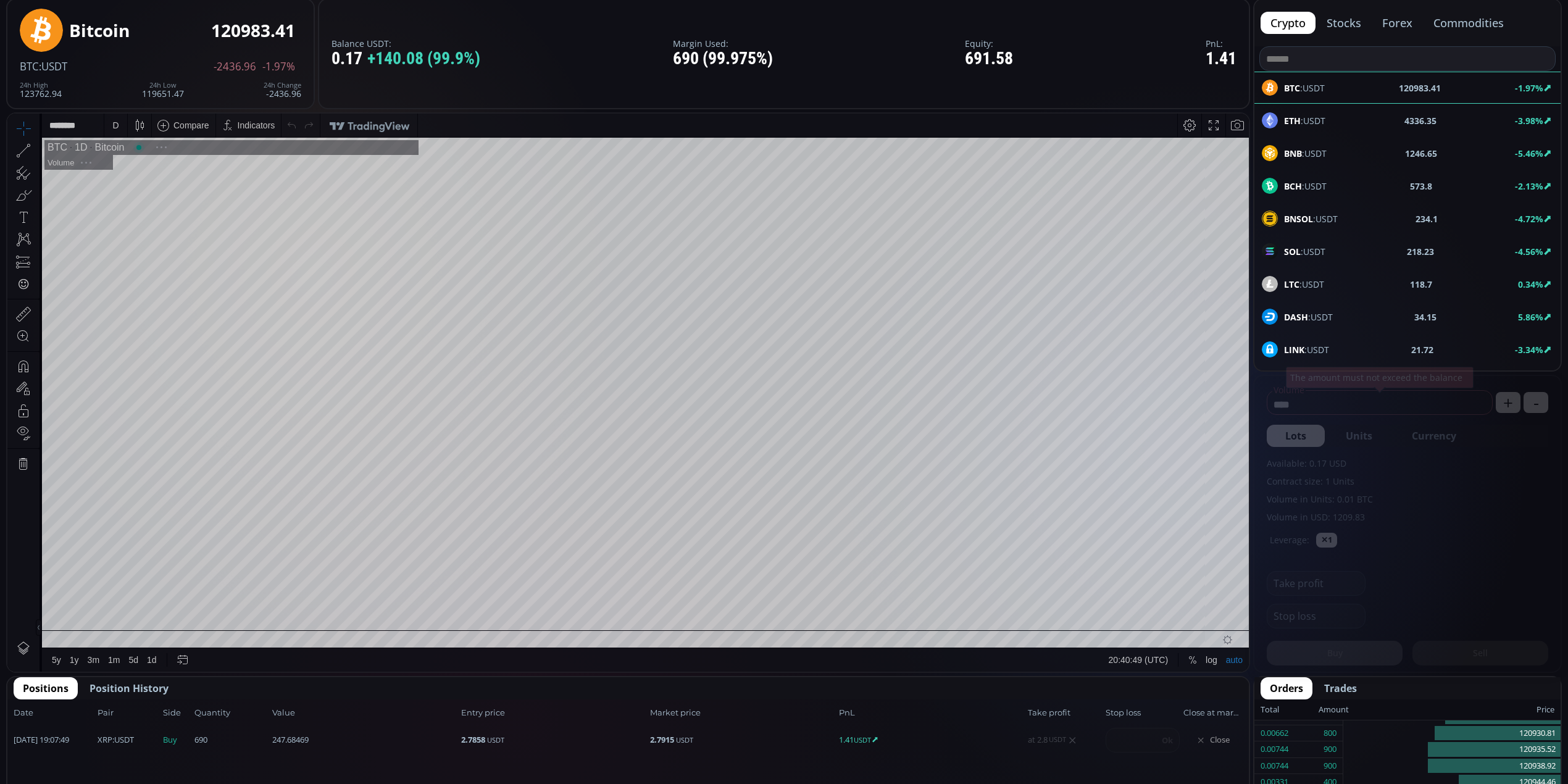
scroll to position [329, 0]
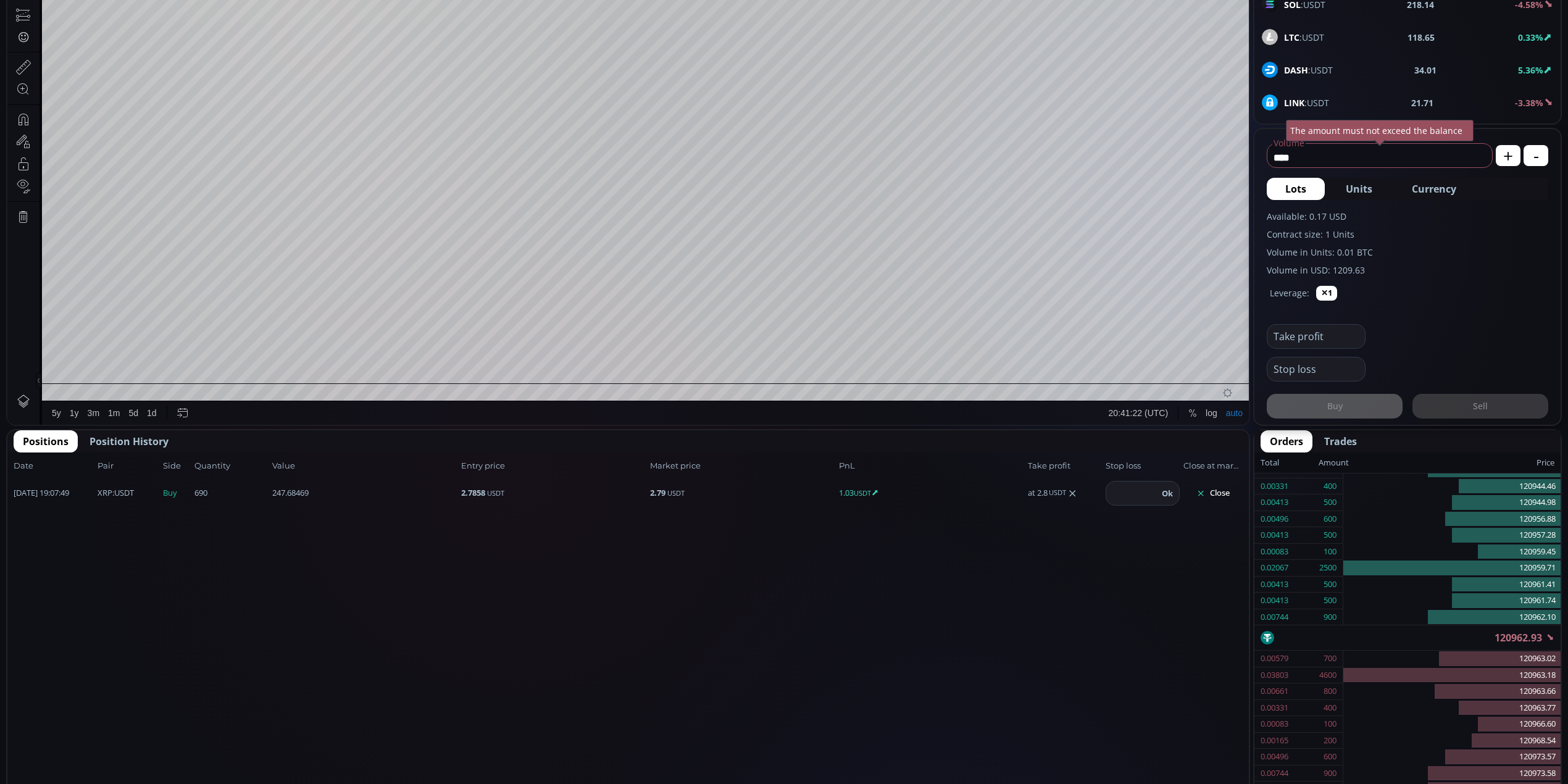
click at [588, 667] on div "Date Pair Side Value Quantity Entry price Market price PnL Take profit Stop los…" at bounding box center [628, 644] width 1241 height 383
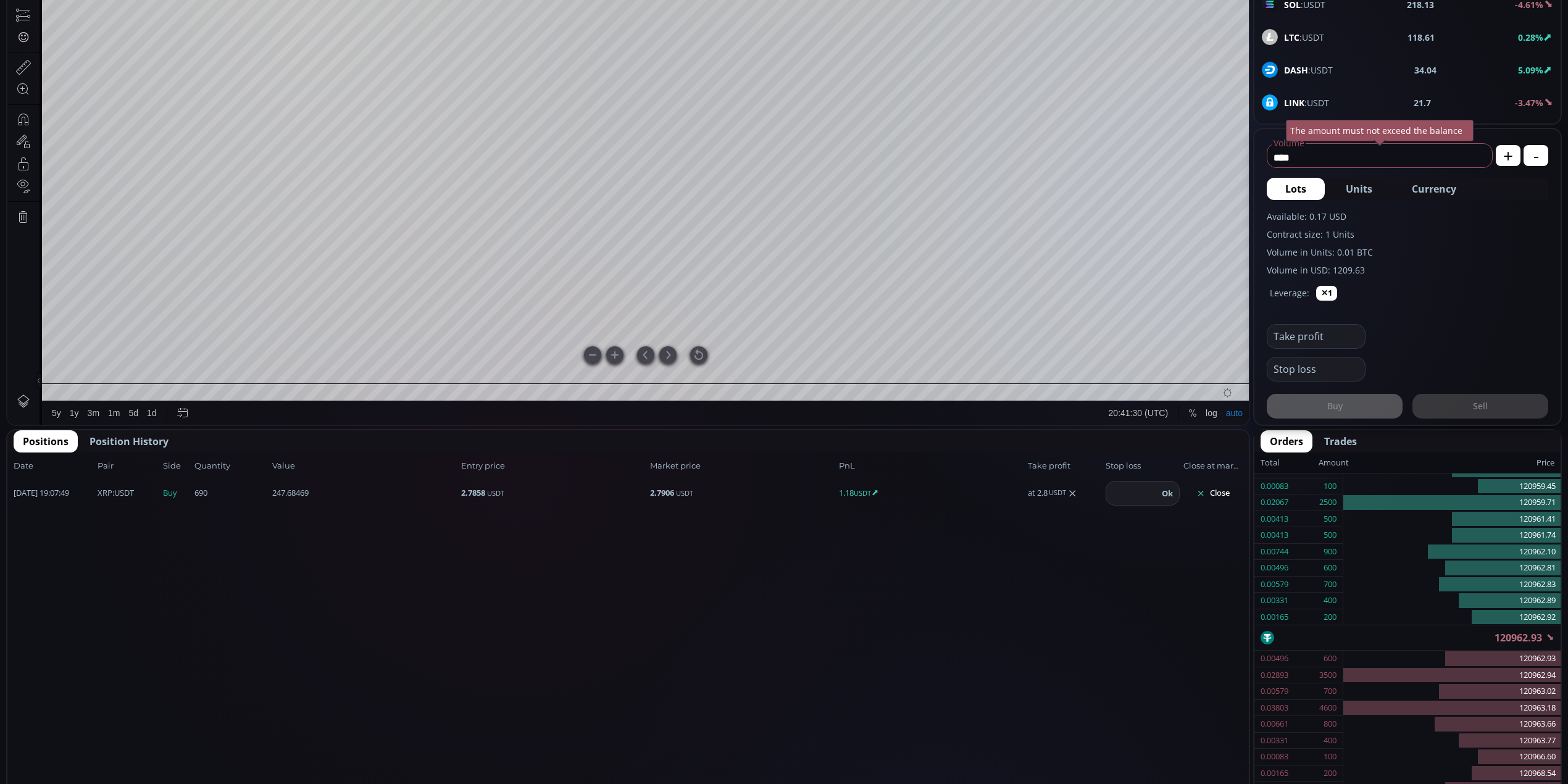
click at [698, 361] on div at bounding box center [699, 355] width 17 height 17
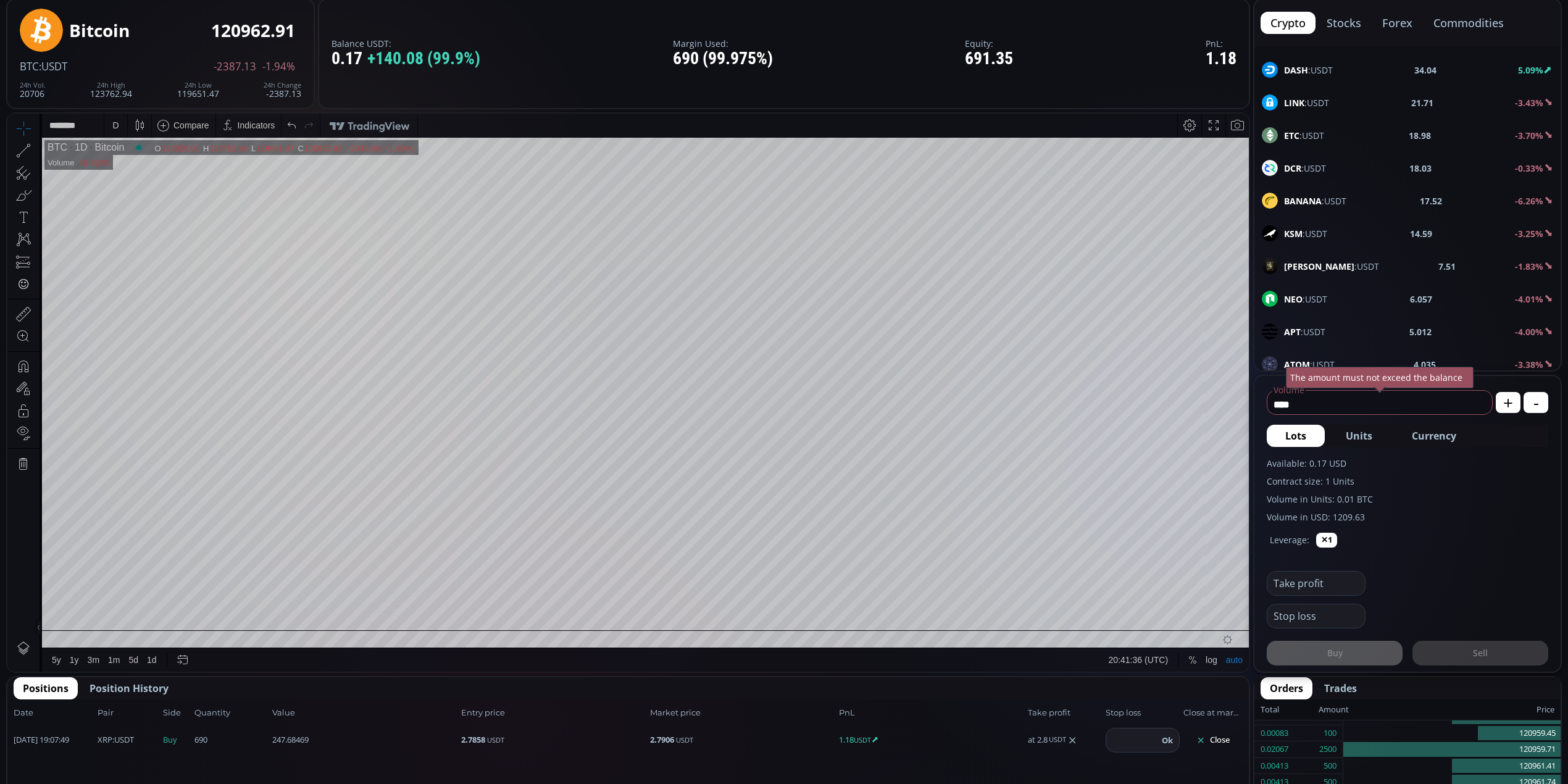
scroll to position [411, 0]
click at [1304, 272] on span "XRP :USDT" at bounding box center [1305, 265] width 41 height 13
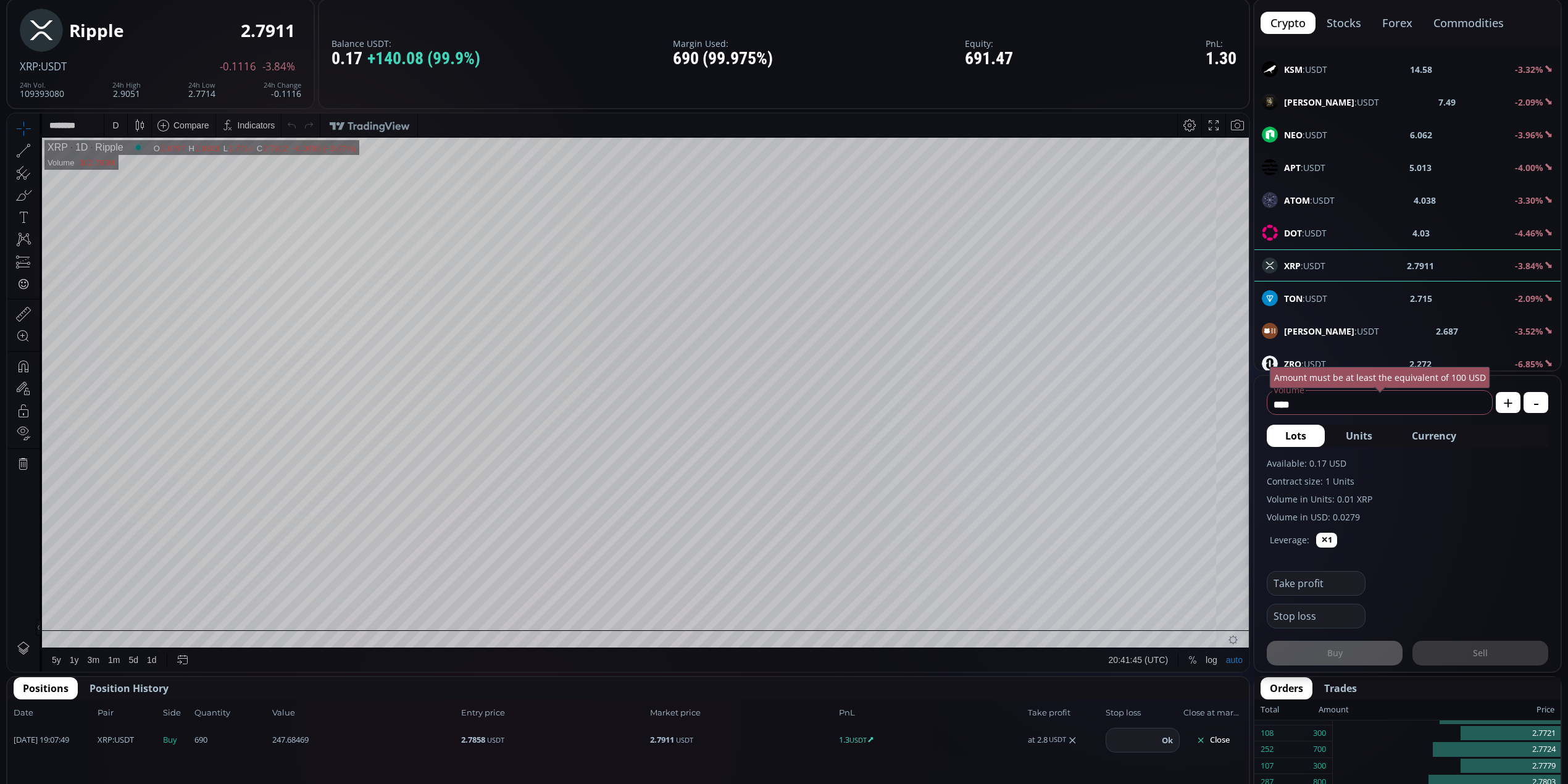
click at [117, 125] on div "D" at bounding box center [115, 125] width 6 height 10
click at [142, 170] on div "1 minute" at bounding box center [128, 170] width 33 height 10
click at [115, 122] on div "1 m" at bounding box center [116, 125] width 12 height 10
click at [138, 335] on div "1 day" at bounding box center [147, 335] width 75 height 10
click at [20, 154] on icon at bounding box center [24, 151] width 17 height 17
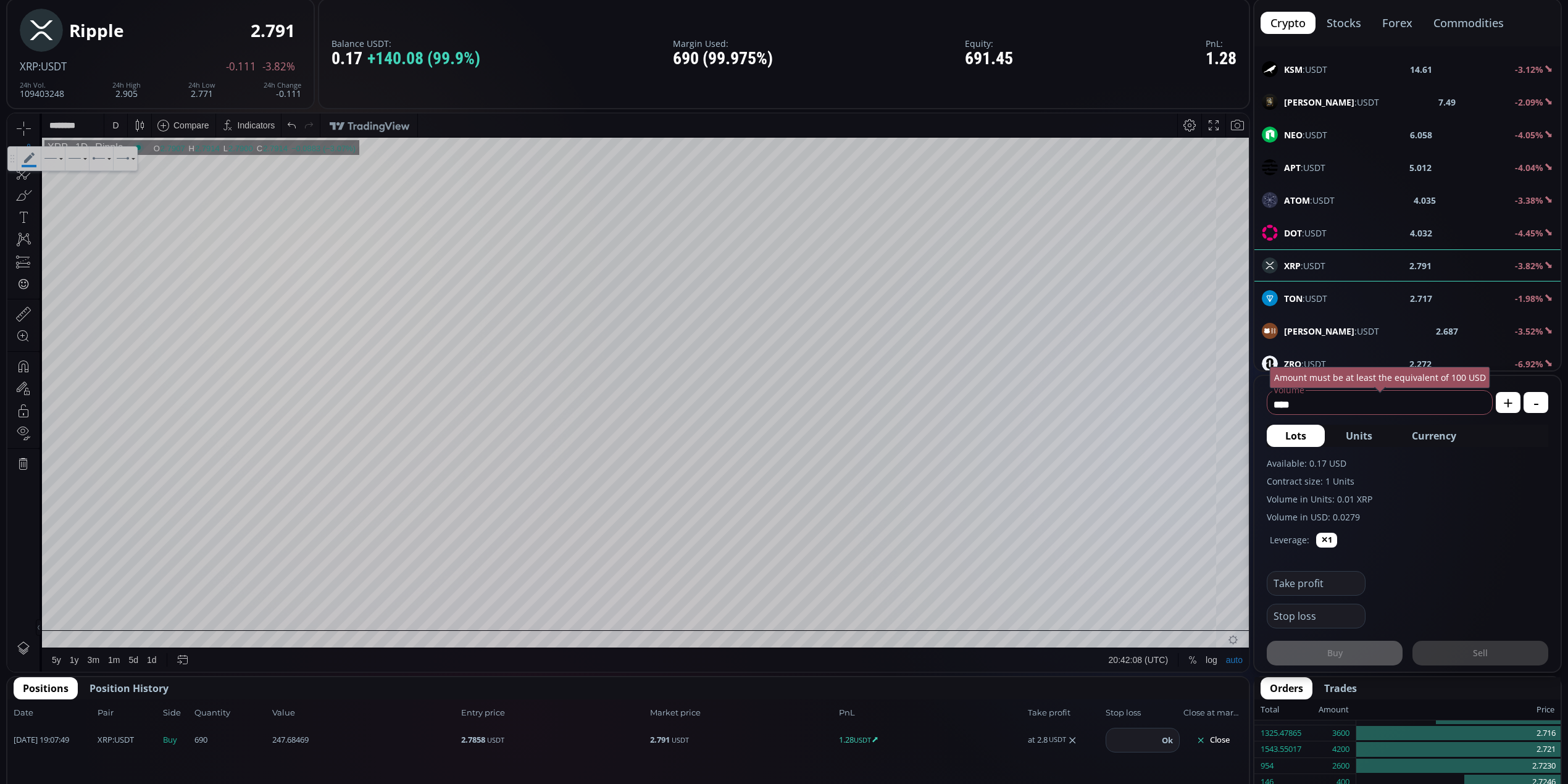
click at [15, 151] on div at bounding box center [12, 159] width 9 height 24
click at [24, 210] on icon at bounding box center [24, 217] width 17 height 17
click at [29, 125] on icon at bounding box center [24, 129] width 17 height 17
click at [20, 150] on icon at bounding box center [29, 159] width 24 height 24
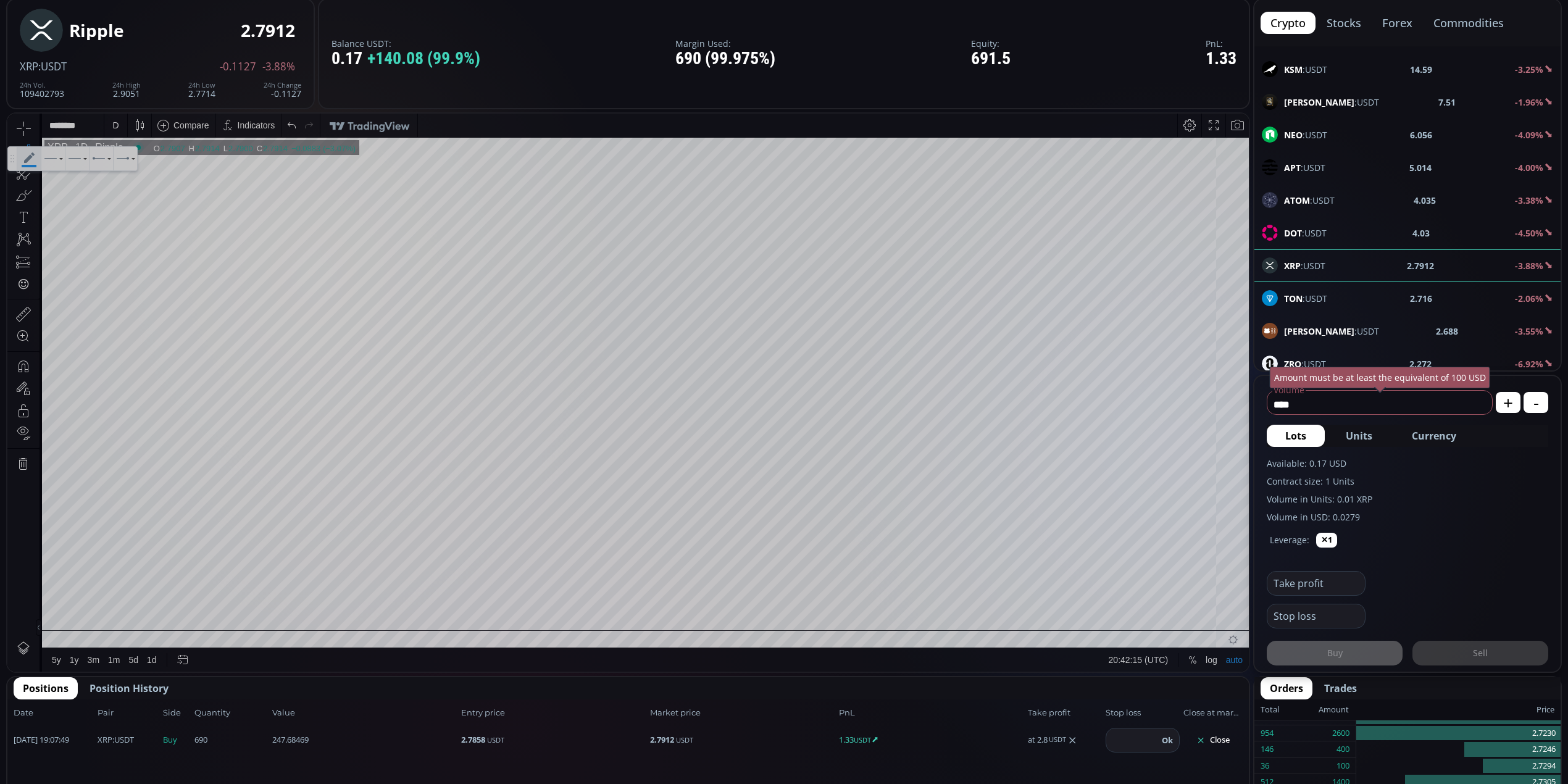
click at [21, 120] on icon at bounding box center [24, 129] width 17 height 17
click at [29, 167] on icon at bounding box center [29, 159] width 24 height 24
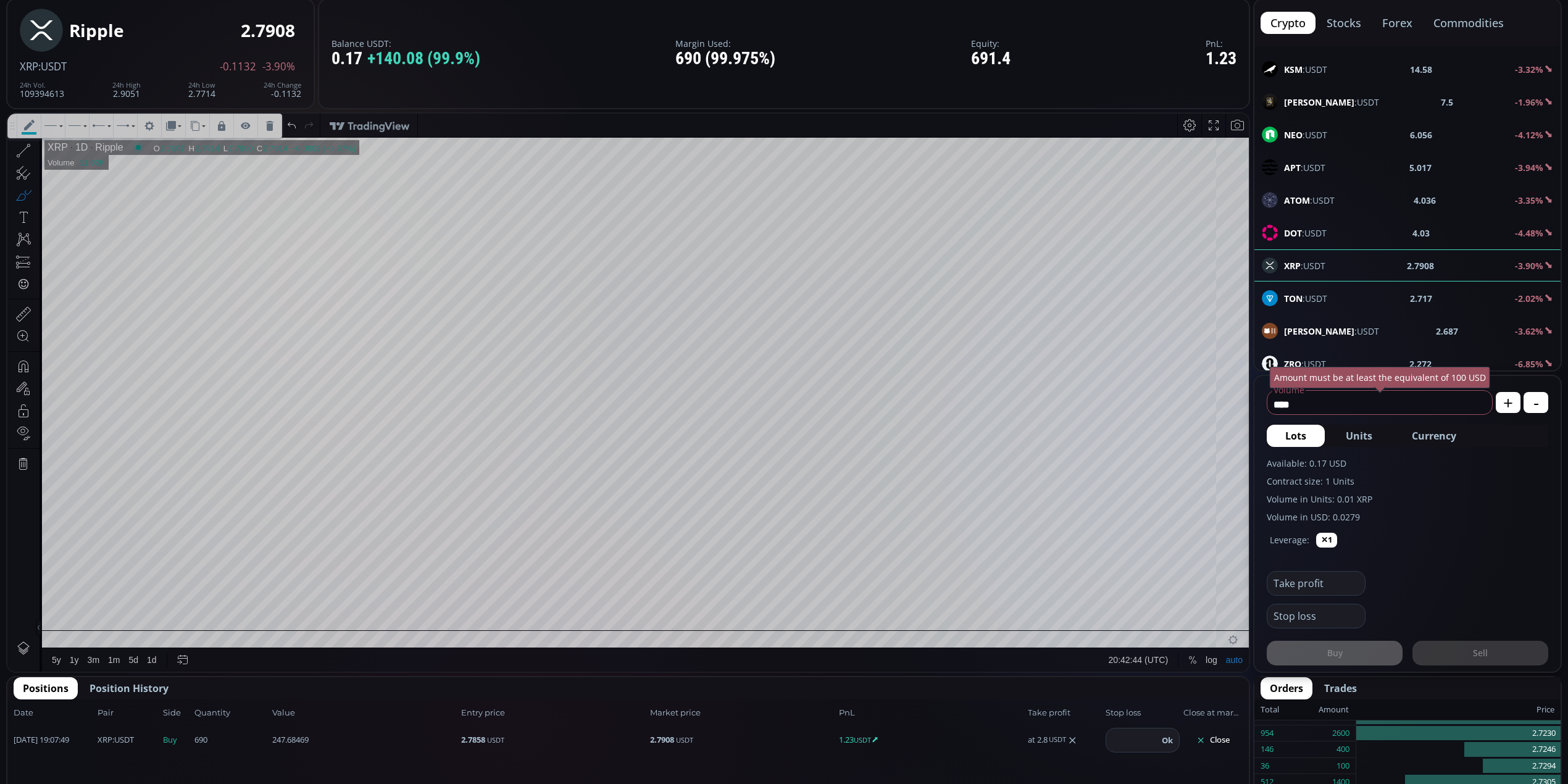
click at [33, 122] on icon at bounding box center [29, 125] width 11 height 11
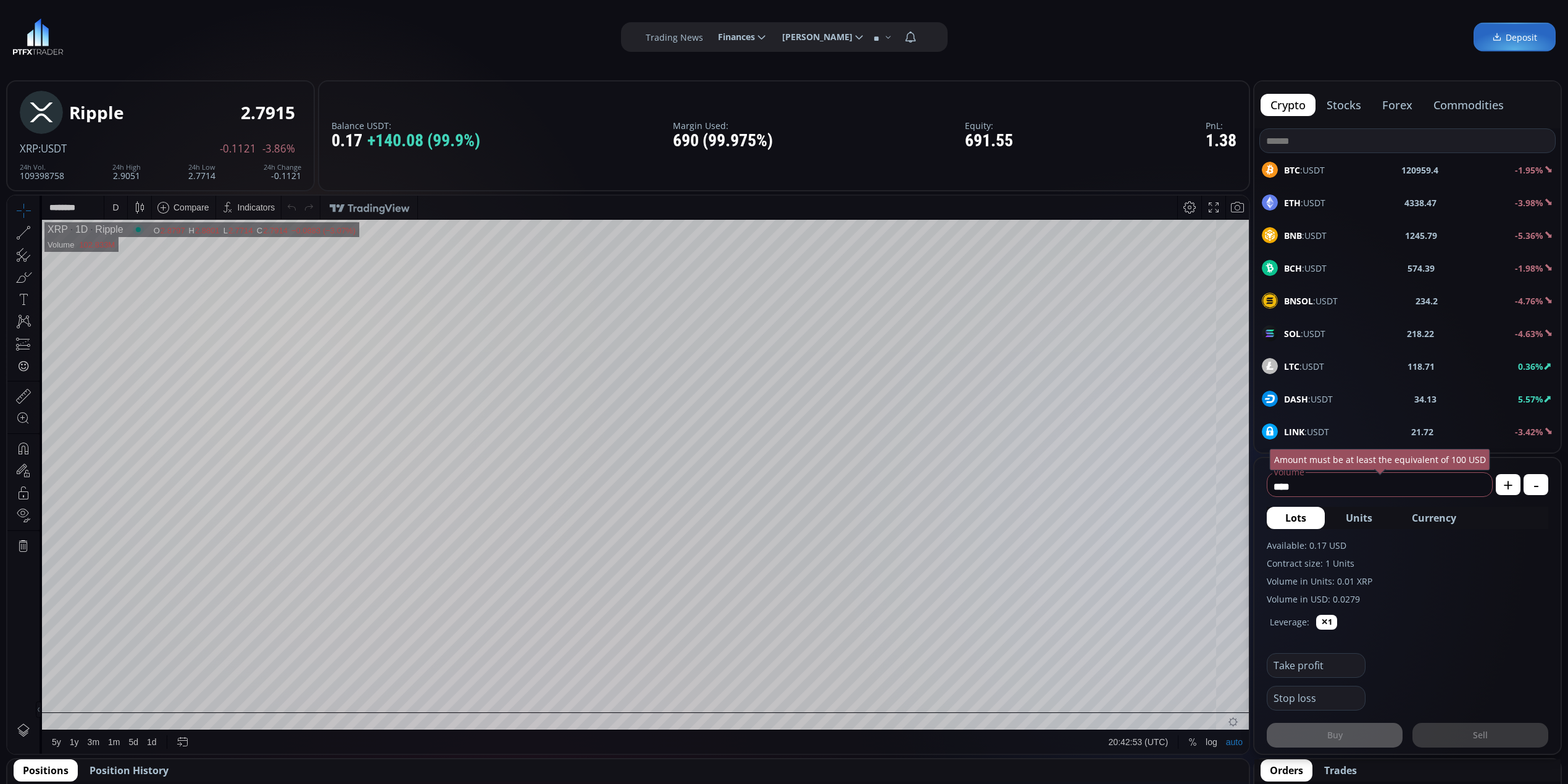
scroll to position [164, 0]
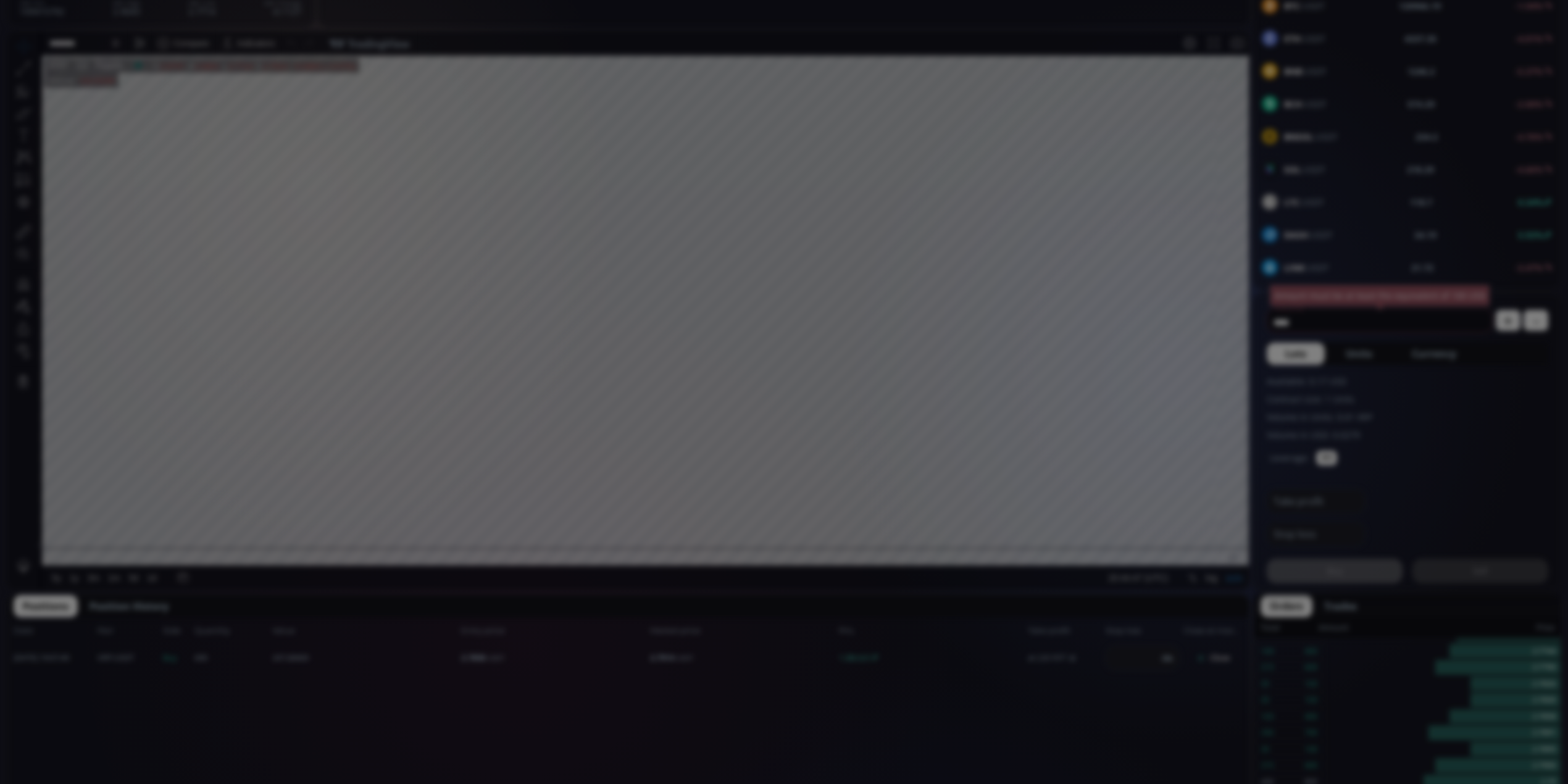
click at [842, 722] on div "**********" at bounding box center [784, 729] width 1568 height 1787
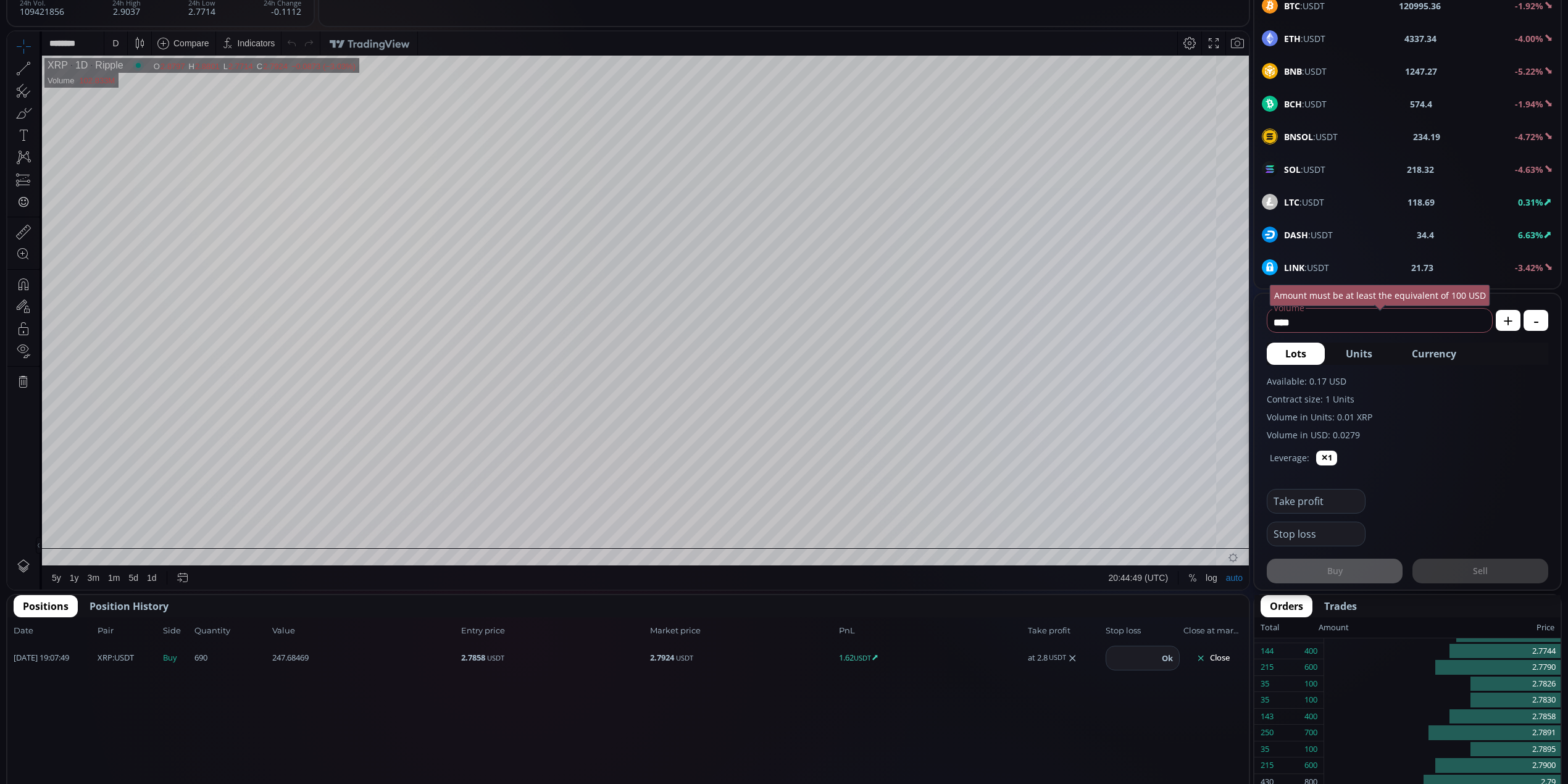
click at [1074, 654] on icon at bounding box center [1072, 659] width 10 height 10
click at [1051, 660] on input "number" at bounding box center [1054, 659] width 52 height 24
type input "*"
click at [1091, 659] on button "Ok" at bounding box center [1089, 659] width 19 height 14
click at [104, 39] on div "D" at bounding box center [115, 43] width 23 height 24
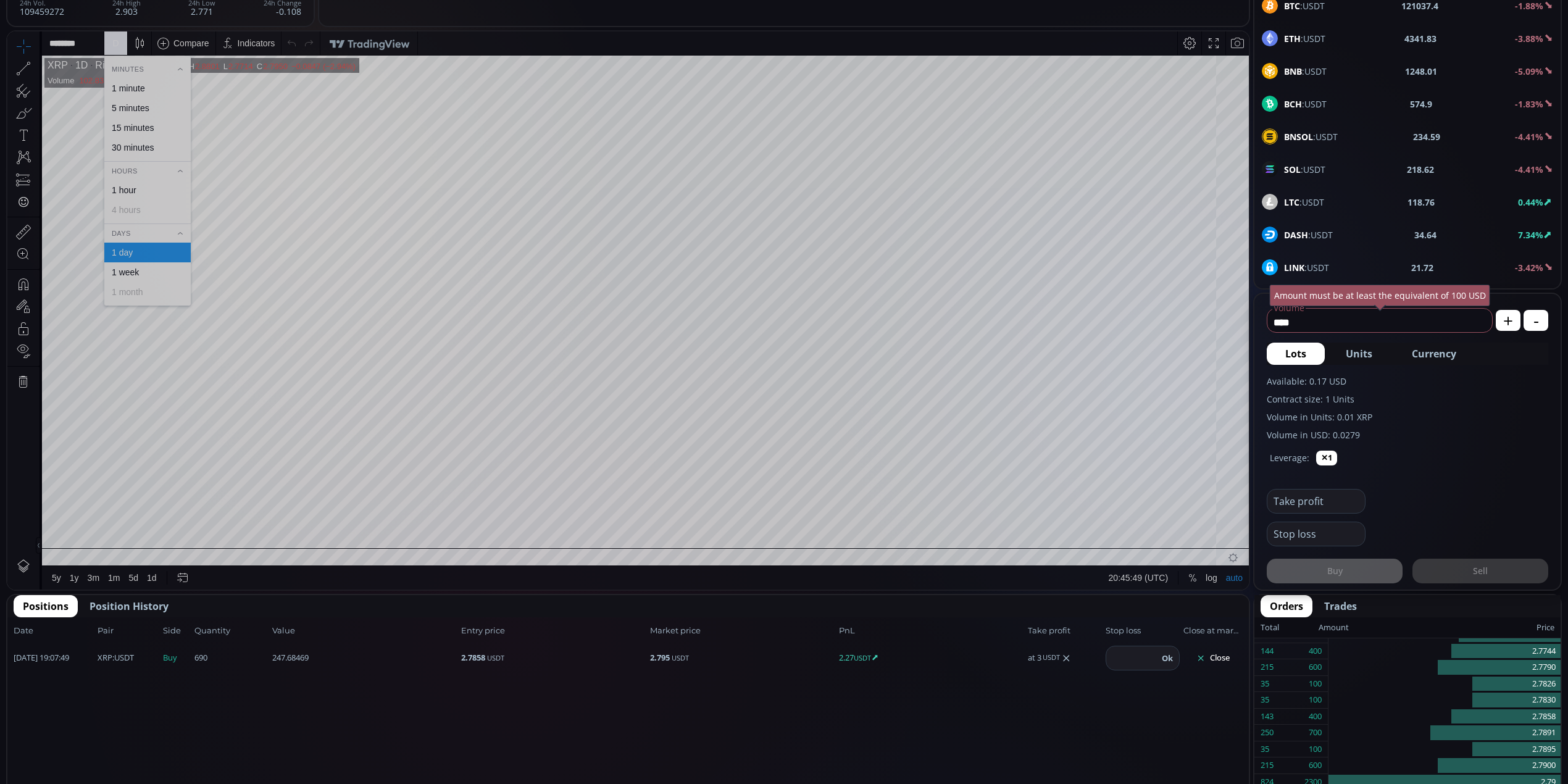
click at [130, 89] on div "1 minute" at bounding box center [128, 89] width 33 height 10
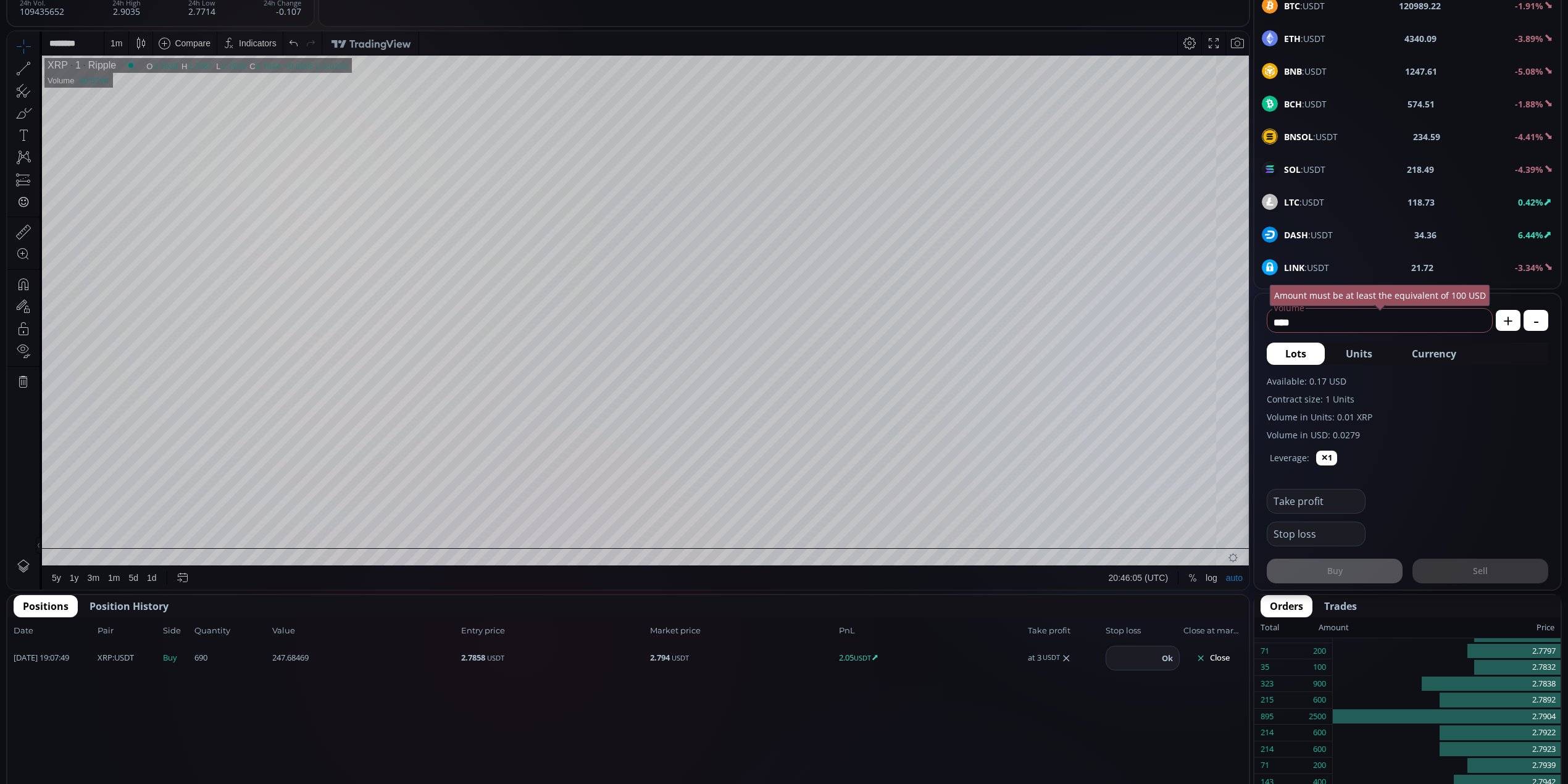
click at [117, 36] on div "1 m" at bounding box center [116, 43] width 12 height 24
click at [140, 129] on div "15 minutes" at bounding box center [132, 128] width 42 height 10
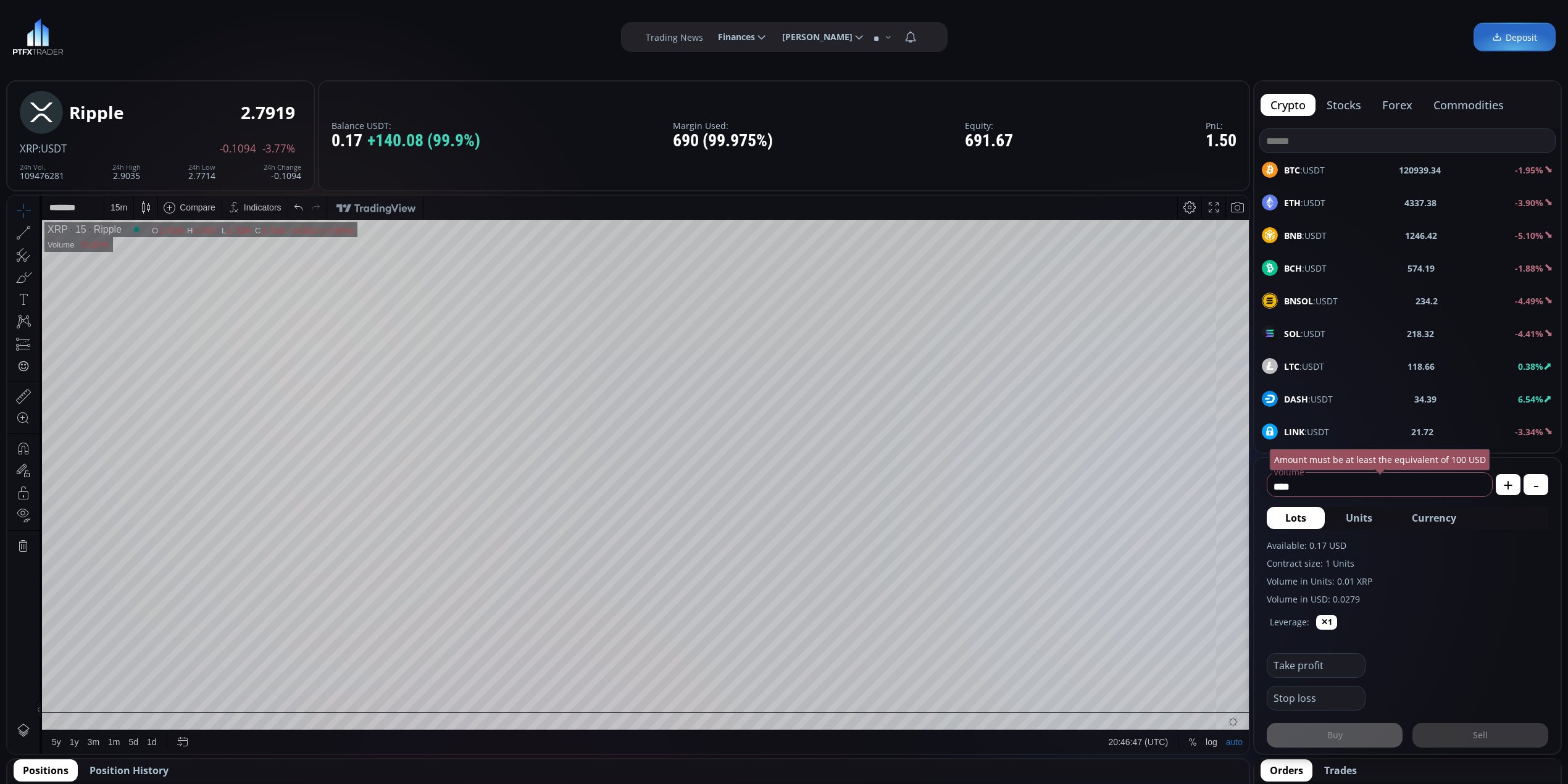
click at [1303, 336] on span "SOL :USDT" at bounding box center [1305, 333] width 41 height 13
click at [1509, 659] on div "Take profit" at bounding box center [1407, 662] width 281 height 32
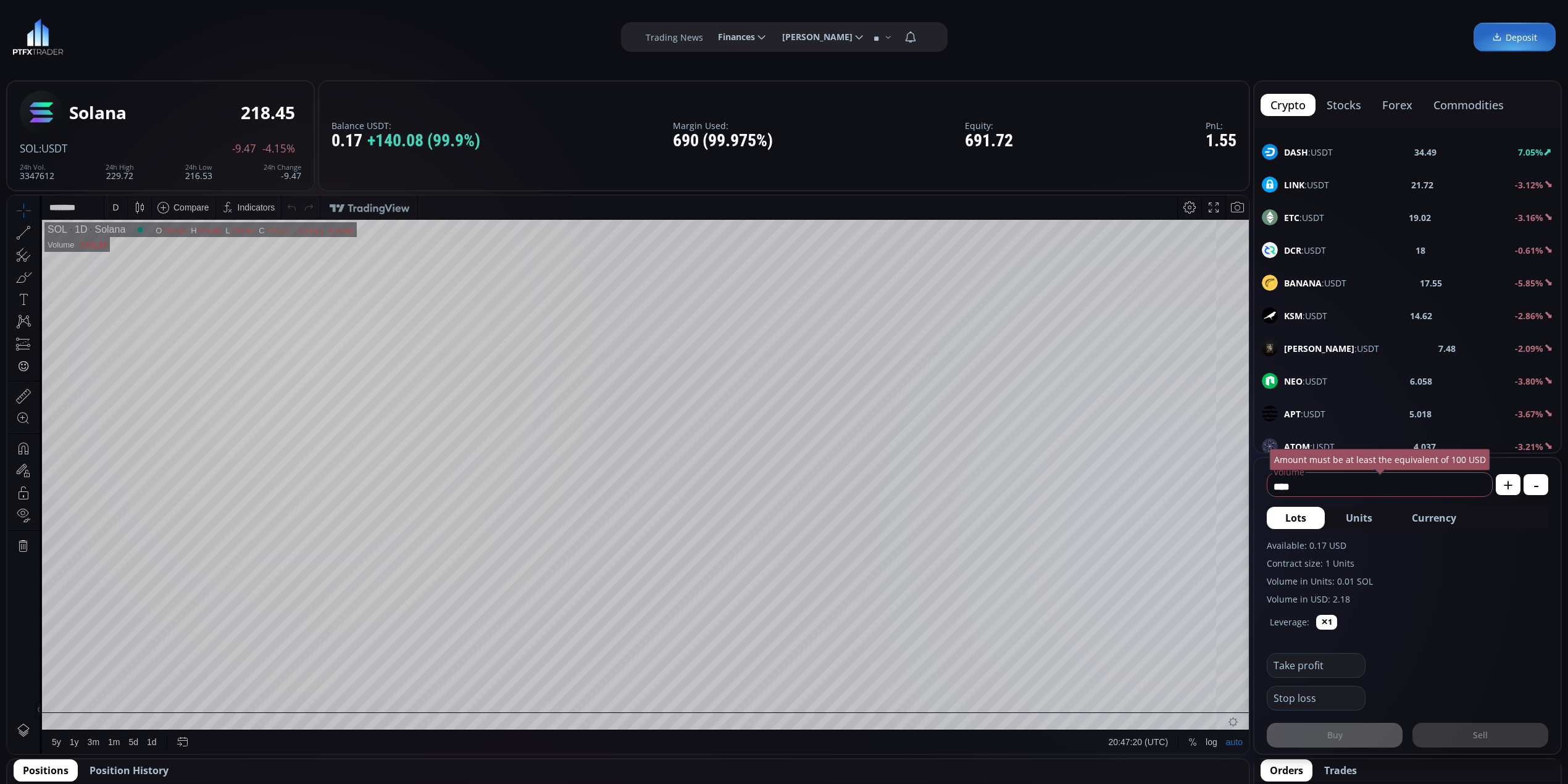
scroll to position [411, 0]
click at [1324, 353] on span "XRP :USDT" at bounding box center [1305, 348] width 41 height 13
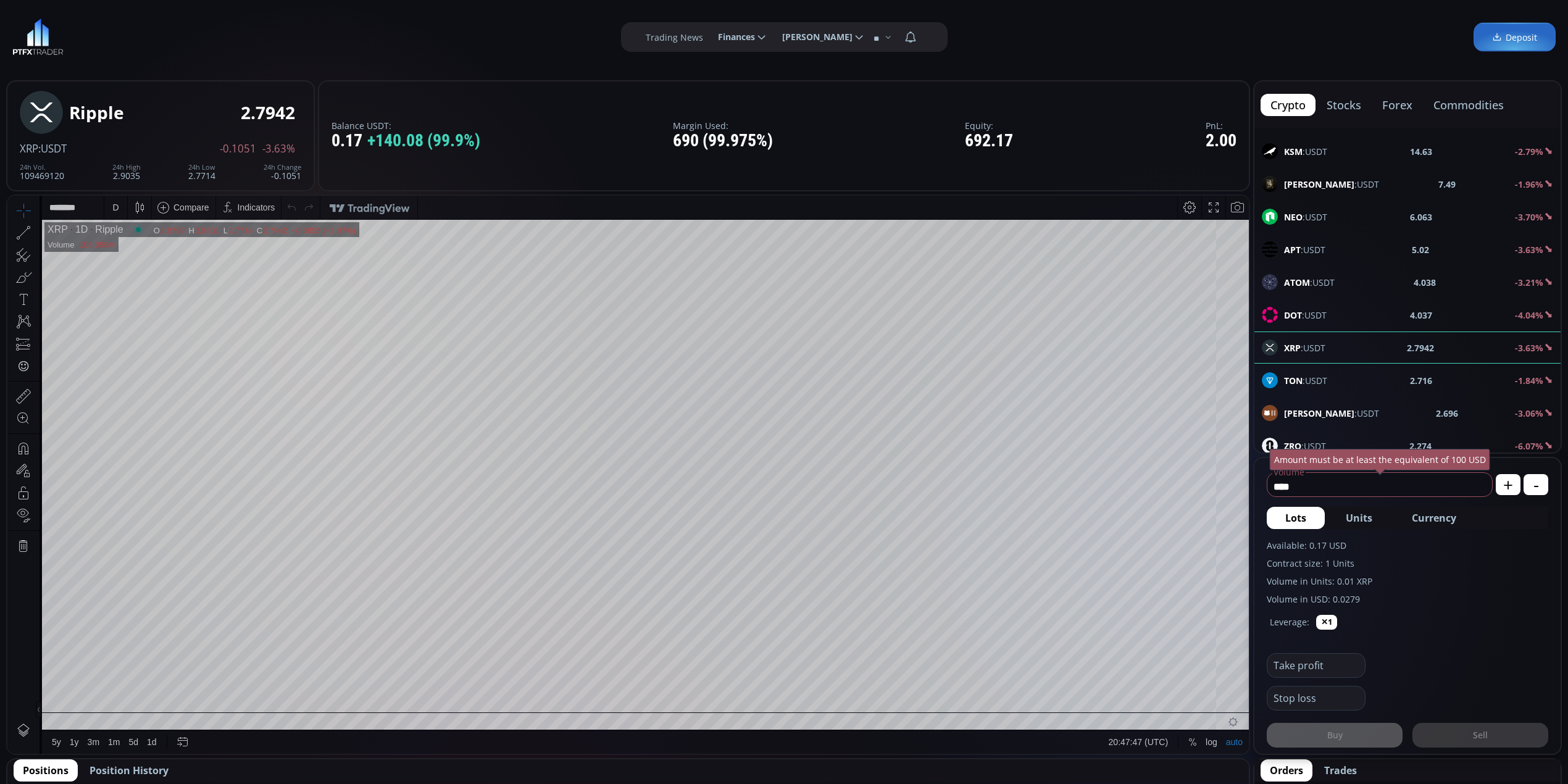
scroll to position [164, 0]
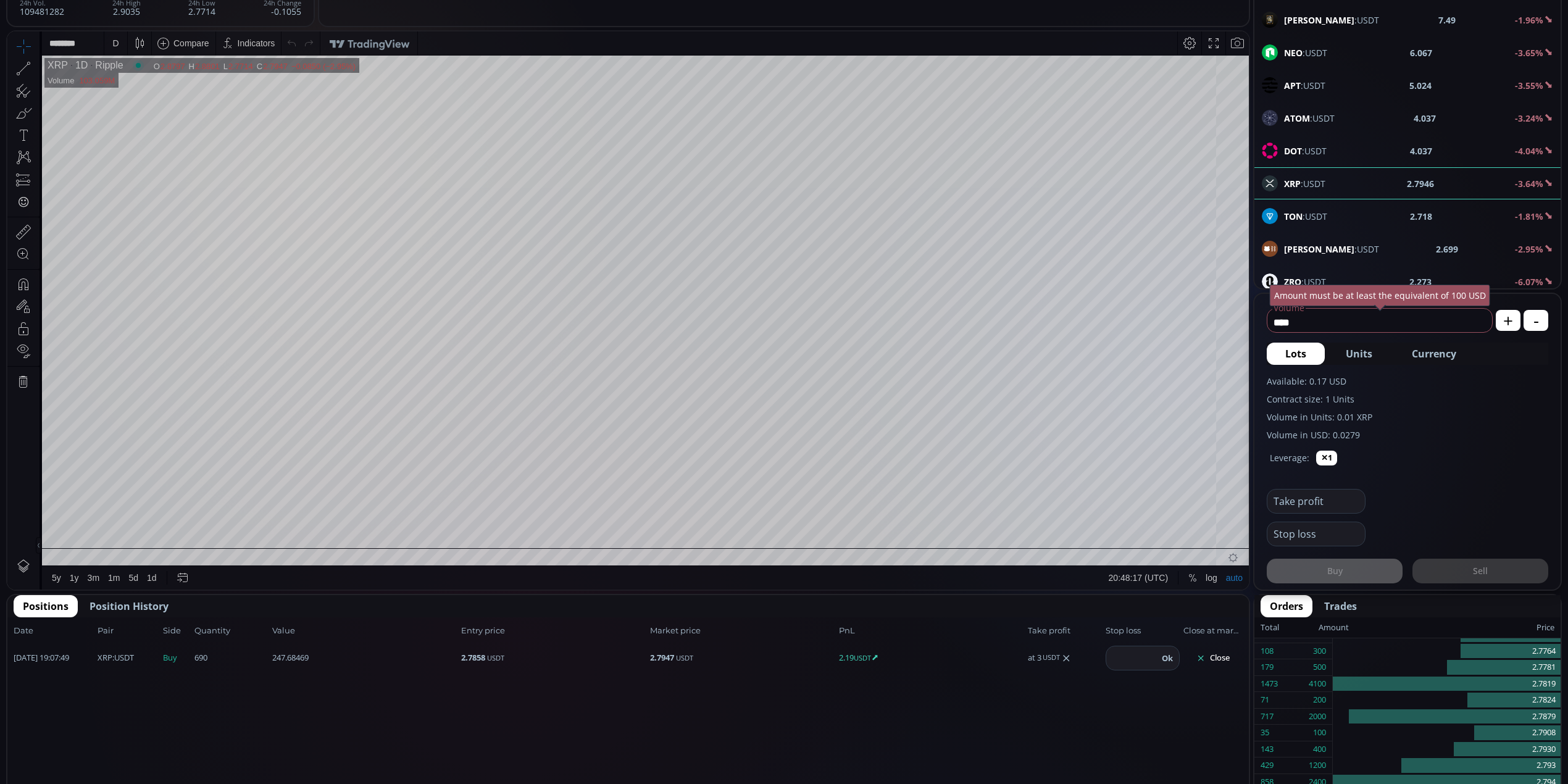
click at [120, 47] on div "D" at bounding box center [115, 43] width 11 height 24
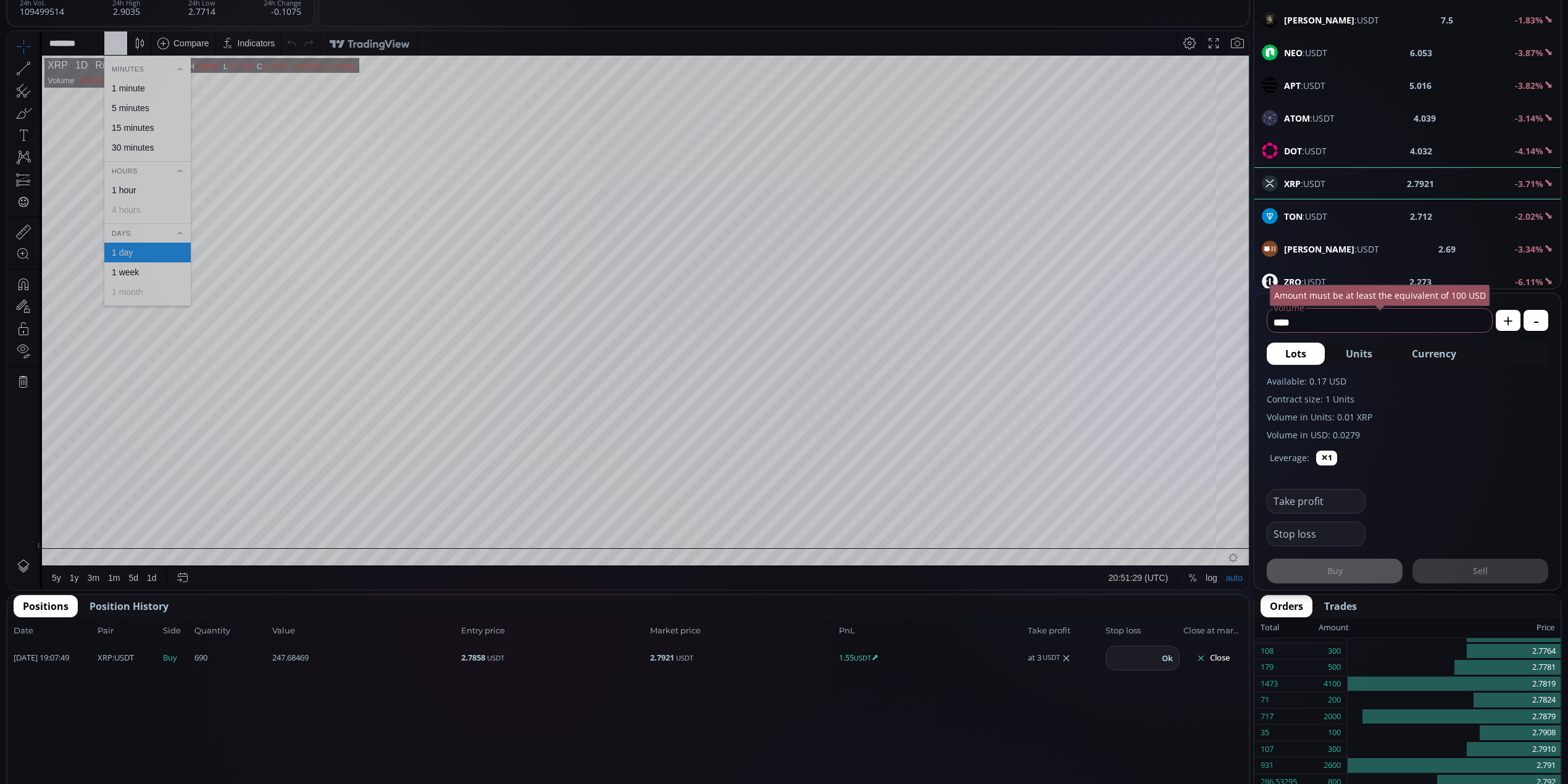
click at [137, 87] on div "1 minute" at bounding box center [128, 89] width 33 height 10
